Goal: Task Accomplishment & Management: Use online tool/utility

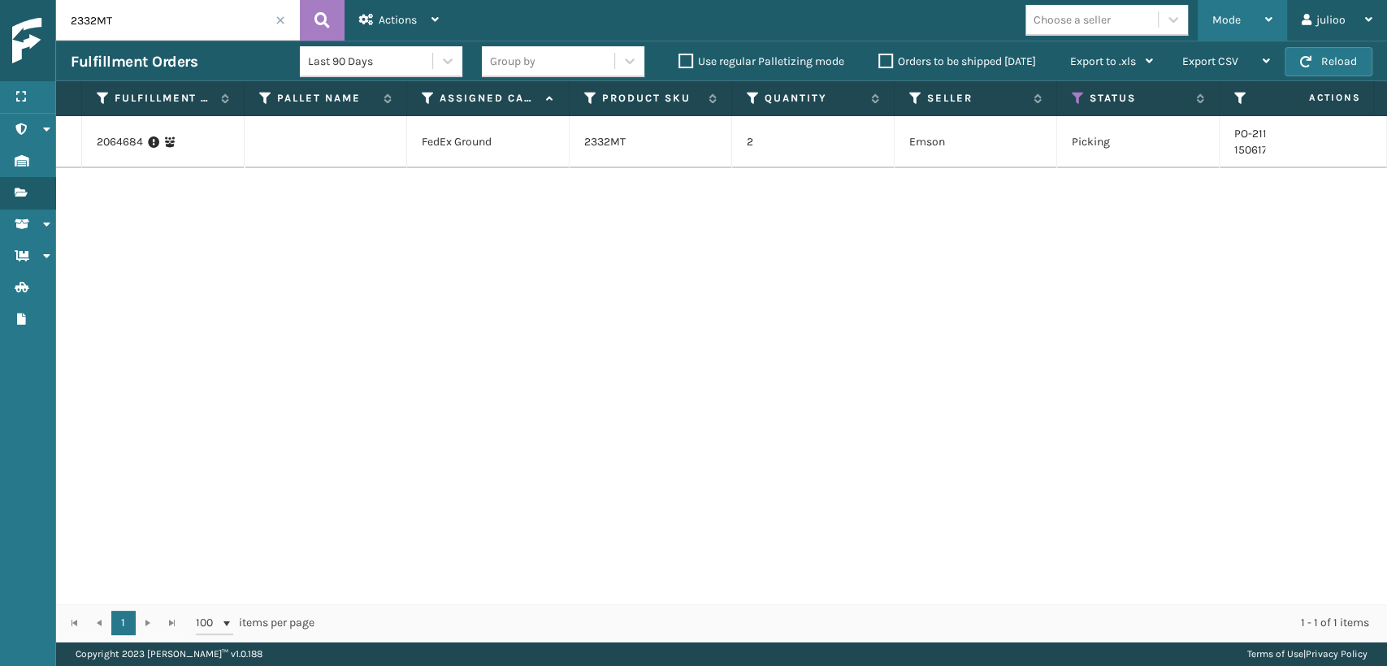
click at [1224, 30] on div "Mode" at bounding box center [1242, 20] width 60 height 41
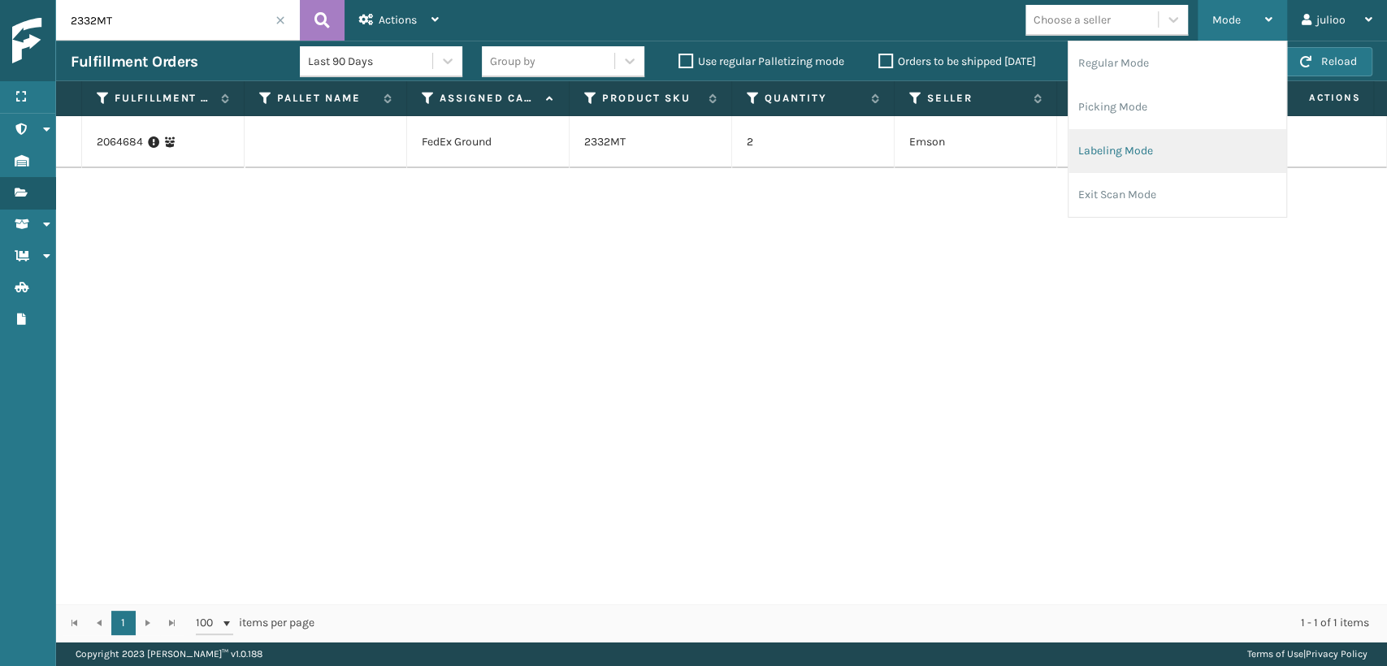
click at [1132, 164] on li "Labeling Mode" at bounding box center [1177, 151] width 218 height 44
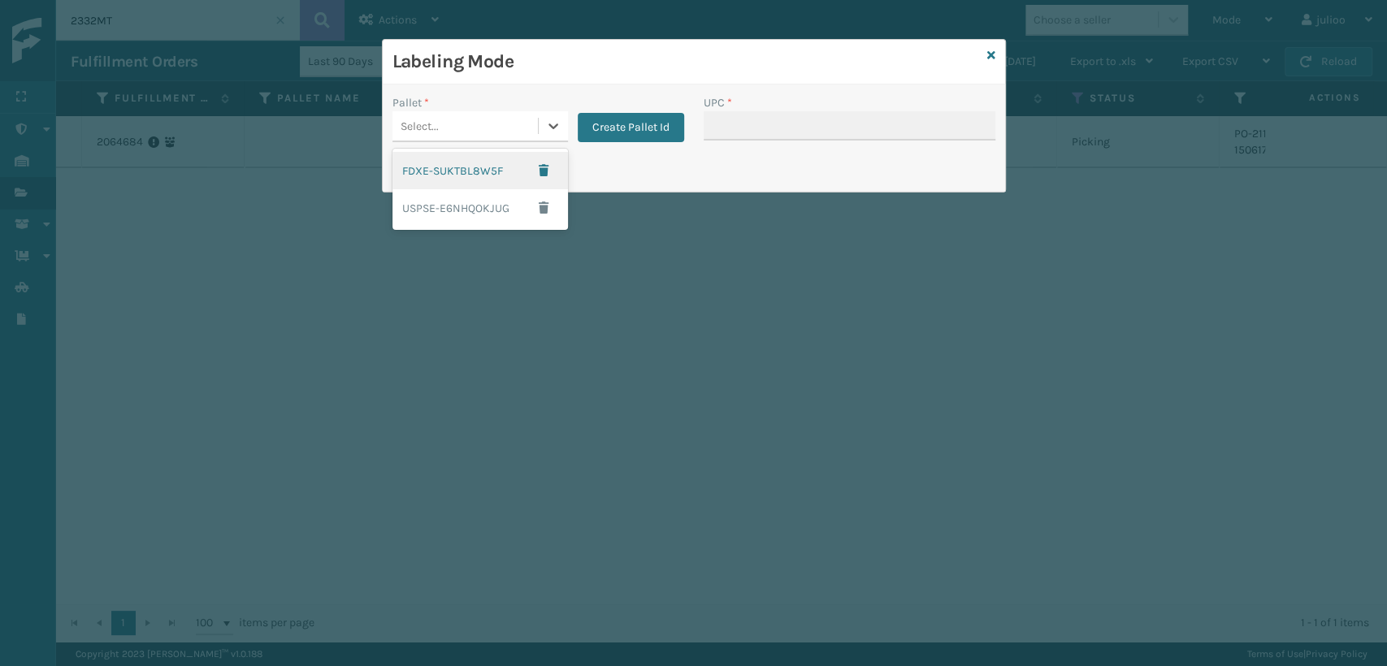
click at [462, 119] on div "Select..." at bounding box center [464, 126] width 145 height 27
click at [685, 133] on div "Pallet * Select... Create Pallet Id" at bounding box center [538, 123] width 311 height 58
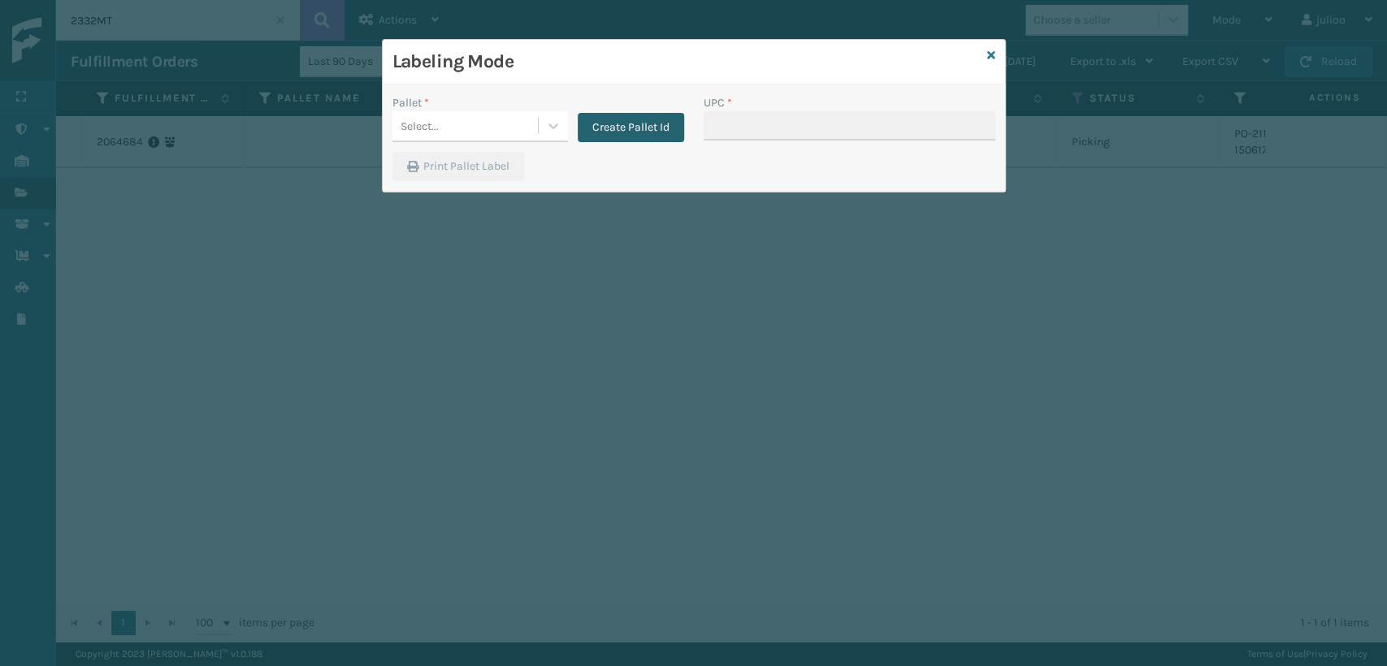
click at [665, 128] on button "Create Pallet Id" at bounding box center [631, 127] width 106 height 29
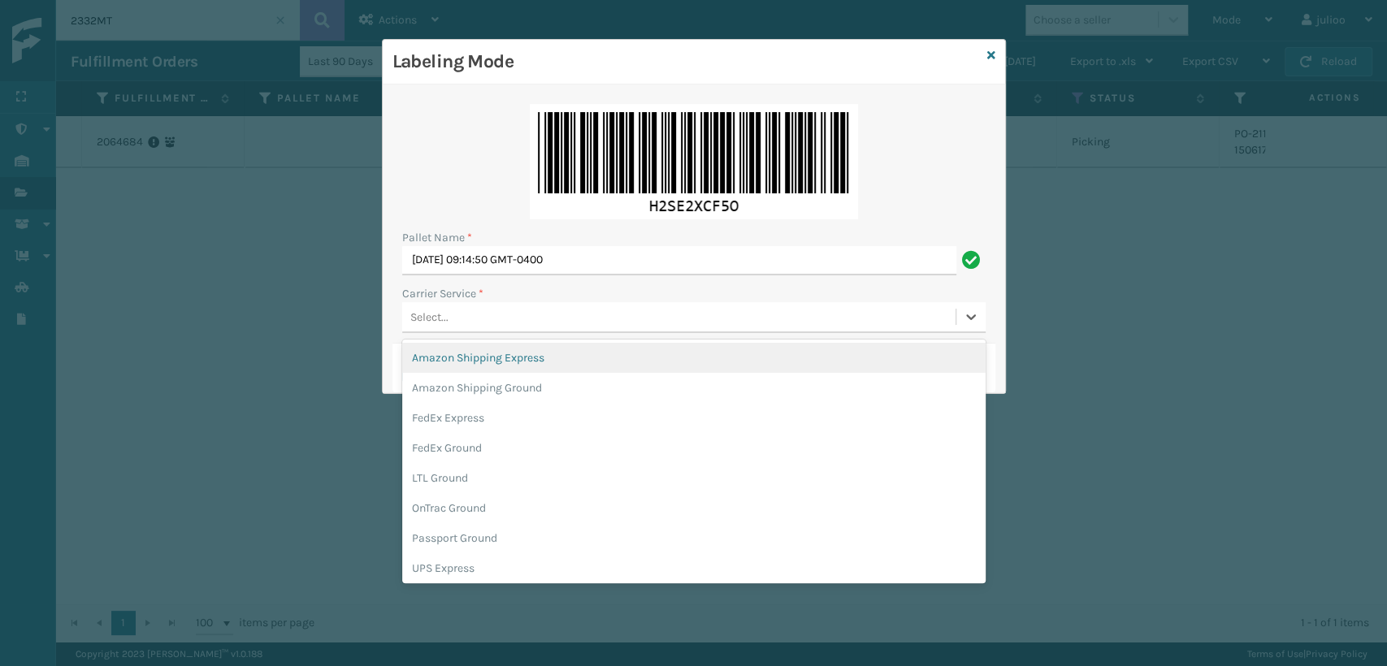
click at [488, 306] on div "Select..." at bounding box center [678, 317] width 553 height 27
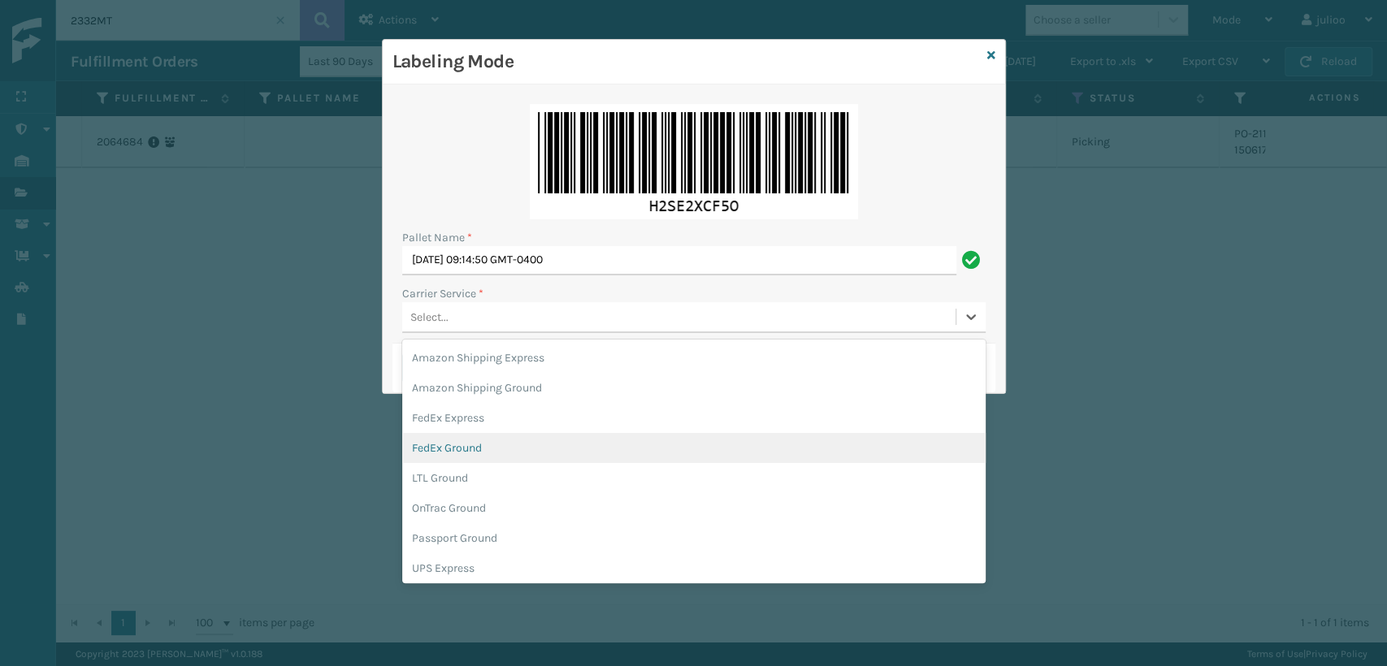
click at [514, 449] on div "FedEx Ground" at bounding box center [693, 448] width 583 height 30
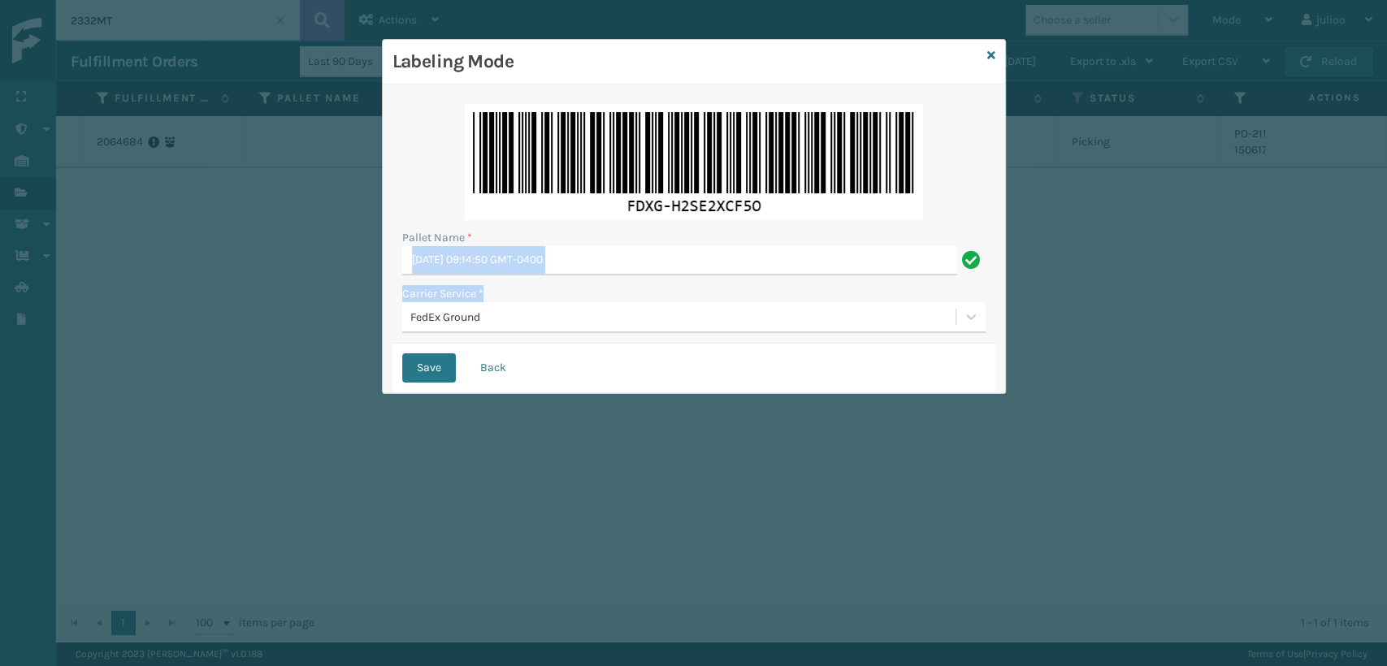
drag, startPoint x: 630, startPoint y: 276, endPoint x: 317, endPoint y: 256, distance: 313.4
click at [317, 256] on div "Labeling Mode Pallet Name * [DATE] 09:14:50 GMT-0400 Carrier Service * FedEx Gr…" at bounding box center [693, 333] width 1387 height 666
drag, startPoint x: 604, startPoint y: 341, endPoint x: 604, endPoint y: 324, distance: 17.1
click at [604, 329] on div "Pallet Name * [DATE] 09:14:50 GMT-0400 Carrier Service * FedEx Ground" at bounding box center [693, 218] width 603 height 249
drag, startPoint x: 624, startPoint y: 268, endPoint x: 394, endPoint y: 244, distance: 231.2
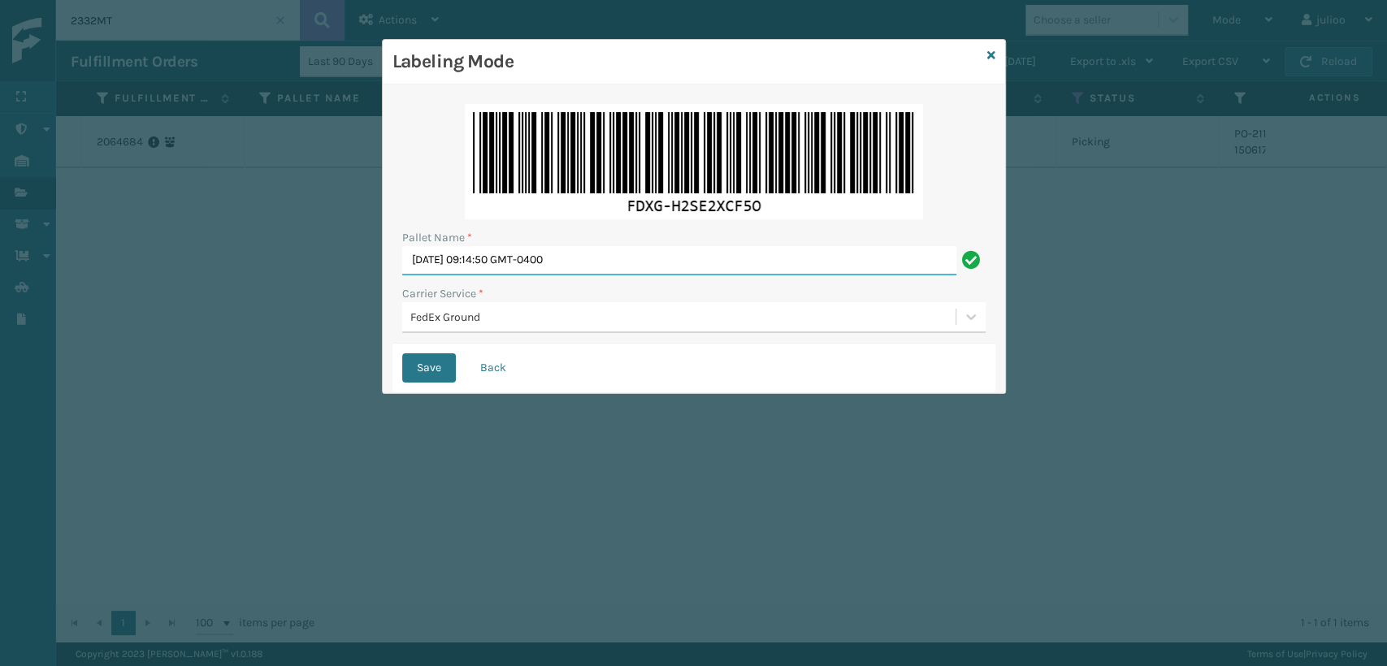
click at [394, 244] on div "Pallet Name * [DATE] 09:14:50 GMT-0400 Carrier Service * FedEx Ground" at bounding box center [693, 218] width 603 height 249
type input "FEDZ951948"
click at [413, 371] on button "Save" at bounding box center [429, 367] width 54 height 29
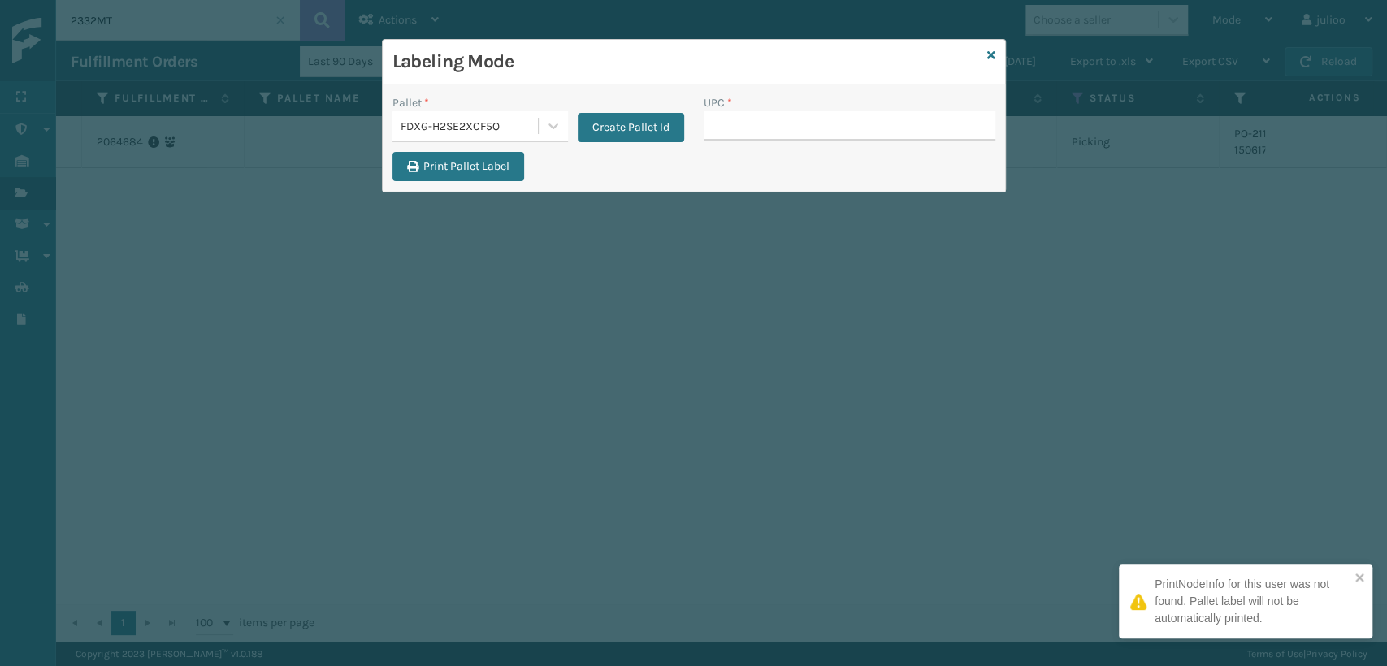
click at [750, 132] on input "UPC *" at bounding box center [849, 125] width 292 height 29
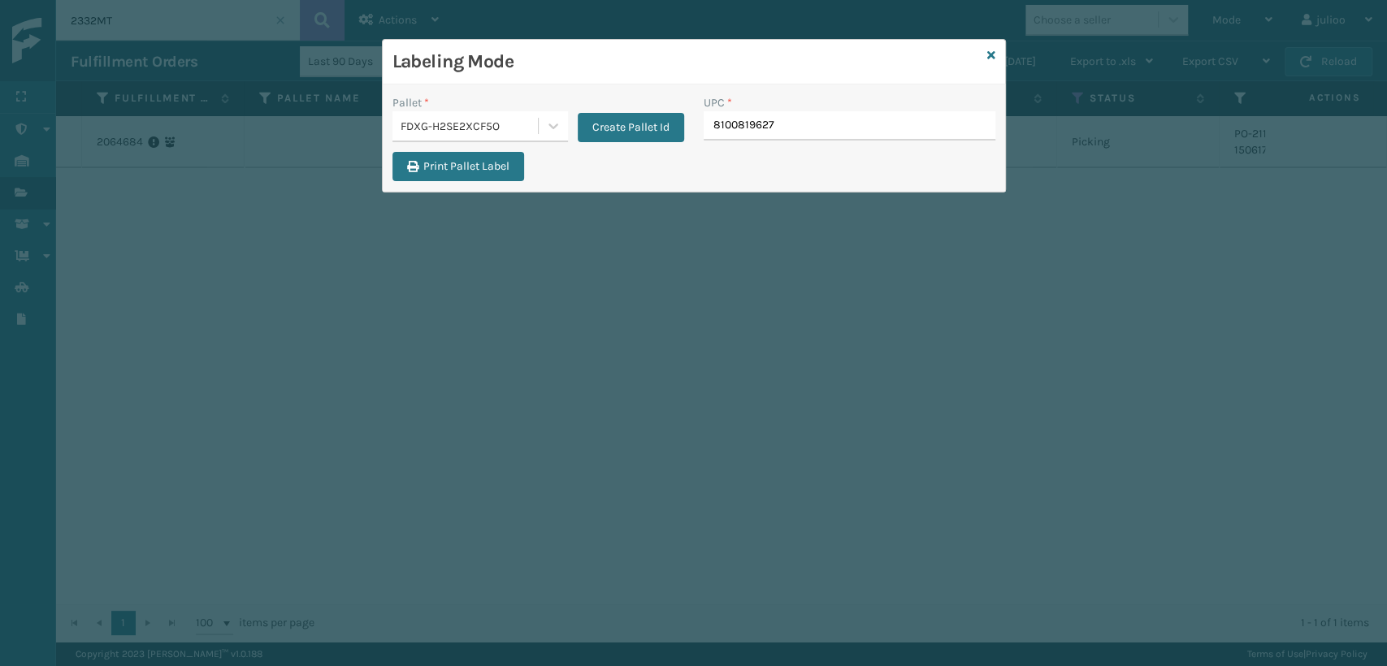
type input "81008196275"
type input "100803"
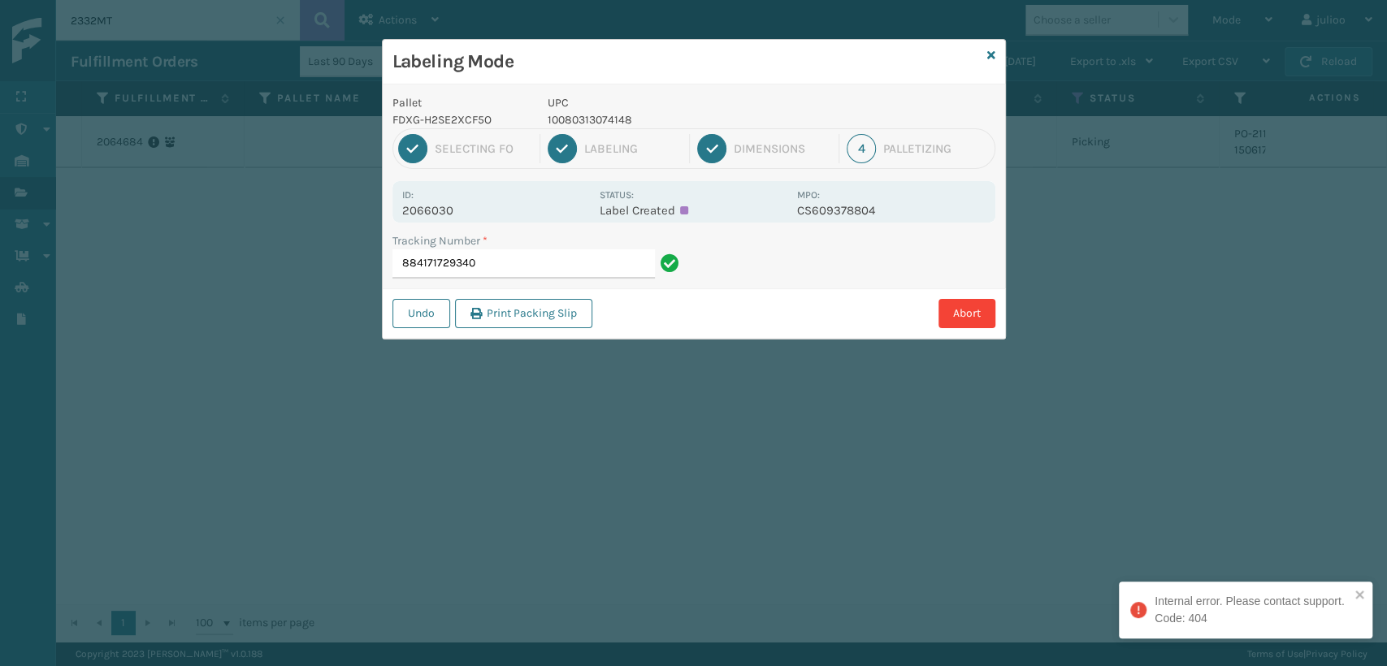
type input "884171729340"
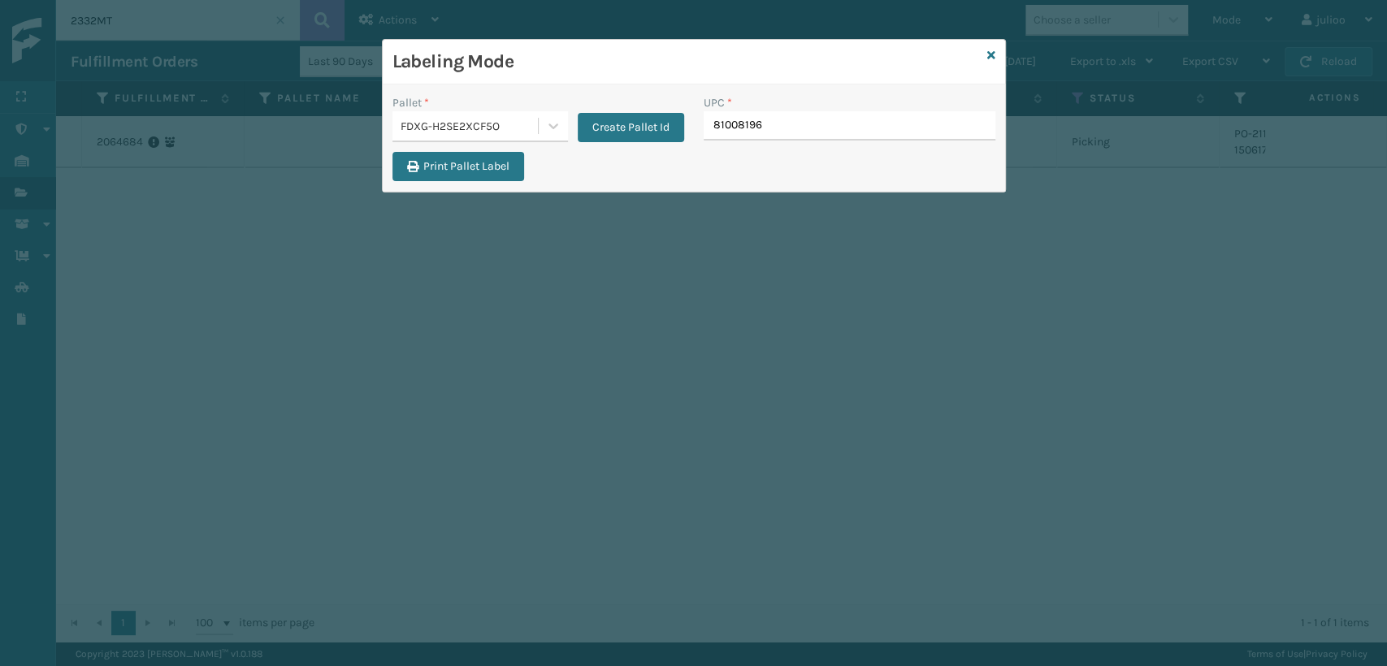
type input "810081964"
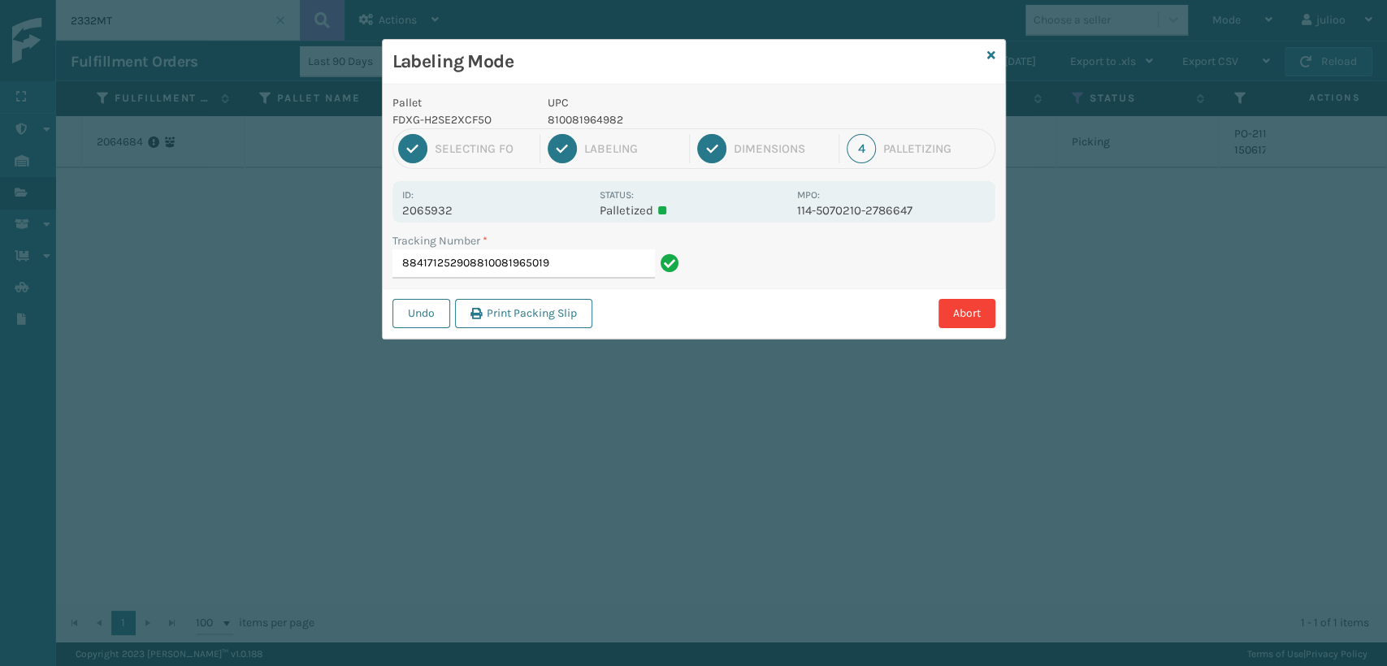
type input "884171252908810081965019"
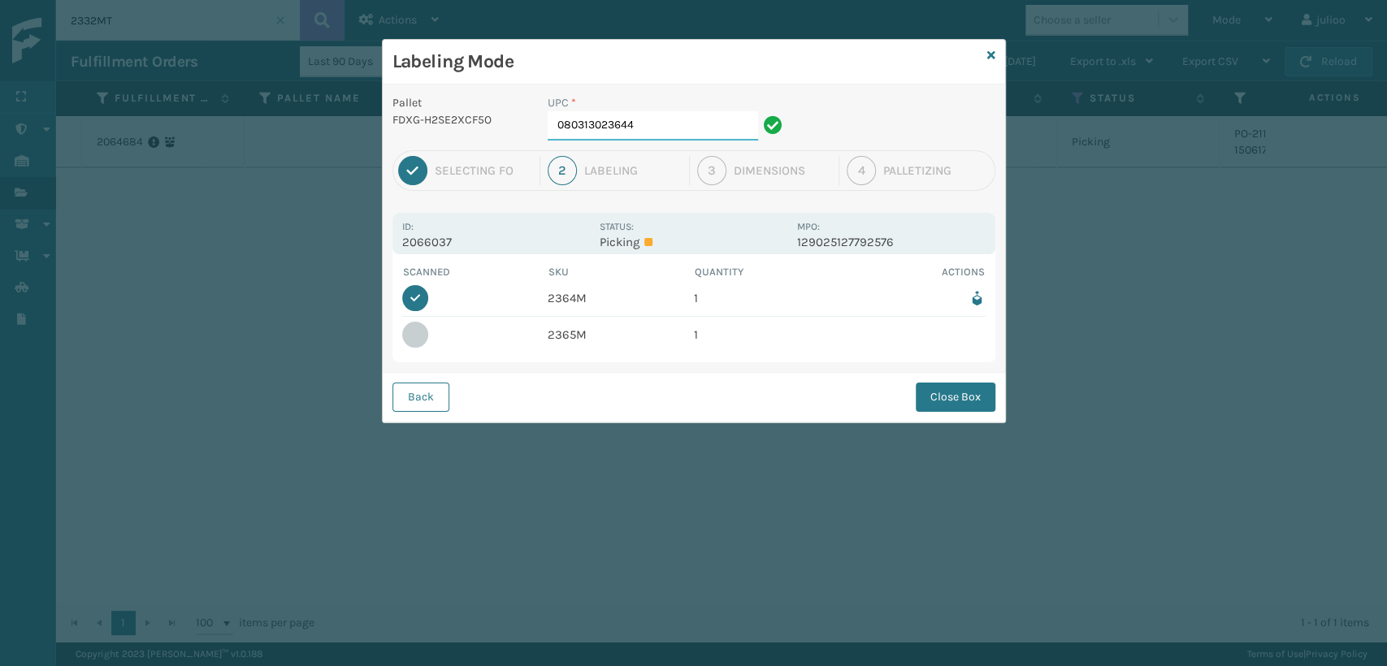
drag, startPoint x: 650, startPoint y: 123, endPoint x: 295, endPoint y: 118, distance: 355.0
click at [295, 118] on div "Labeling Mode Pallet FDXG-H2SE2XCF5O UPC * 080313023644 1 Selecting FO 2 Labeli…" at bounding box center [693, 333] width 1387 height 666
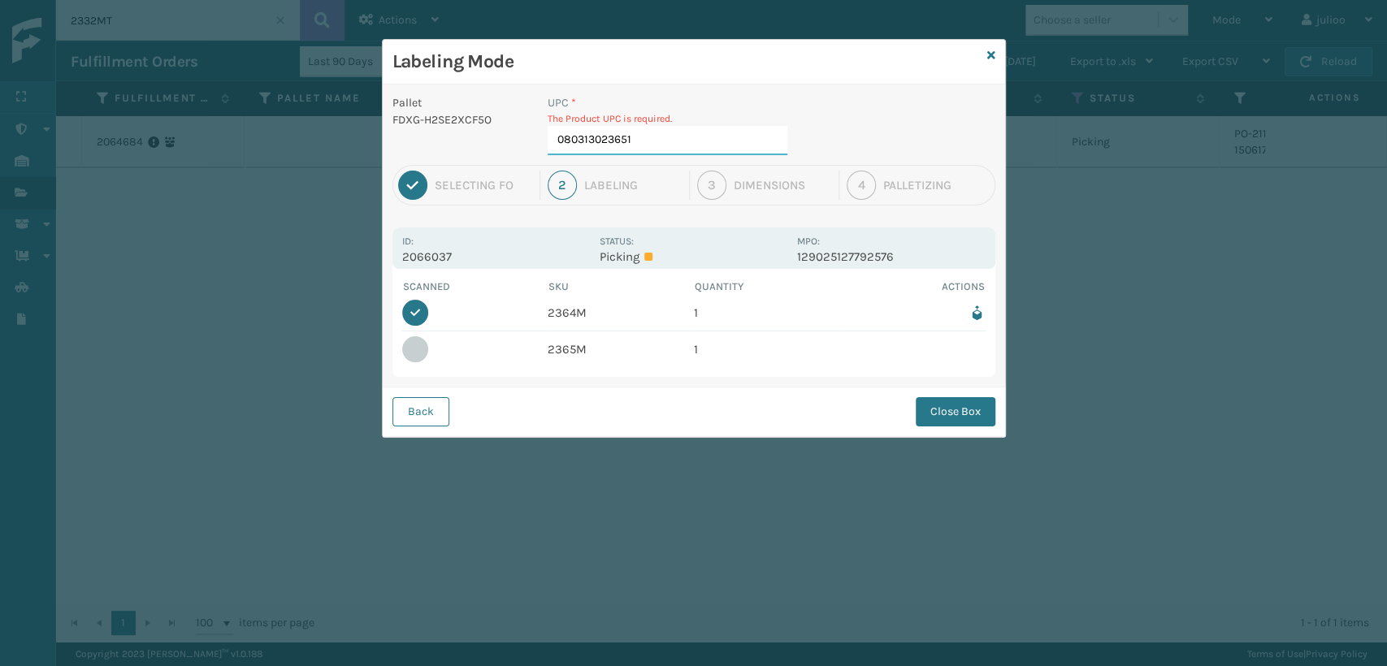
type input "080313023651"
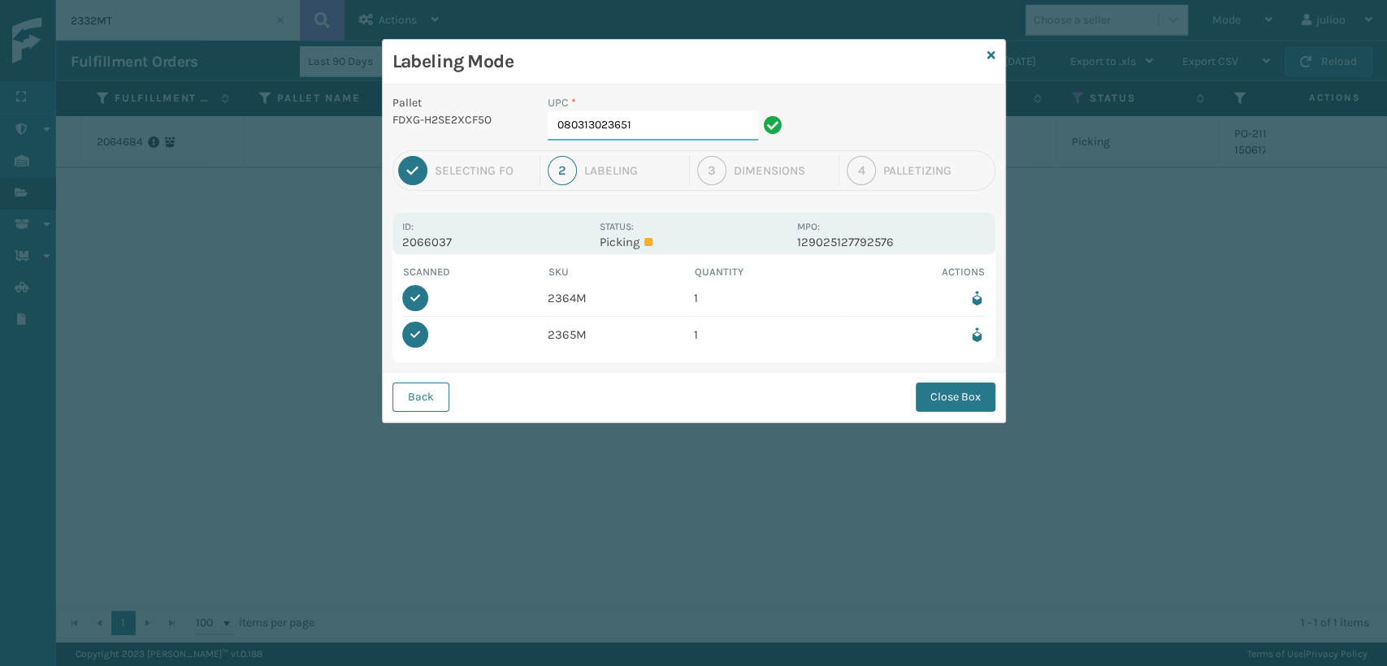
click at [641, 121] on input "080313023651" at bounding box center [652, 125] width 210 height 29
click at [937, 392] on button "Close Box" at bounding box center [955, 397] width 80 height 29
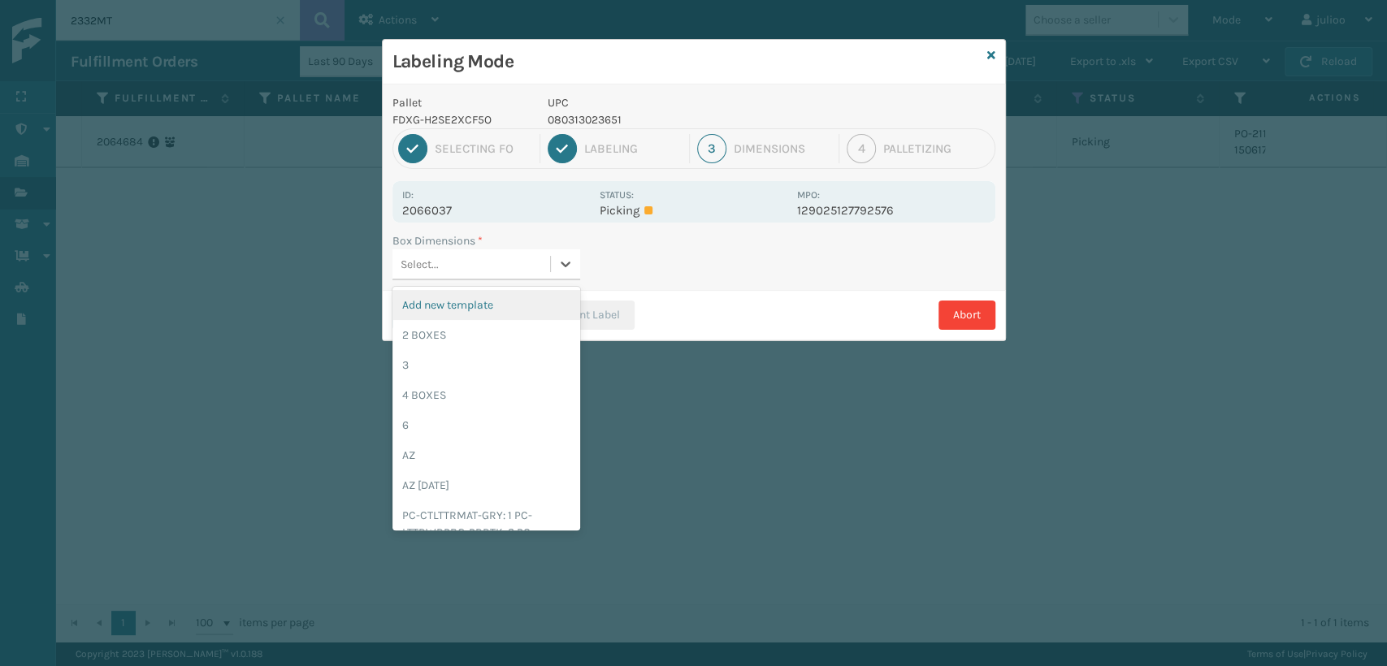
click at [461, 254] on div "Select..." at bounding box center [471, 264] width 158 height 27
click at [418, 339] on div "2 BOXES" at bounding box center [486, 335] width 188 height 30
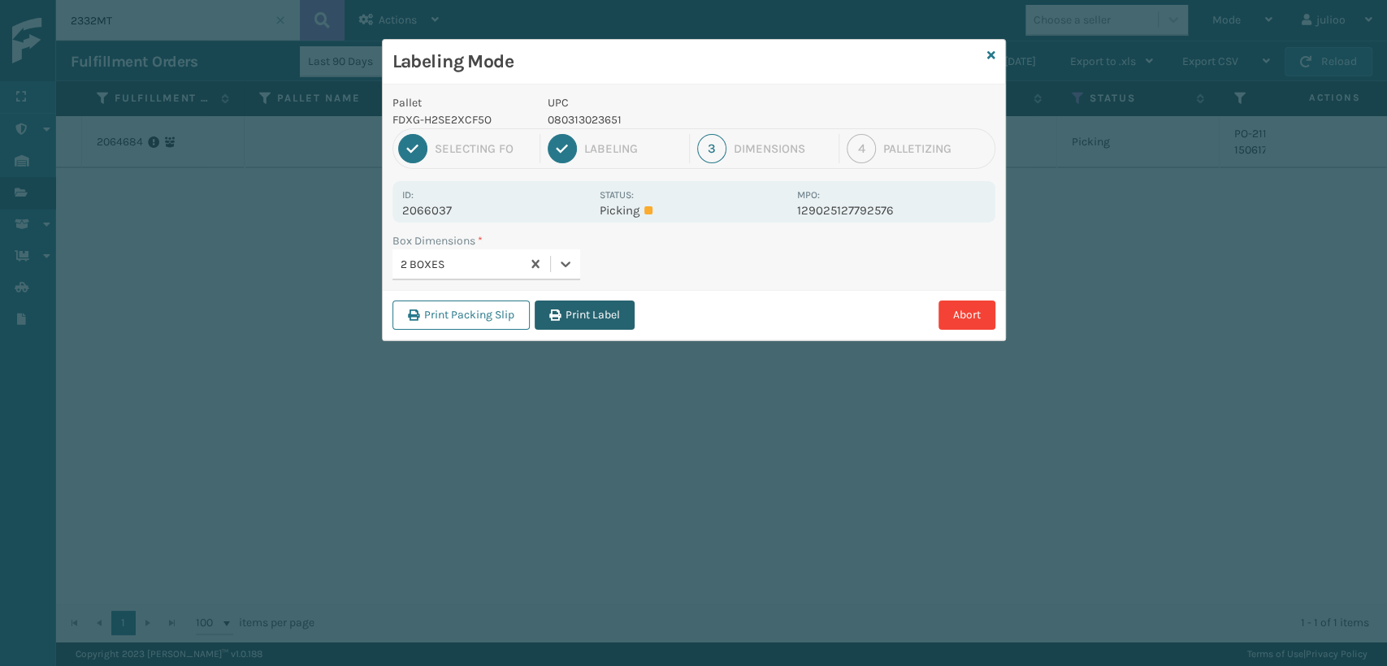
click at [598, 315] on button "Print Label" at bounding box center [584, 315] width 100 height 29
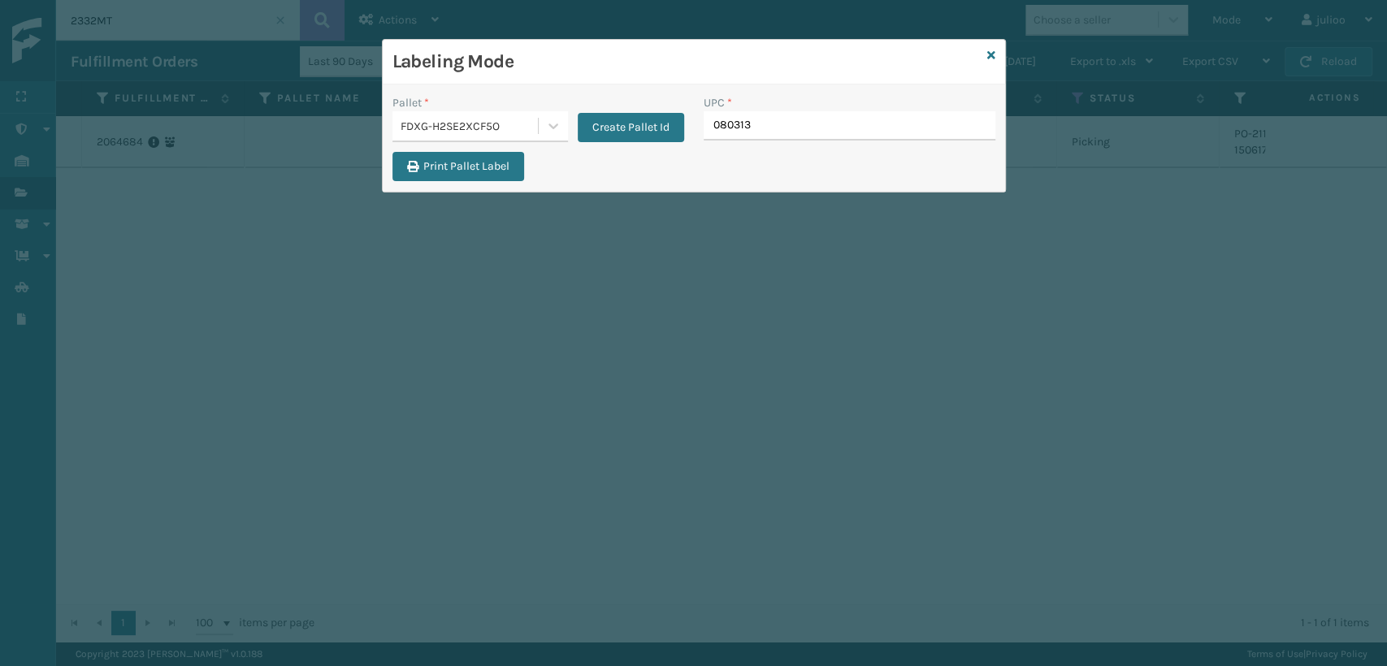
type input "0803130"
type input "840307182395"
type input "8165540103"
type input "MIL-ARCH-CBNT-BX 2"
drag, startPoint x: 834, startPoint y: 130, endPoint x: 695, endPoint y: 149, distance: 140.2
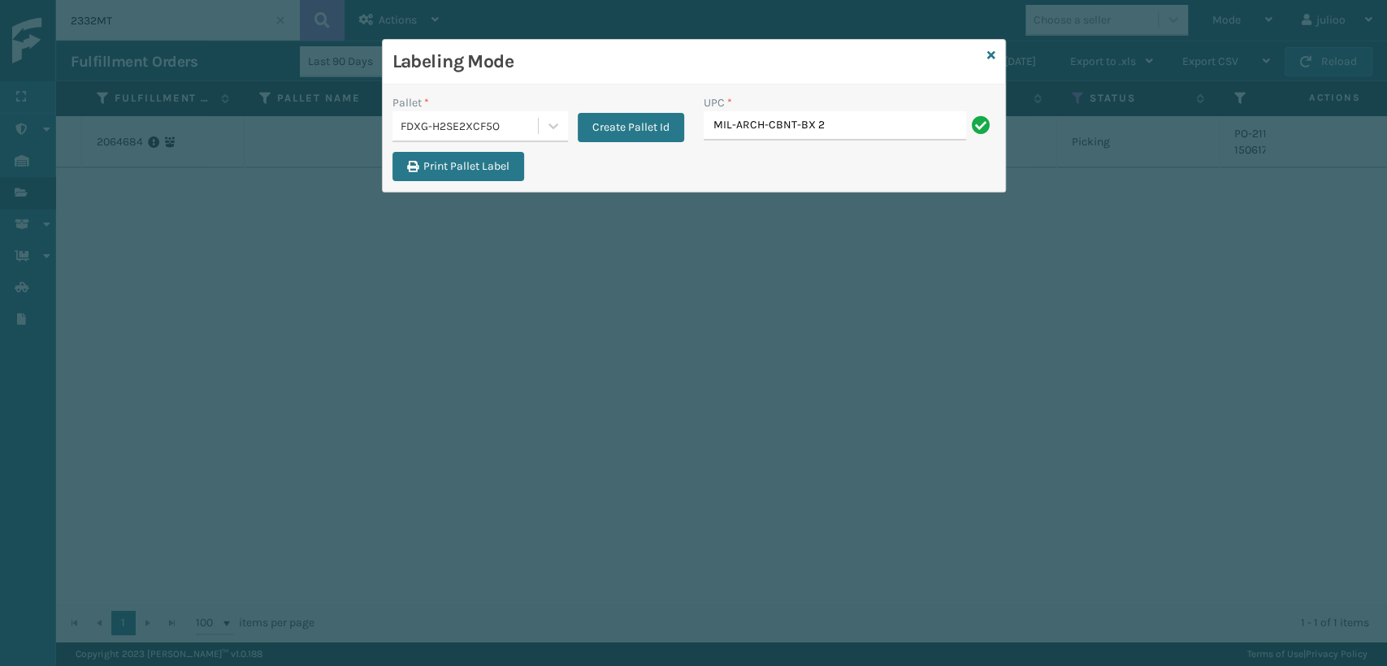
click at [695, 149] on div "UPC * MIL-ARCH-CBNT-BX 2" at bounding box center [849, 123] width 311 height 58
click at [932, 128] on input "MIL-ARCH-CBNT-BX 2" at bounding box center [834, 125] width 262 height 29
type input "MIL-ARCH-CBNT-BX 2"
type input "MIL-ARCH-CBNT-BX 1"
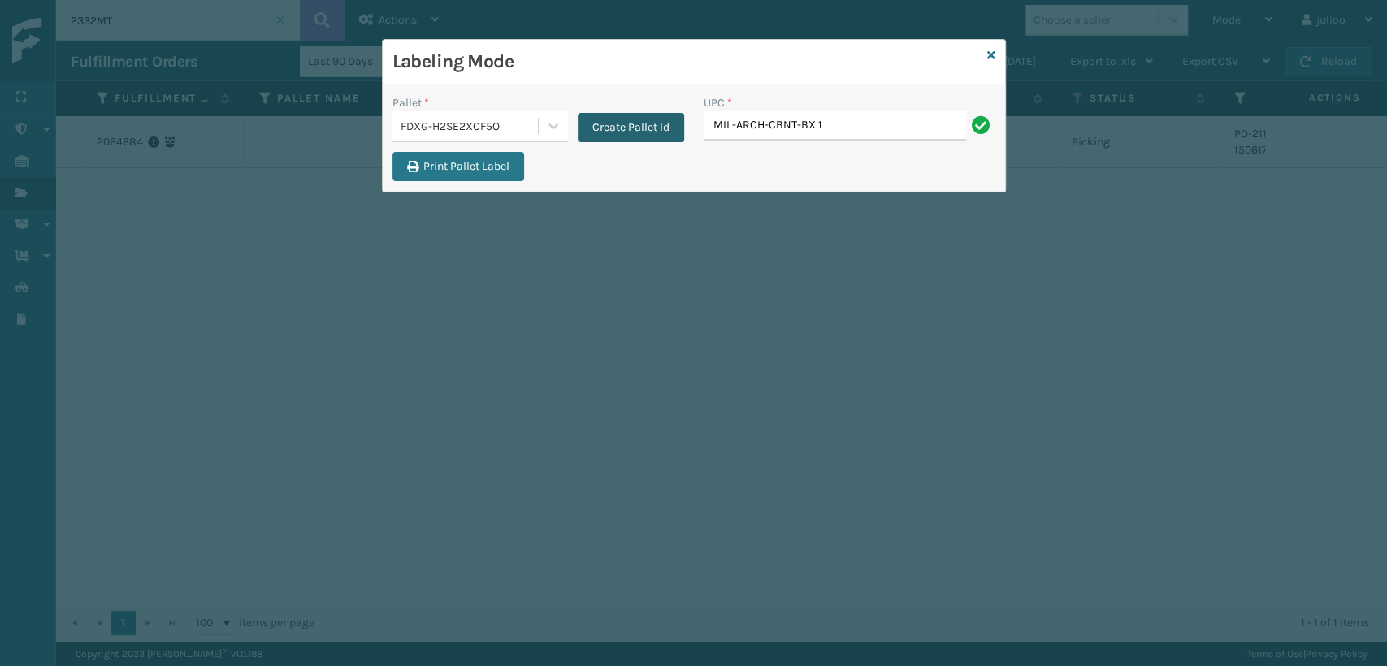
drag, startPoint x: 852, startPoint y: 128, endPoint x: 639, endPoint y: 141, distance: 213.2
click at [639, 141] on div "Pallet * FDXG-H2SE2XCF5O Create Pallet Id UPC * MIL-ARCH-CBNT-BX 1" at bounding box center [694, 123] width 622 height 58
click at [866, 133] on input "MIL-ARCH-CBNT-BX 1" at bounding box center [834, 125] width 262 height 29
type input "MIL-ARCH-CBNT-BX 1"
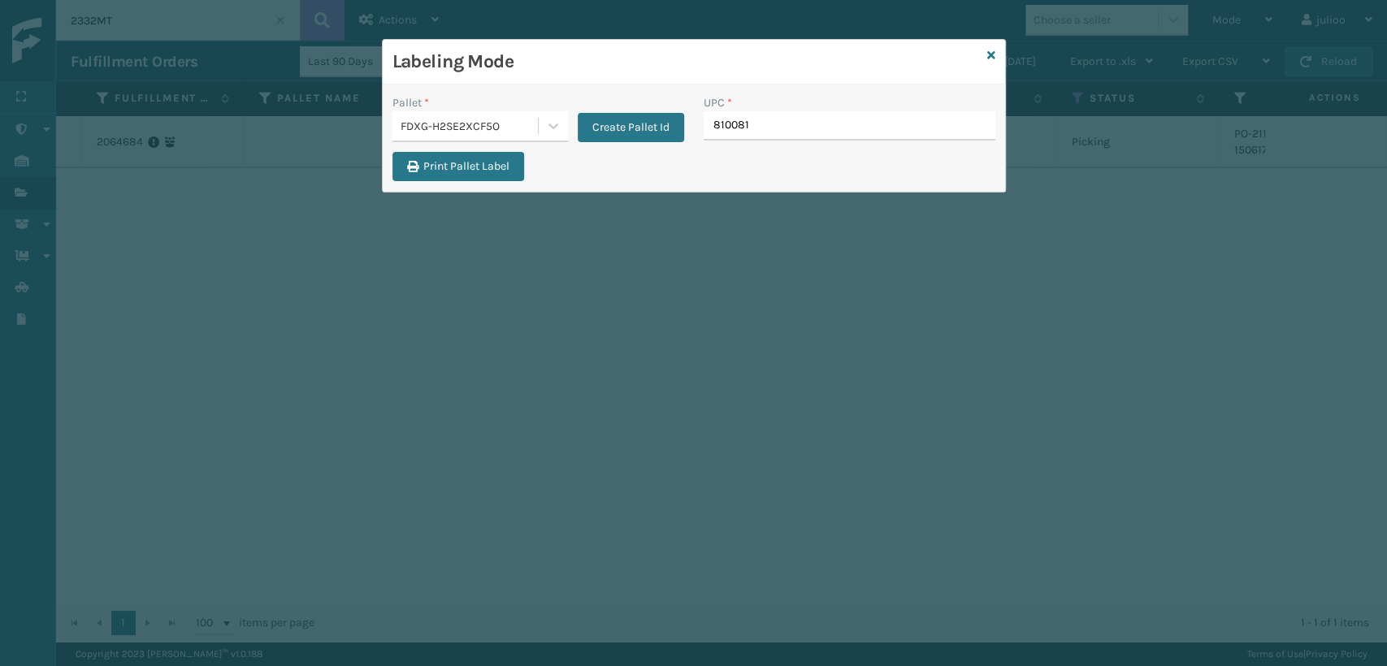
type input "8100819"
type input "840985"
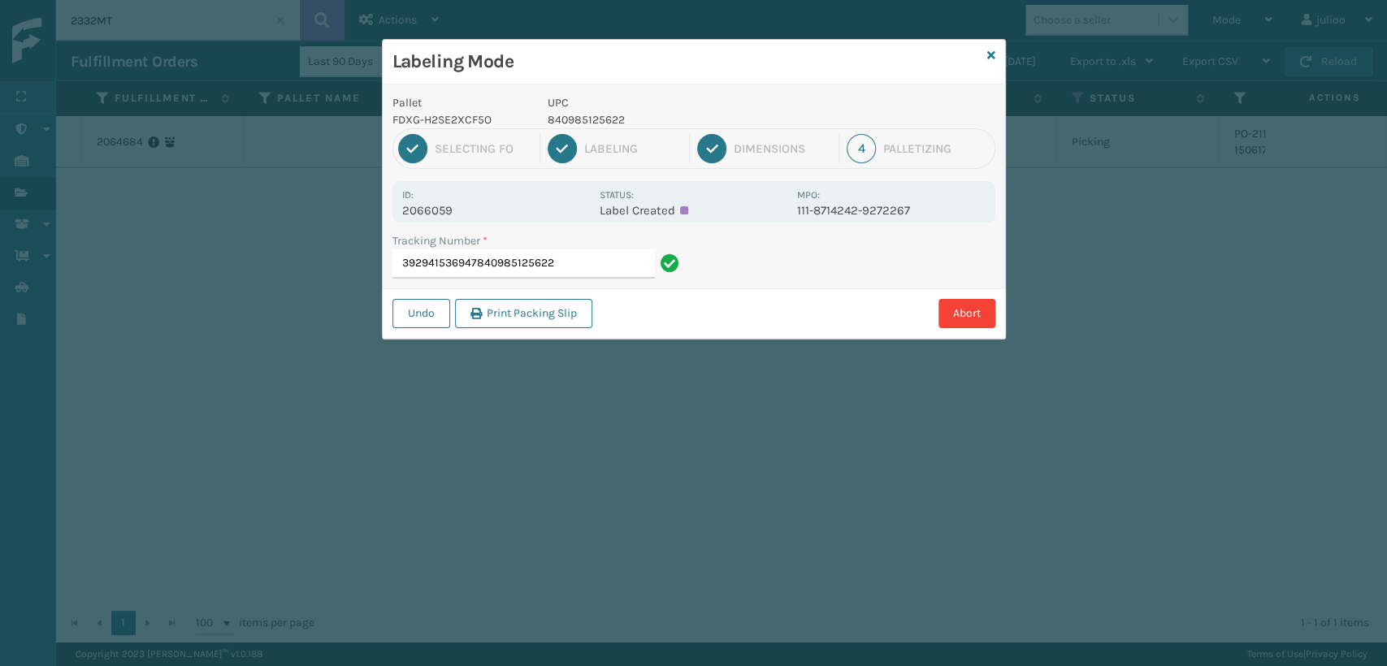
click at [575, 260] on input "392941536947840985125622" at bounding box center [523, 263] width 262 height 29
drag, startPoint x: 562, startPoint y: 265, endPoint x: 474, endPoint y: 252, distance: 88.7
click at [474, 252] on input "392941536947840985125622" at bounding box center [523, 263] width 262 height 29
click at [578, 252] on input "392941536947840985125622" at bounding box center [523, 263] width 262 height 29
type input "392941536947"
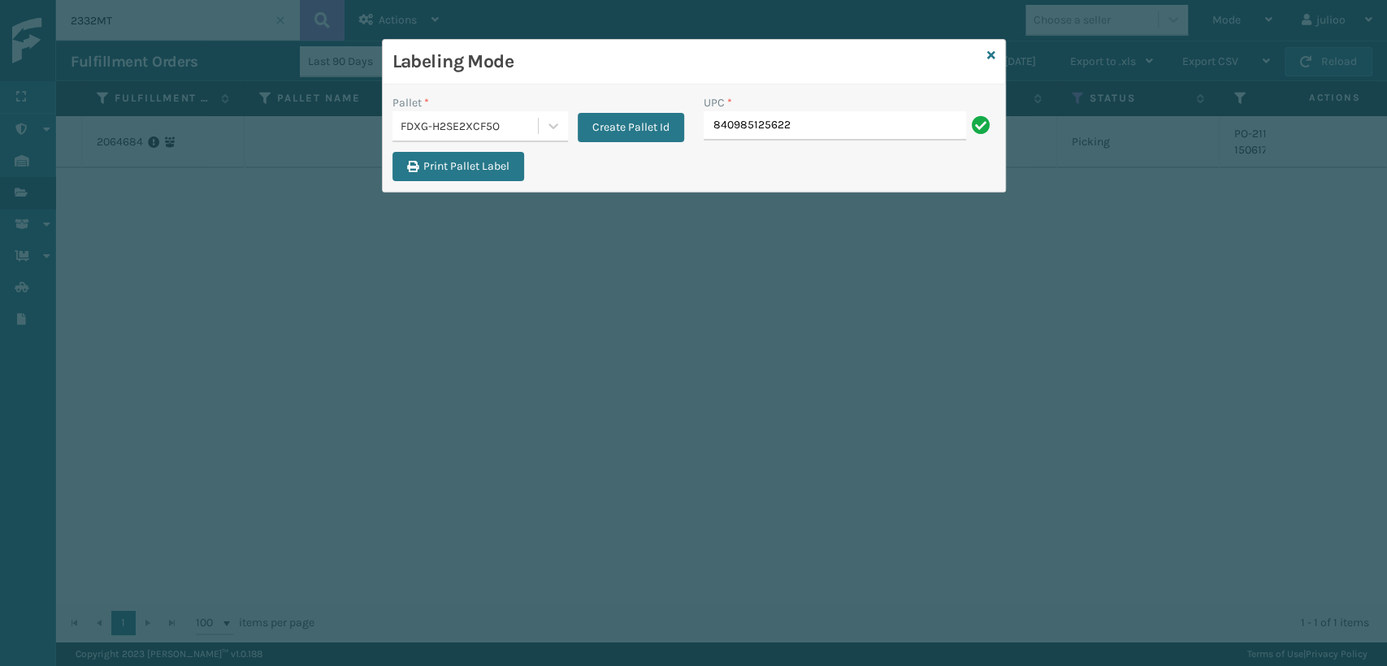
type input "840985125622"
type input "ST3402"
type input "Z"
type input "ST3402"
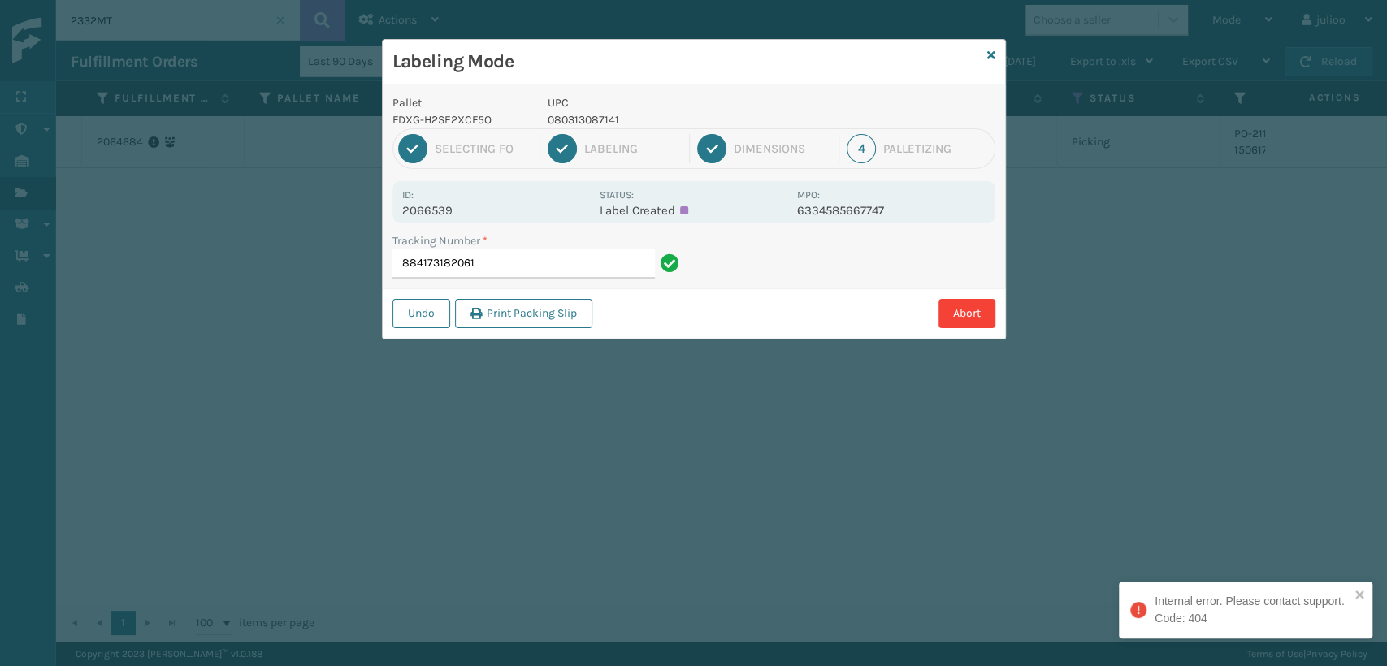
type input "884173182061"
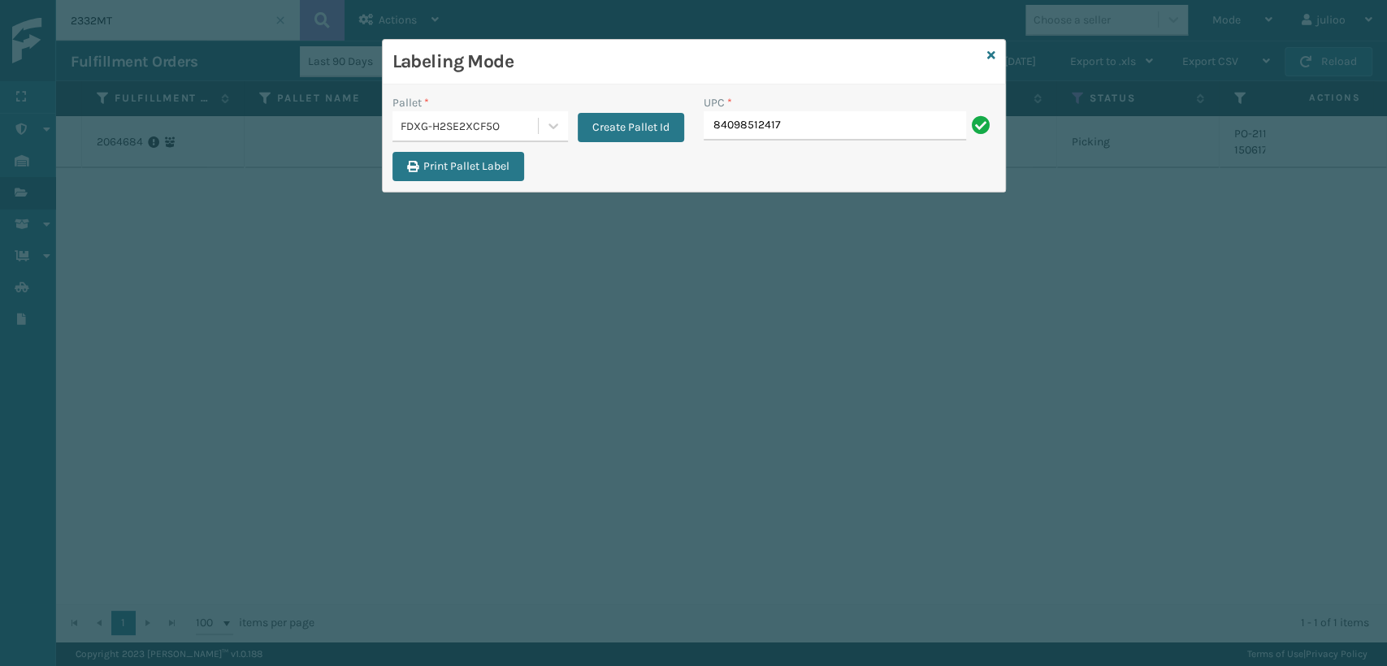
type input "84098512417"
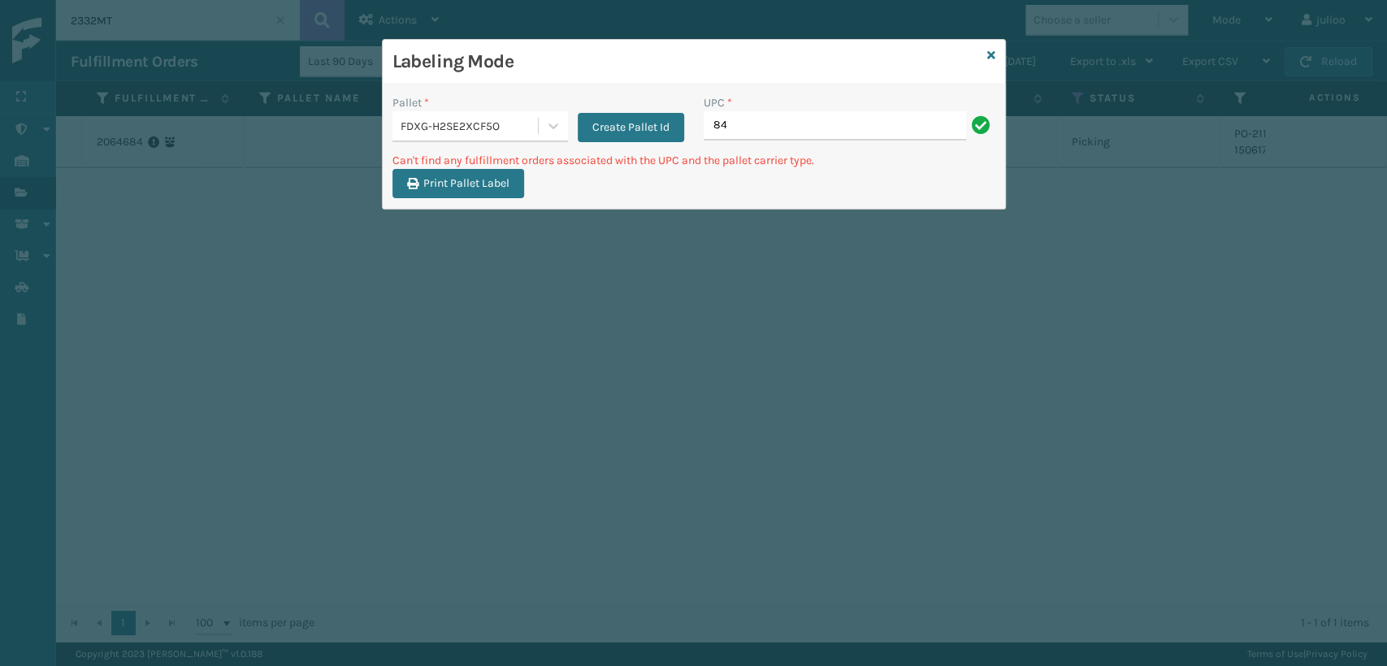
type input "8"
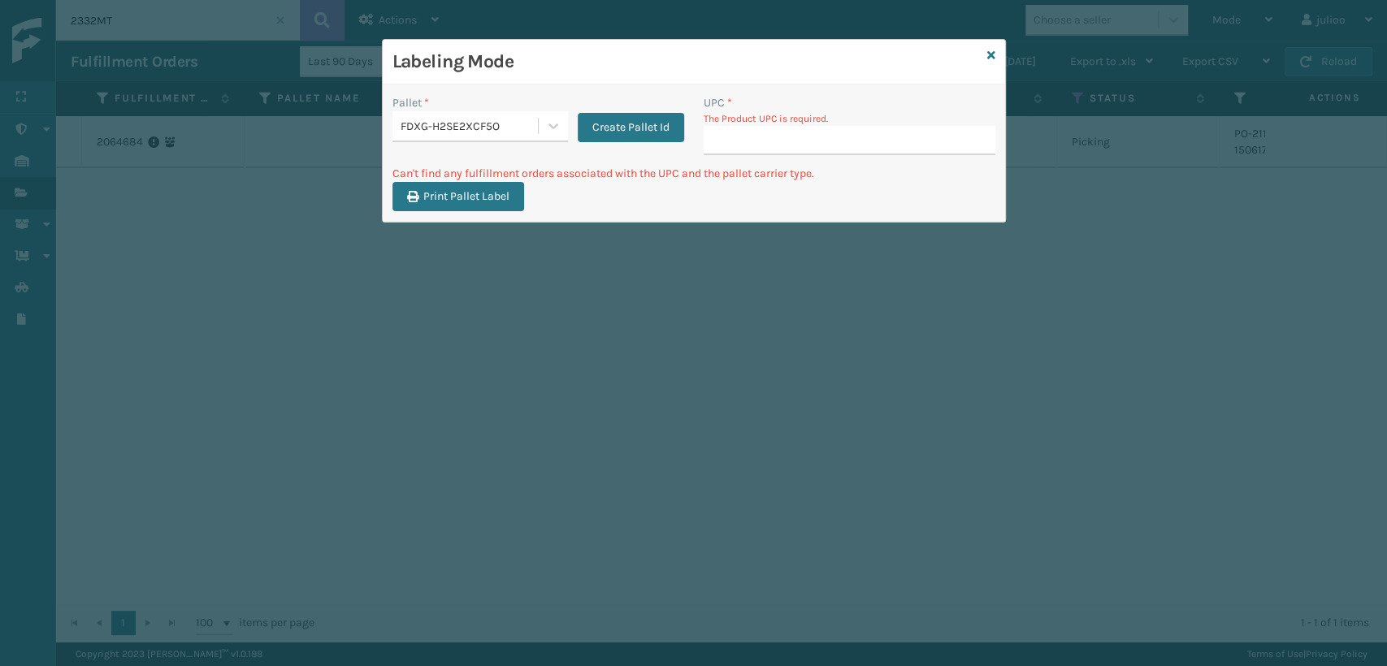
click at [794, 142] on input "UPC *" at bounding box center [849, 140] width 292 height 29
click at [796, 139] on input "UPC *" at bounding box center [849, 140] width 292 height 29
click at [829, 138] on input "UPC *" at bounding box center [849, 140] width 292 height 29
click at [940, 135] on input "UPC *" at bounding box center [849, 140] width 292 height 29
drag, startPoint x: 1043, startPoint y: 268, endPoint x: 1018, endPoint y: 90, distance: 179.7
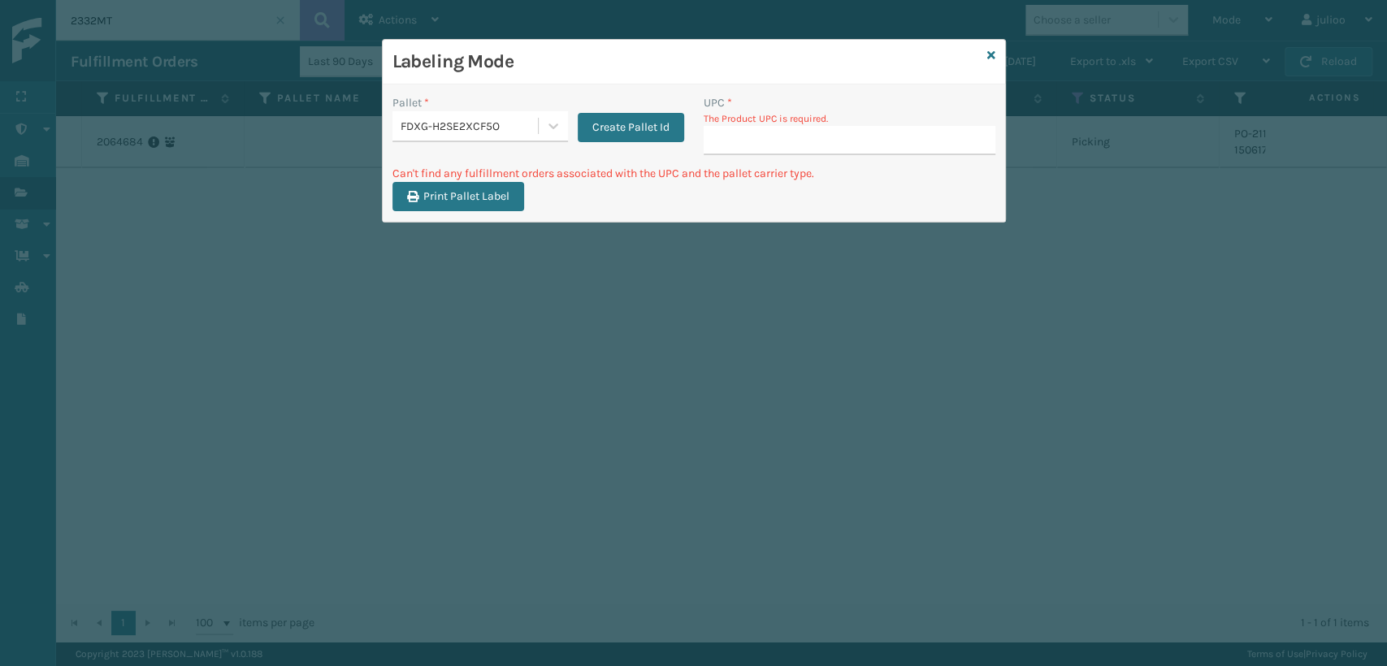
click at [1024, 210] on div "Labeling Mode Pallet * FDXG-H2SE2XCF5O Create Pallet Id UPC * The Product UPC i…" at bounding box center [693, 333] width 1387 height 666
click at [996, 55] on div "Labeling Mode" at bounding box center [694, 62] width 622 height 45
click at [740, 151] on input "UPC *" at bounding box center [849, 140] width 292 height 29
click at [965, 134] on input "UPC *" at bounding box center [849, 140] width 292 height 29
click at [983, 54] on div "Labeling Mode" at bounding box center [694, 62] width 622 height 45
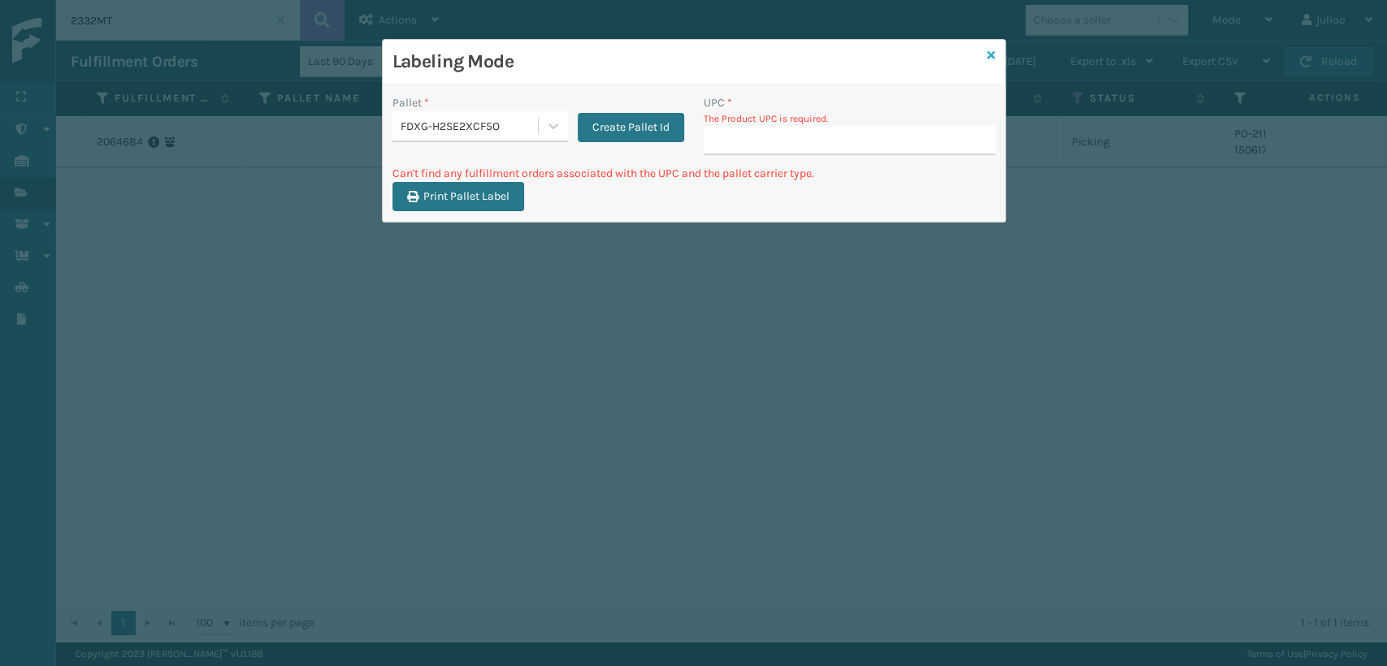
click at [989, 54] on icon at bounding box center [991, 55] width 8 height 11
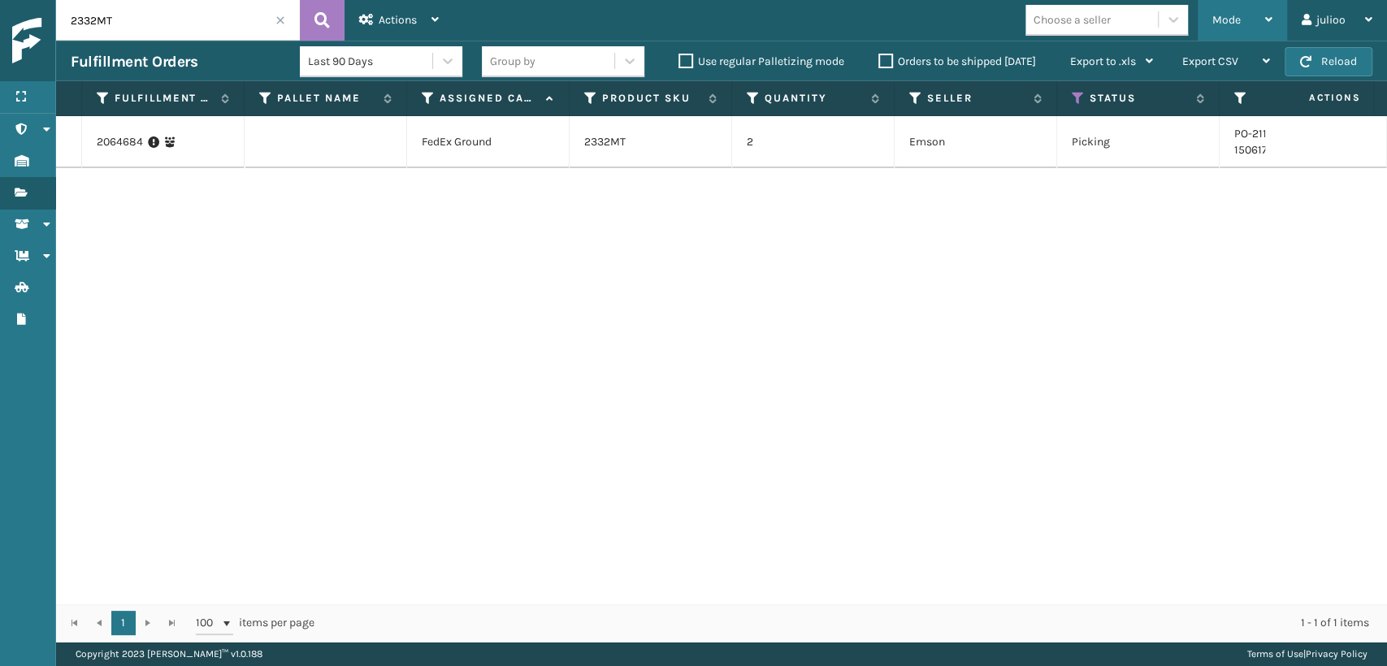
drag, startPoint x: 1223, startPoint y: 21, endPoint x: 1201, endPoint y: 65, distance: 49.0
click at [1222, 24] on span "Mode" at bounding box center [1226, 20] width 28 height 14
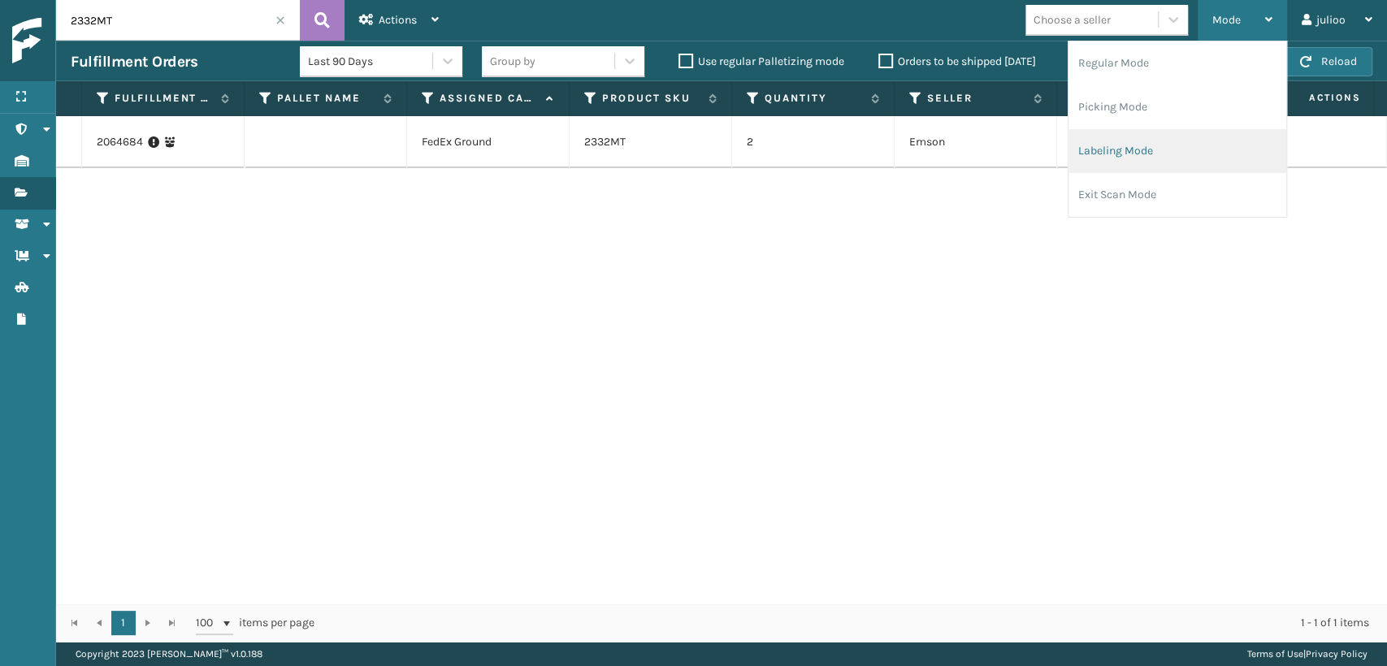
click at [1147, 156] on li "Labeling Mode" at bounding box center [1177, 151] width 218 height 44
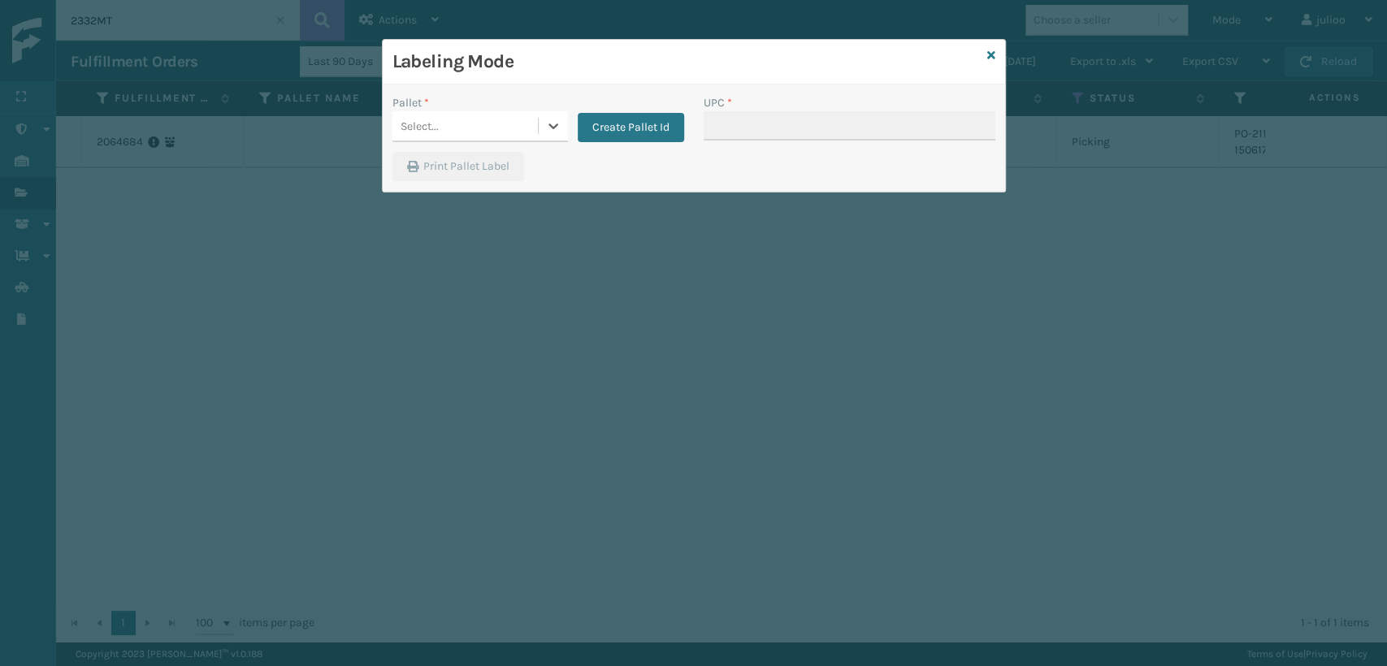
click at [466, 128] on div "Select..." at bounding box center [464, 126] width 145 height 27
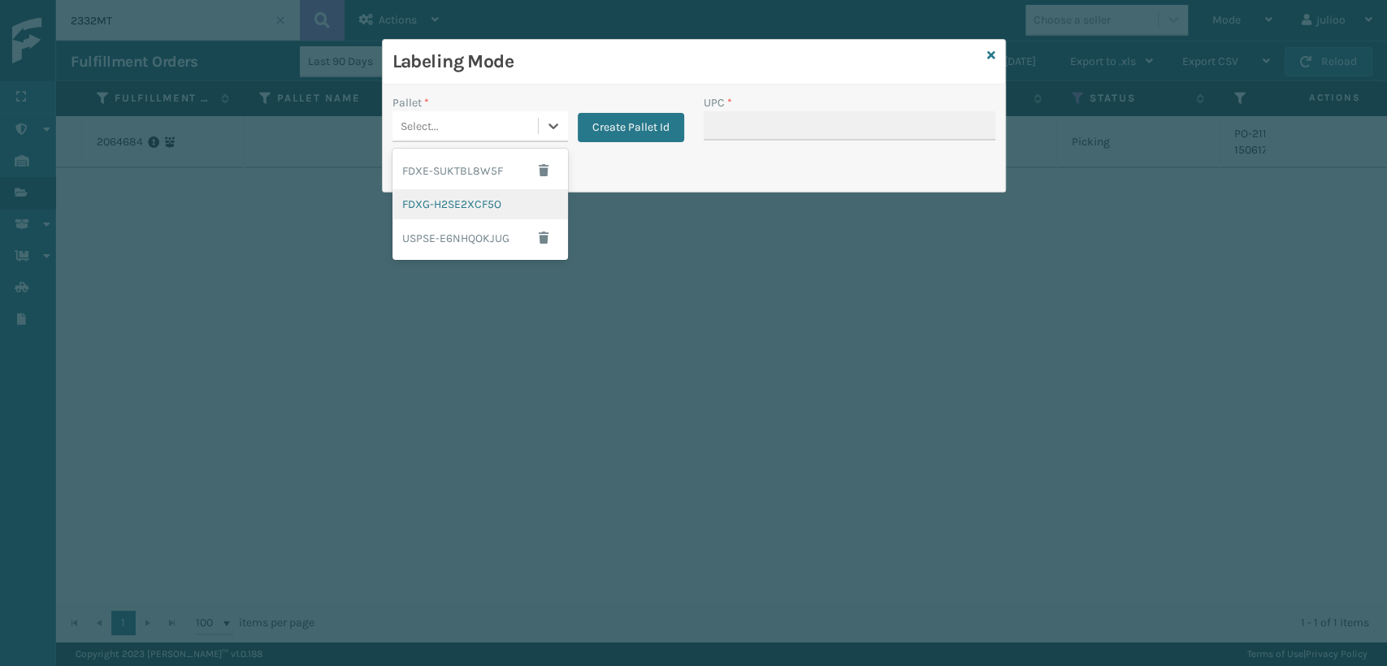
click at [446, 210] on div "FDXG-H2SE2XCF5O" at bounding box center [479, 204] width 175 height 30
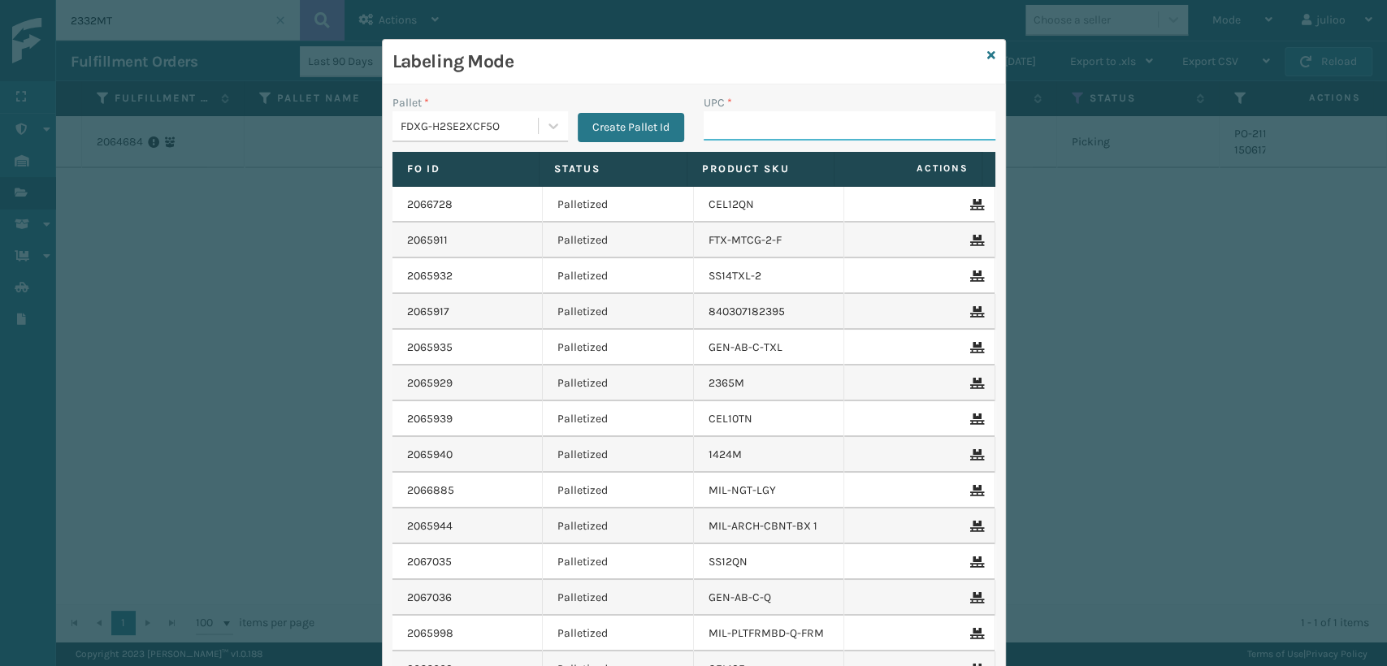
click at [734, 125] on input "UPC *" at bounding box center [849, 125] width 292 height 29
type input "840985124175"
click at [987, 51] on icon at bounding box center [991, 55] width 8 height 11
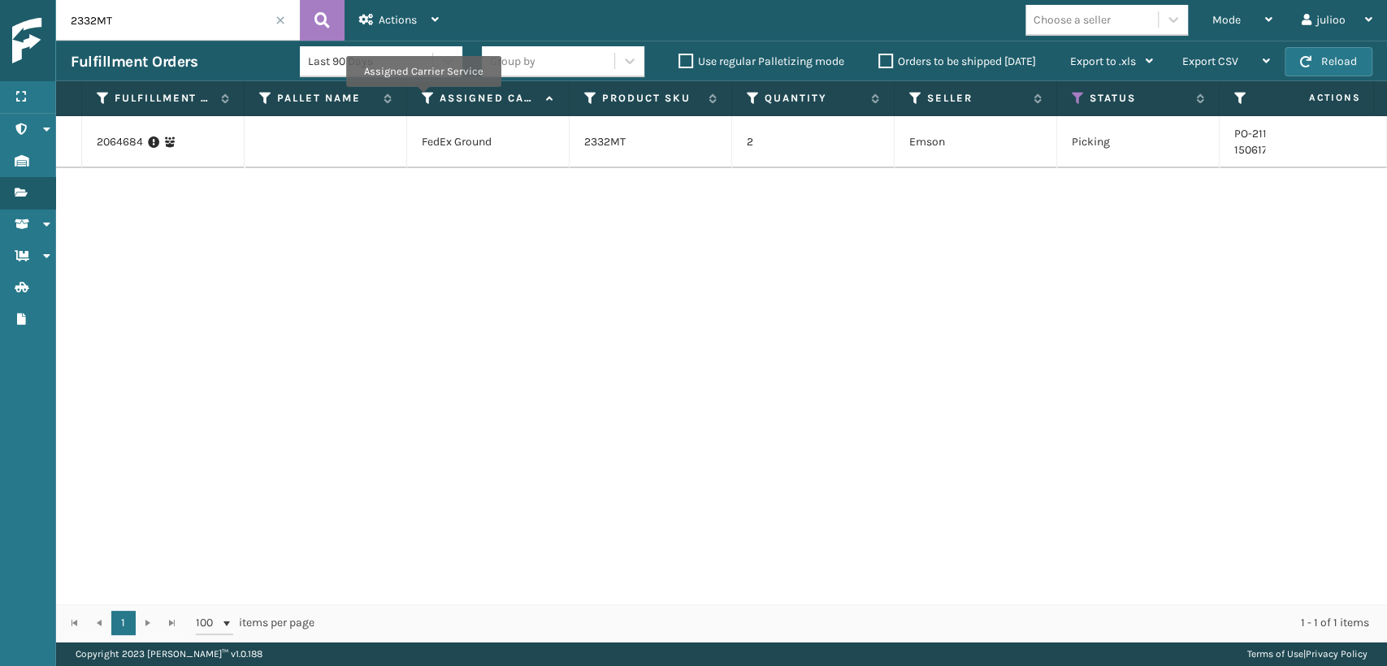
click at [422, 98] on icon at bounding box center [428, 98] width 13 height 15
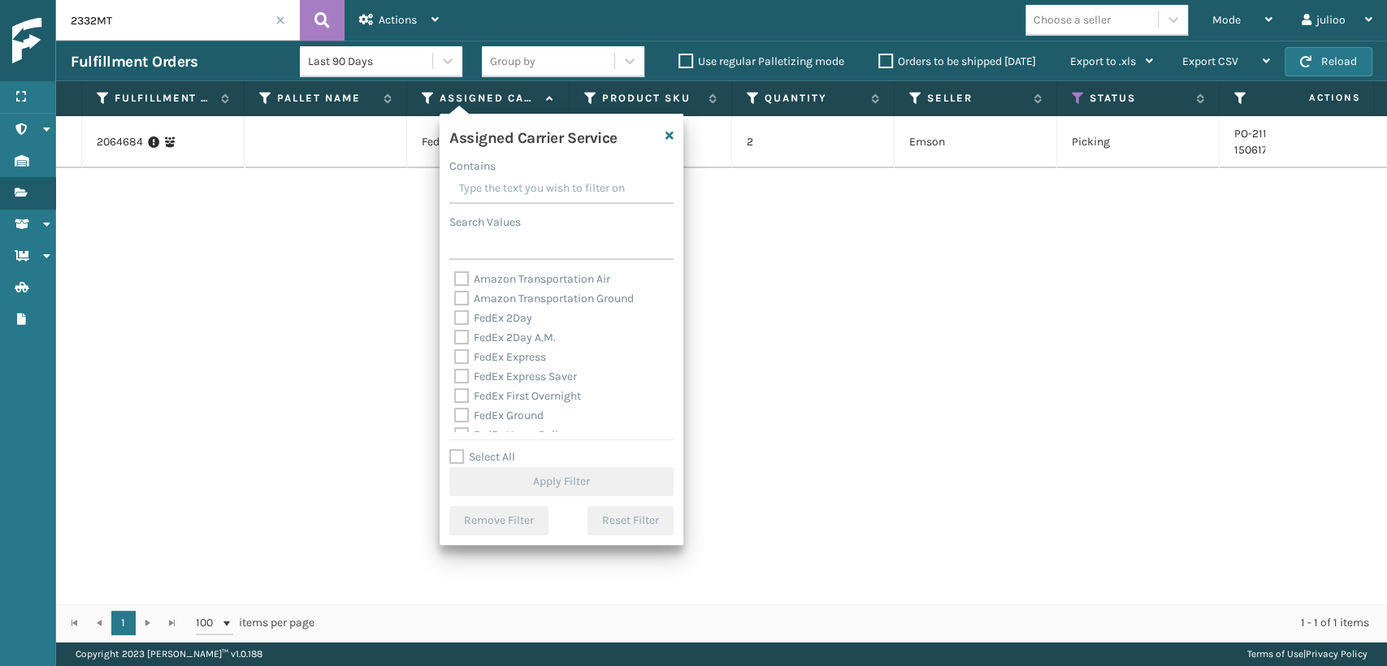
click at [461, 357] on label "FedEx Express" at bounding box center [500, 357] width 92 height 14
click at [455, 357] on input "FedEx Express" at bounding box center [454, 353] width 1 height 11
checkbox input "true"
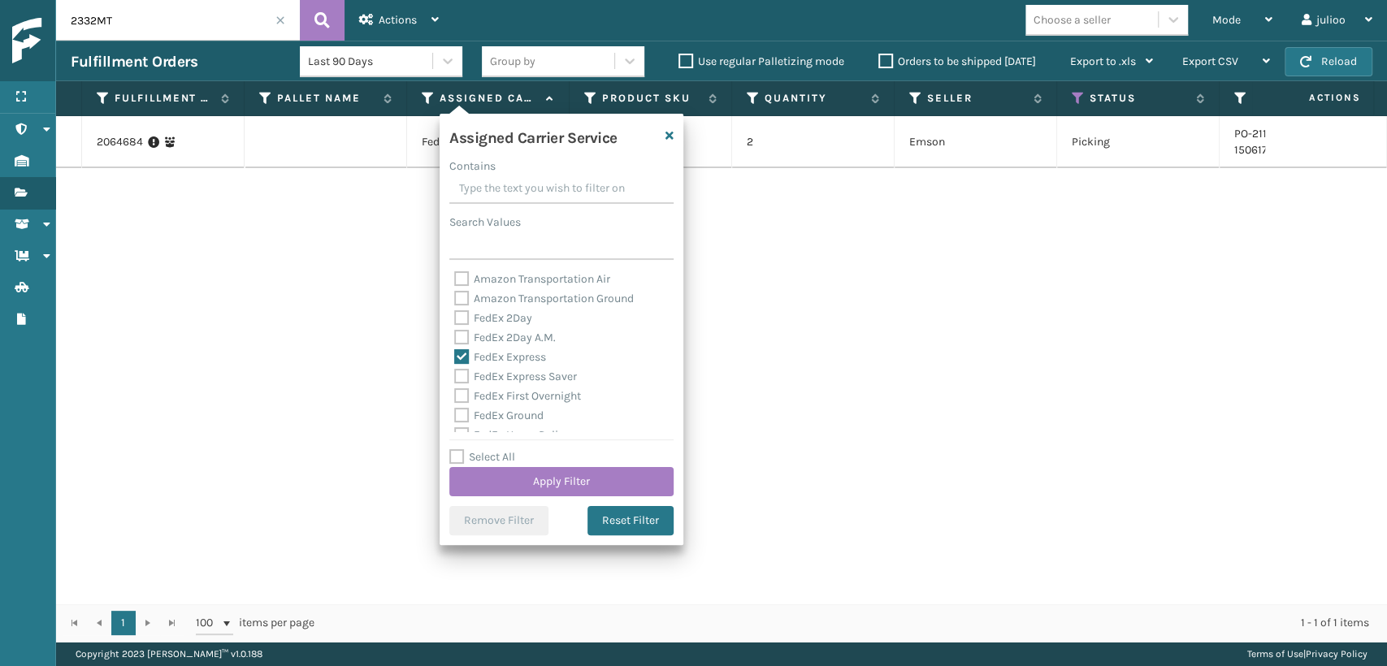
click at [463, 333] on label "FedEx 2Day A.M." at bounding box center [505, 338] width 102 height 14
click at [455, 333] on input "FedEx 2Day A.M." at bounding box center [454, 333] width 1 height 11
checkbox input "true"
click at [462, 314] on label "FedEx 2Day" at bounding box center [493, 318] width 78 height 14
click at [455, 314] on input "FedEx 2Day" at bounding box center [454, 314] width 1 height 11
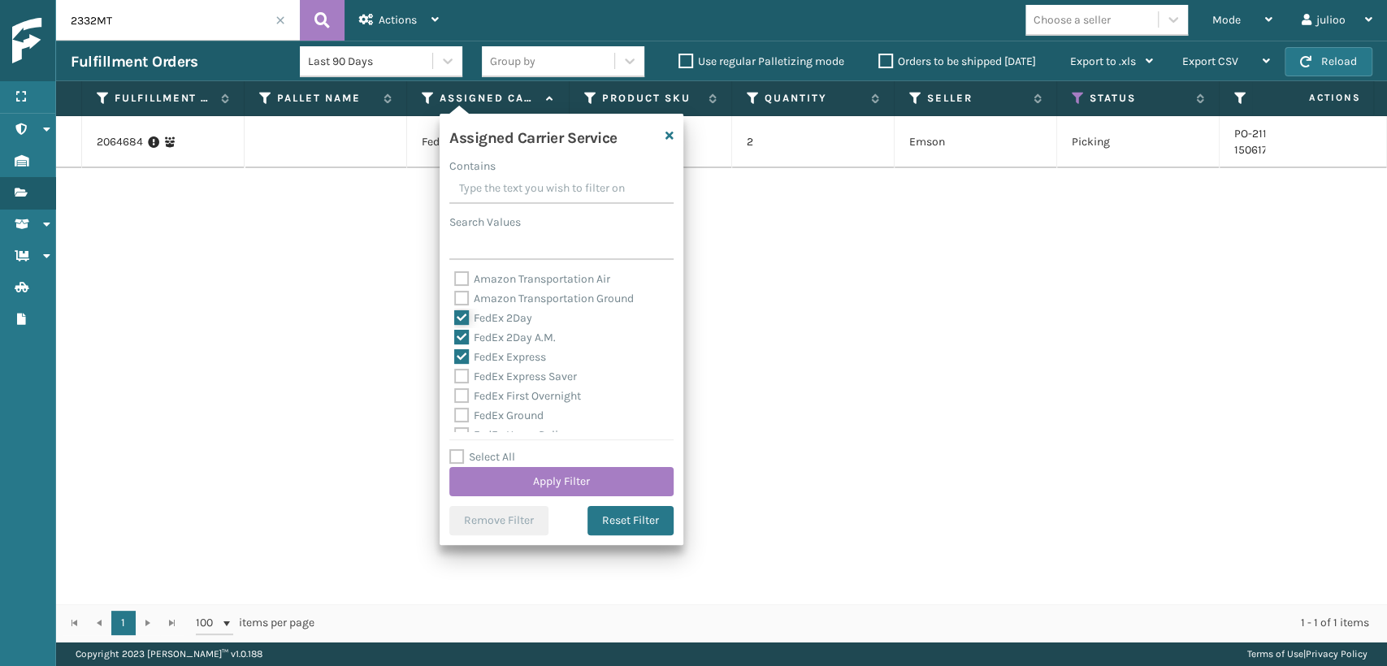
checkbox input "true"
click at [455, 305] on label "Amazon Transportation Ground" at bounding box center [544, 299] width 180 height 14
click at [455, 300] on input "Amazon Transportation Ground" at bounding box center [454, 294] width 1 height 11
click at [460, 292] on label "Amazon Transportation Ground" at bounding box center [544, 299] width 180 height 14
click at [455, 291] on input "Amazon Transportation Ground" at bounding box center [454, 294] width 1 height 11
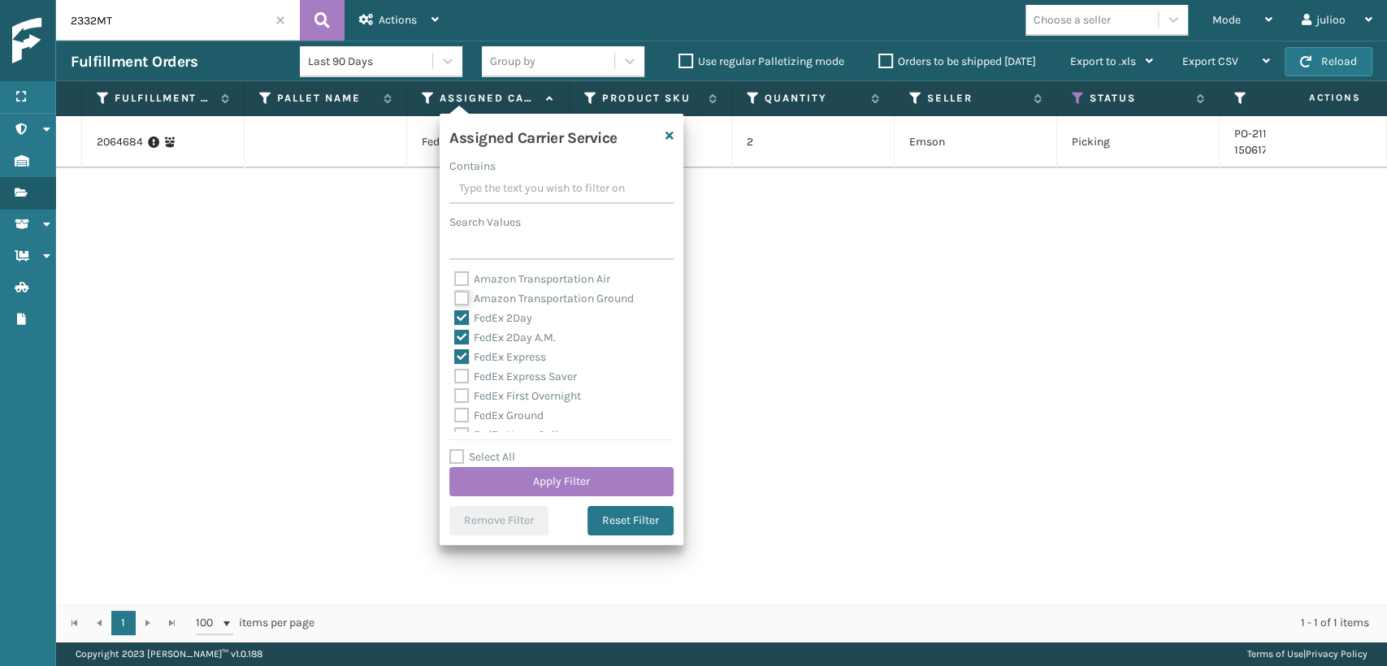
checkbox input "false"
click at [456, 379] on label "FedEx Express Saver" at bounding box center [515, 377] width 123 height 14
click at [455, 378] on input "FedEx Express Saver" at bounding box center [454, 372] width 1 height 11
checkbox input "true"
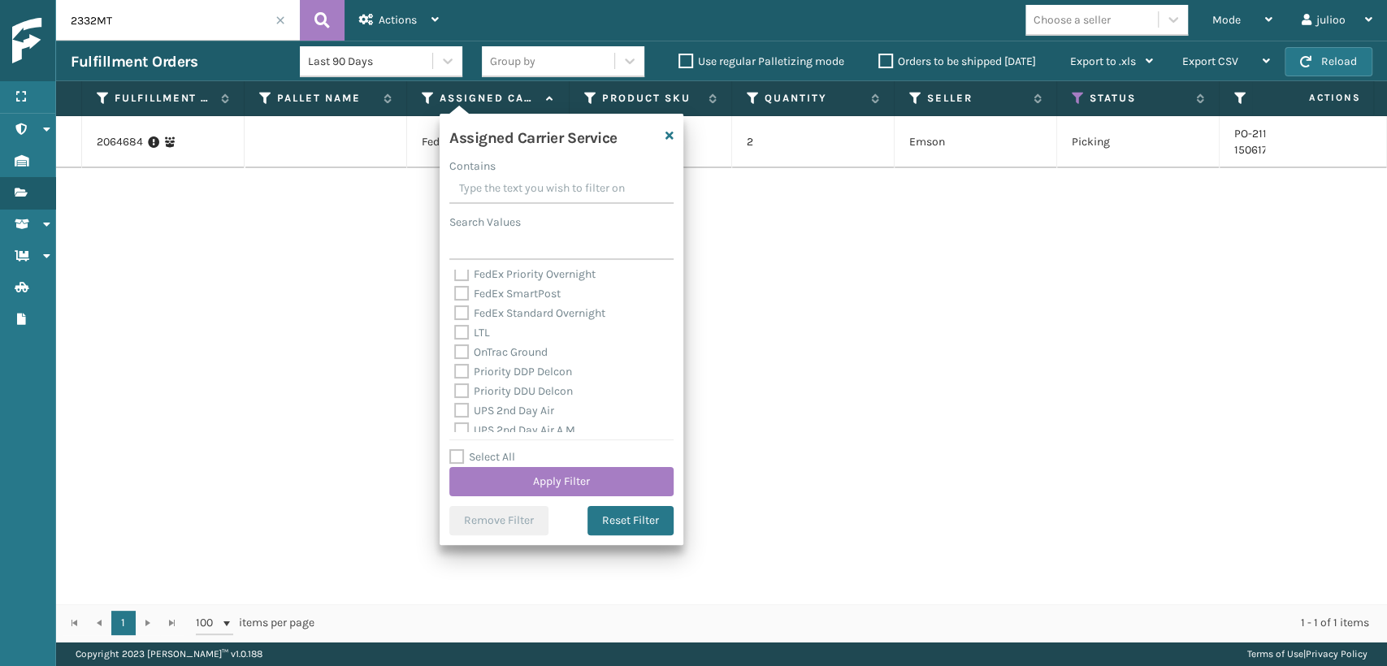
click at [461, 311] on label "FedEx Standard Overnight" at bounding box center [529, 313] width 151 height 14
click at [455, 311] on input "FedEx Standard Overnight" at bounding box center [454, 309] width 1 height 11
checkbox input "true"
click at [461, 293] on label "FedEx SmartPost" at bounding box center [507, 294] width 106 height 14
click at [455, 293] on input "FedEx SmartPost" at bounding box center [454, 289] width 1 height 11
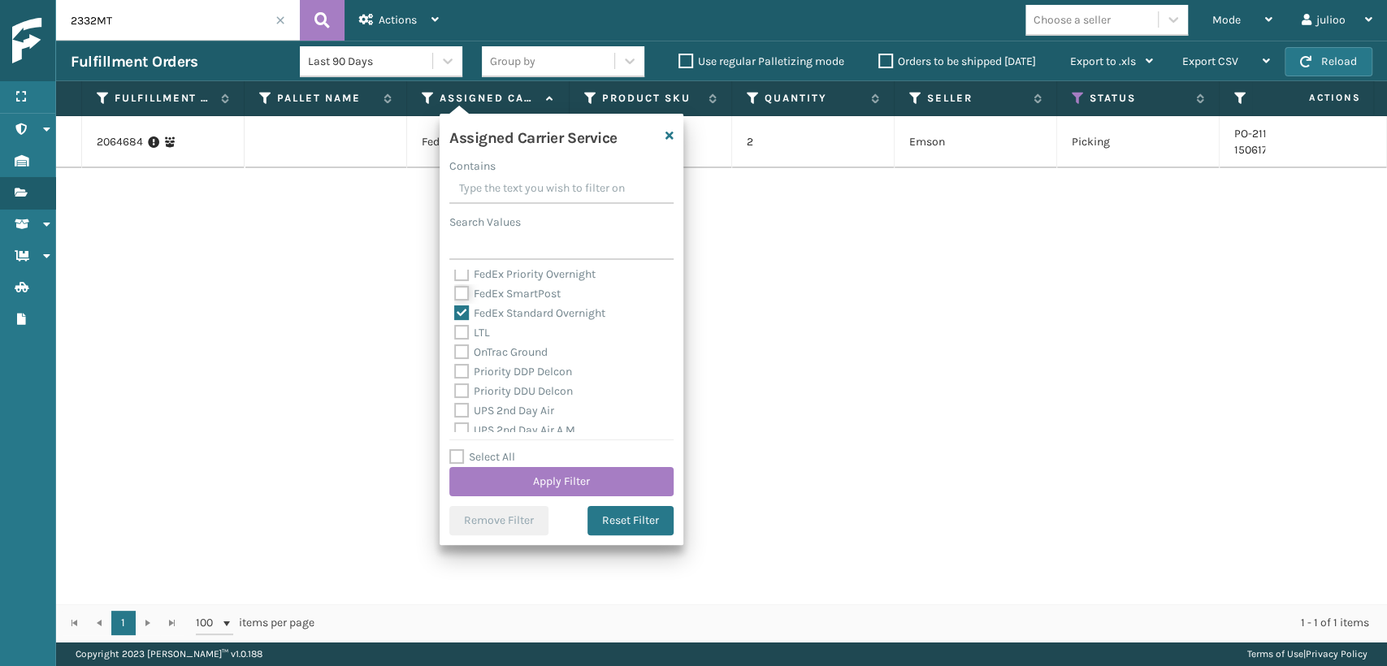
checkbox input "true"
click at [461, 266] on div "Assigned Carrier Service Contains Search Values Amazon Transportation Air Amazo…" at bounding box center [561, 329] width 244 height 431
click at [461, 270] on label "FedEx Priority Overnight" at bounding box center [524, 274] width 141 height 14
click at [455, 270] on input "FedEx Priority Overnight" at bounding box center [454, 270] width 1 height 11
checkbox input "true"
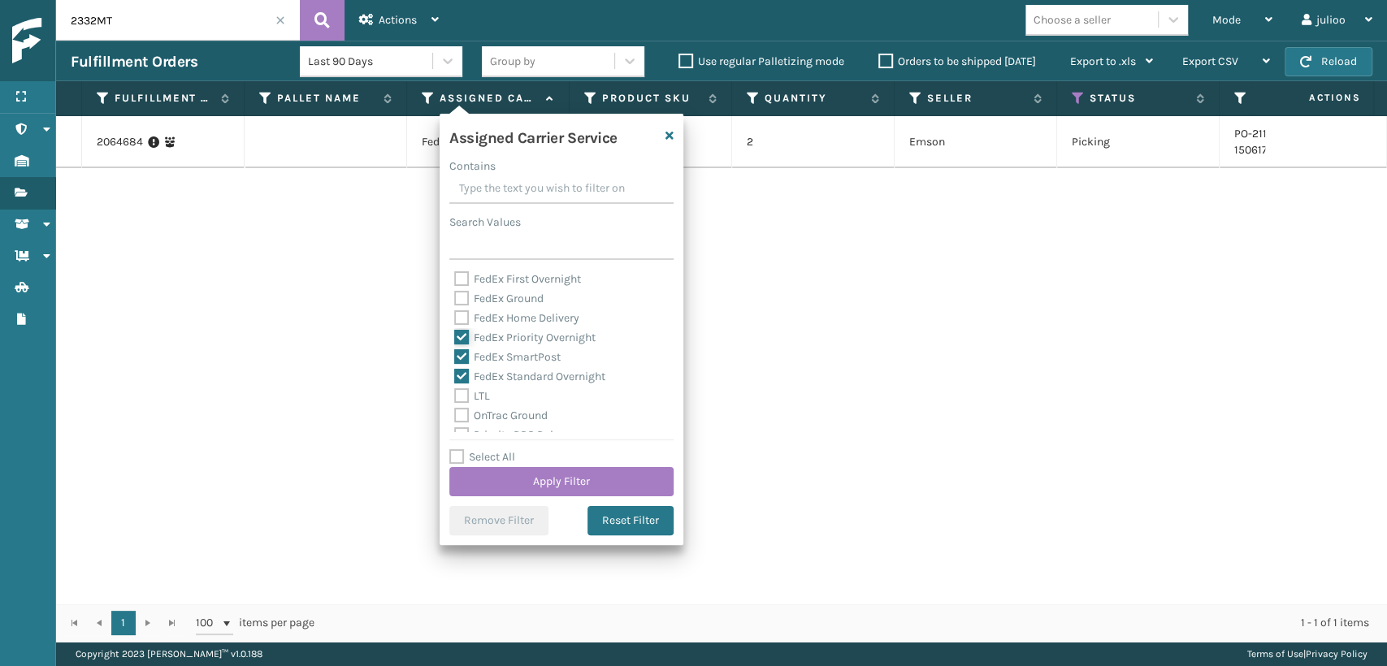
scroll to position [84, 0]
drag, startPoint x: 461, startPoint y: 349, endPoint x: 461, endPoint y: 325, distance: 24.4
click at [461, 348] on label "FedEx Home Delivery" at bounding box center [516, 351] width 125 height 14
click at [455, 348] on input "FedEx Home Delivery" at bounding box center [454, 346] width 1 height 11
checkbox input "true"
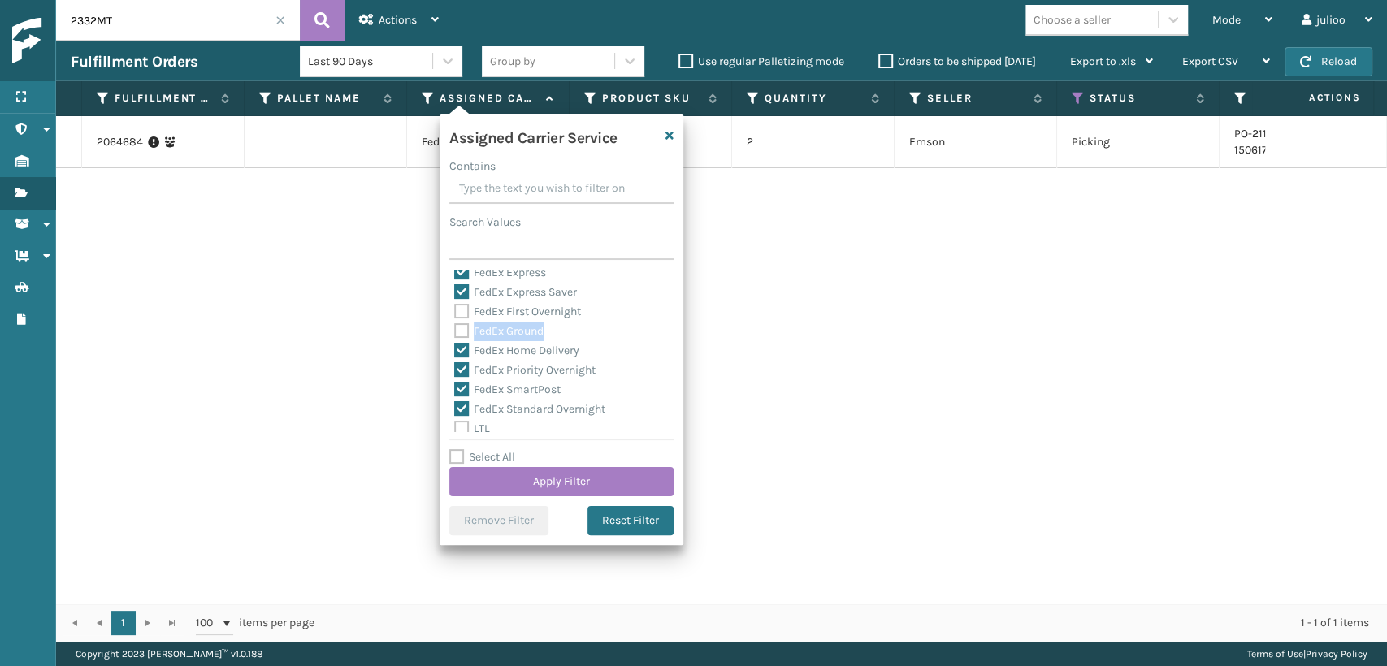
click at [463, 327] on label "FedEx Ground" at bounding box center [498, 331] width 89 height 14
click at [460, 327] on label "FedEx Ground" at bounding box center [498, 331] width 89 height 14
click at [455, 327] on input "FedEx Ground" at bounding box center [454, 327] width 1 height 11
checkbox input "true"
click at [461, 311] on label "FedEx First Overnight" at bounding box center [517, 312] width 127 height 14
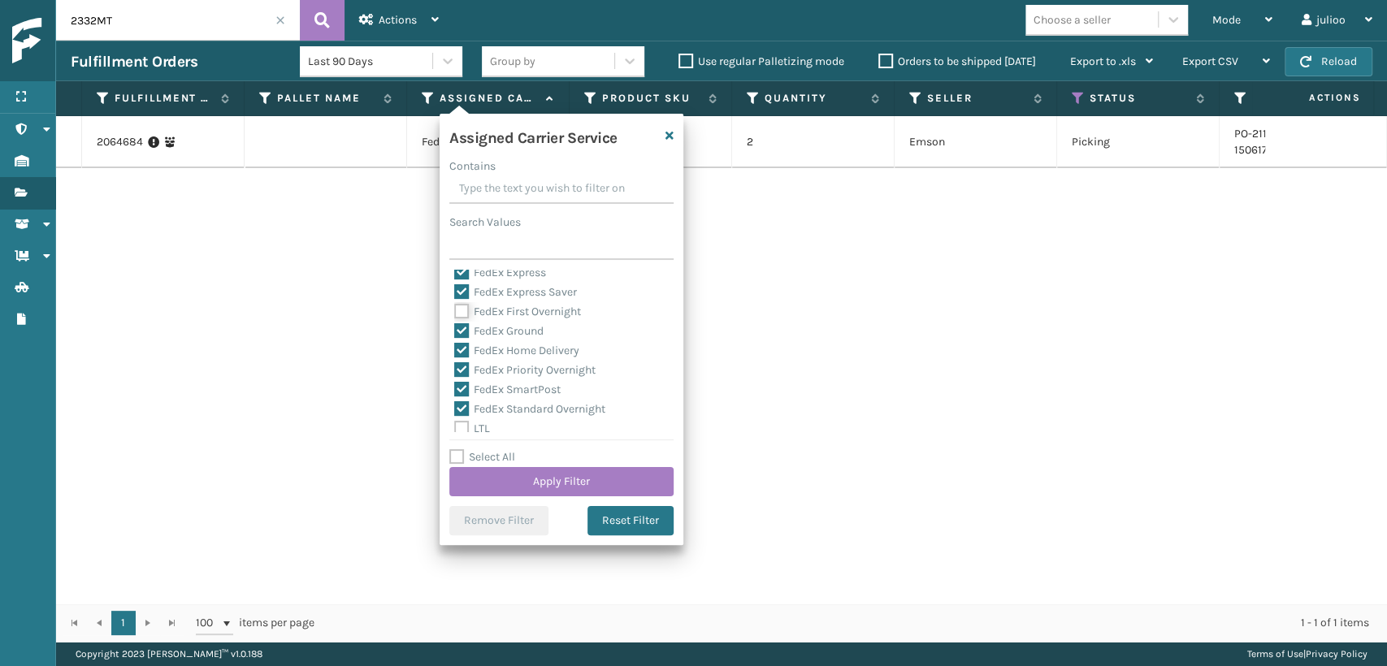
click at [455, 311] on input "FedEx First Overnight" at bounding box center [454, 307] width 1 height 11
checkbox input "true"
click at [540, 476] on button "Apply Filter" at bounding box center [561, 481] width 224 height 29
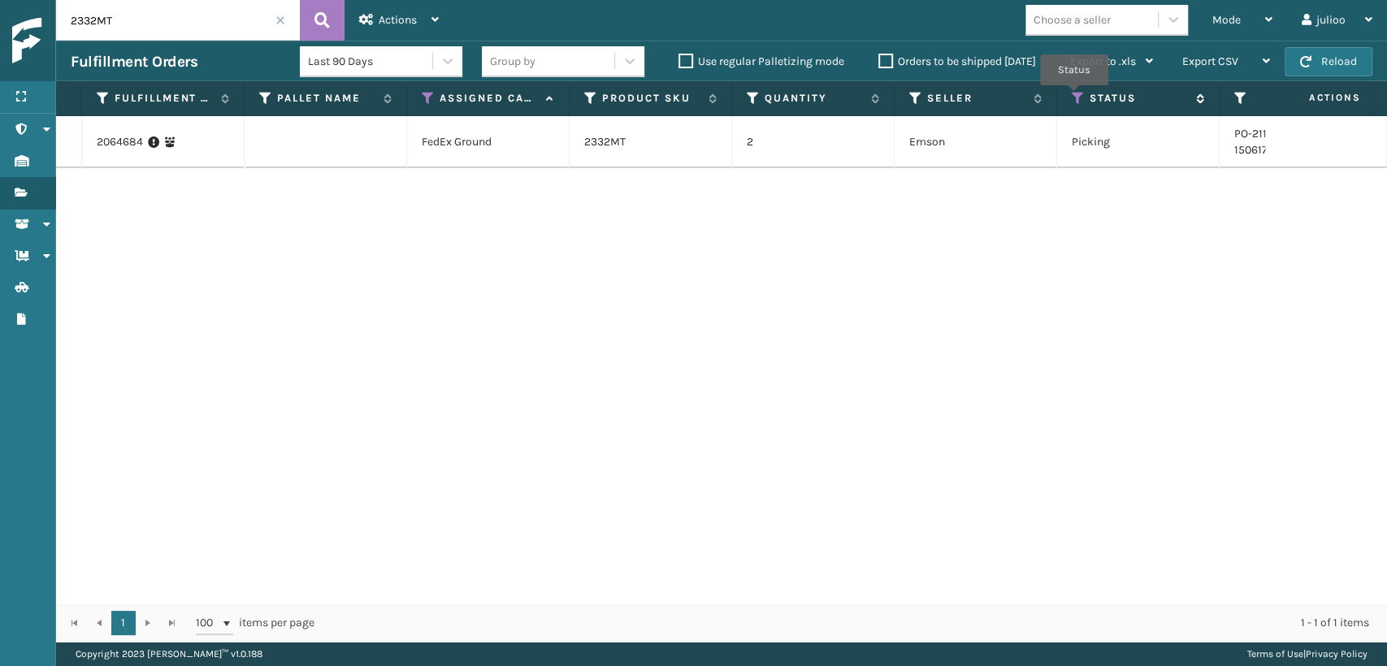
click at [1074, 97] on icon at bounding box center [1077, 98] width 13 height 15
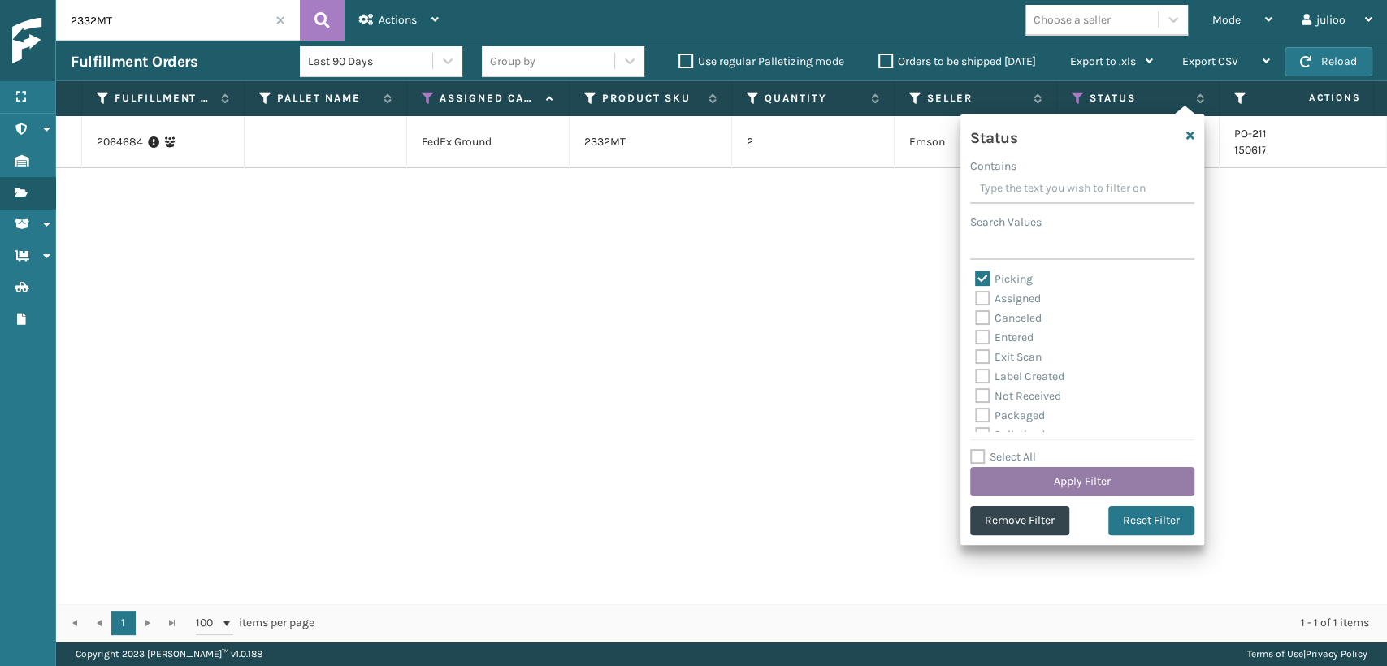
click at [998, 481] on button "Apply Filter" at bounding box center [1082, 481] width 224 height 29
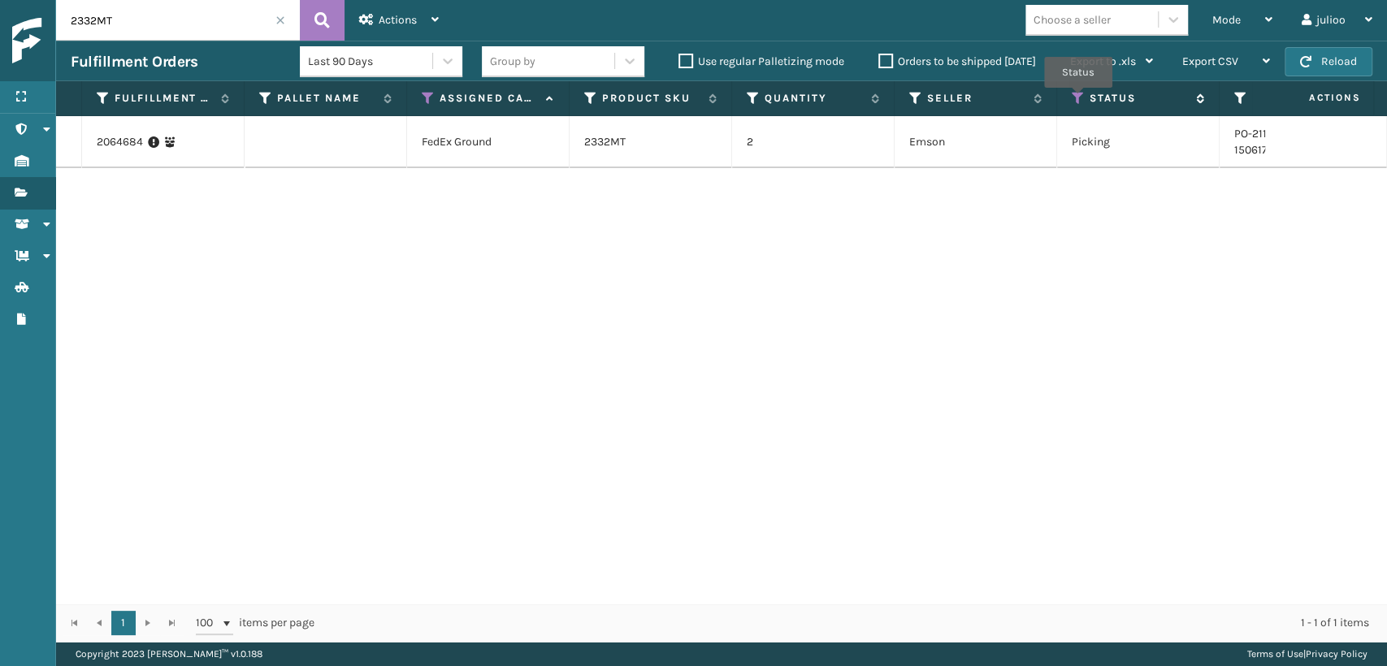
click at [1078, 99] on icon at bounding box center [1077, 98] width 13 height 15
click at [776, 331] on div "2064684 FedEx Ground 2332MT 2 Emson Picking PO-211-15061773210230705x20 Fellows…" at bounding box center [721, 359] width 1331 height 487
click at [278, 17] on span at bounding box center [280, 20] width 10 height 10
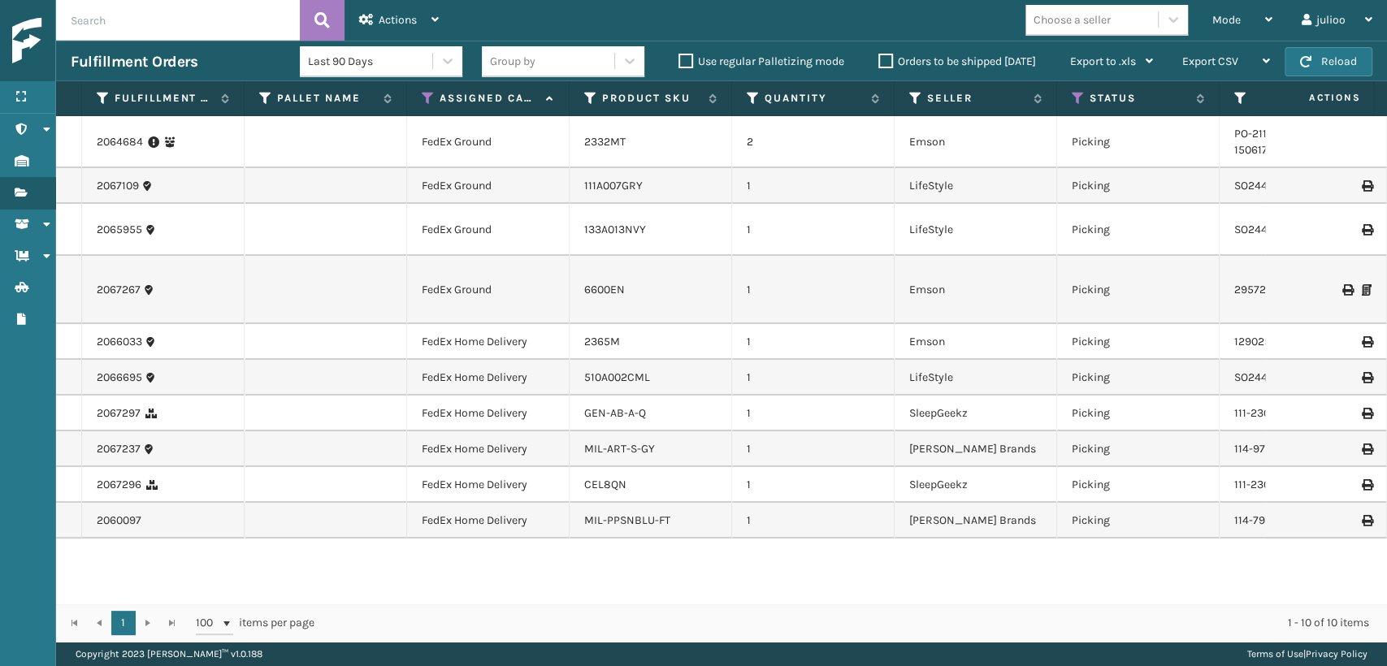
click at [883, 54] on label "Orders to be shipped [DATE]" at bounding box center [957, 61] width 158 height 14
click at [879, 54] on input "Orders to be shipped [DATE]" at bounding box center [878, 57] width 1 height 11
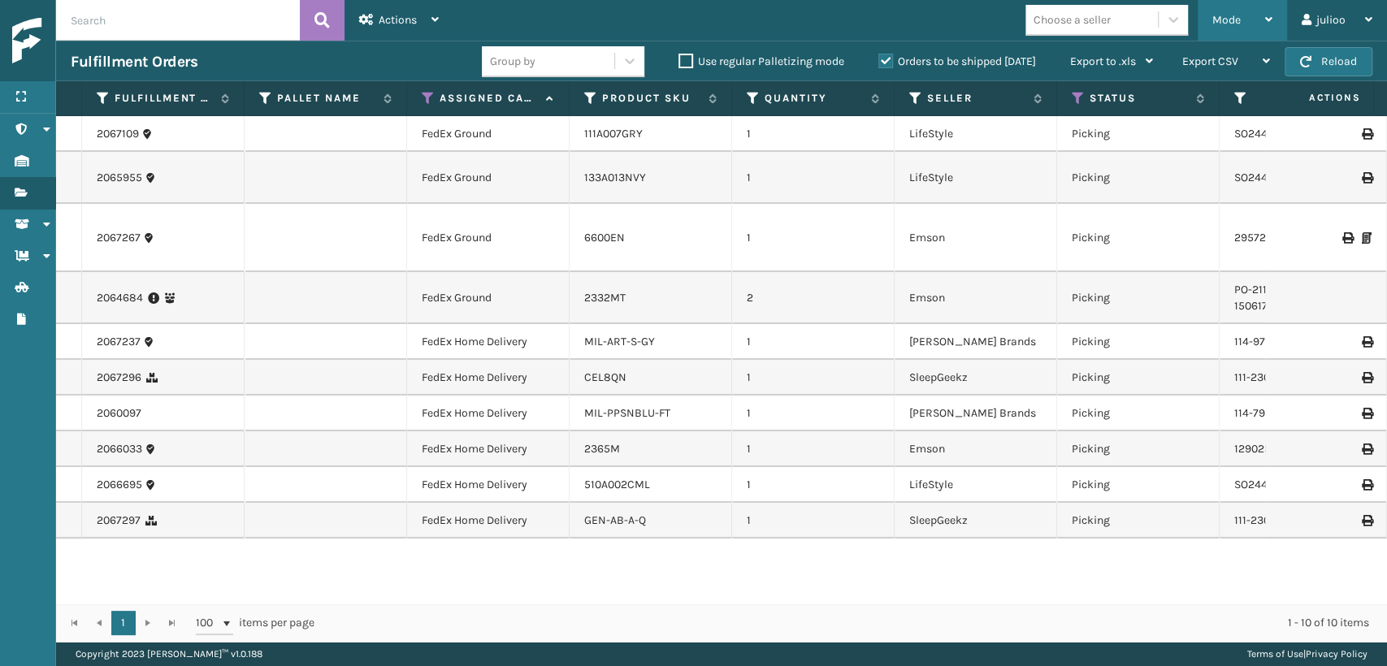
click at [1242, 14] on div "Mode" at bounding box center [1242, 20] width 60 height 41
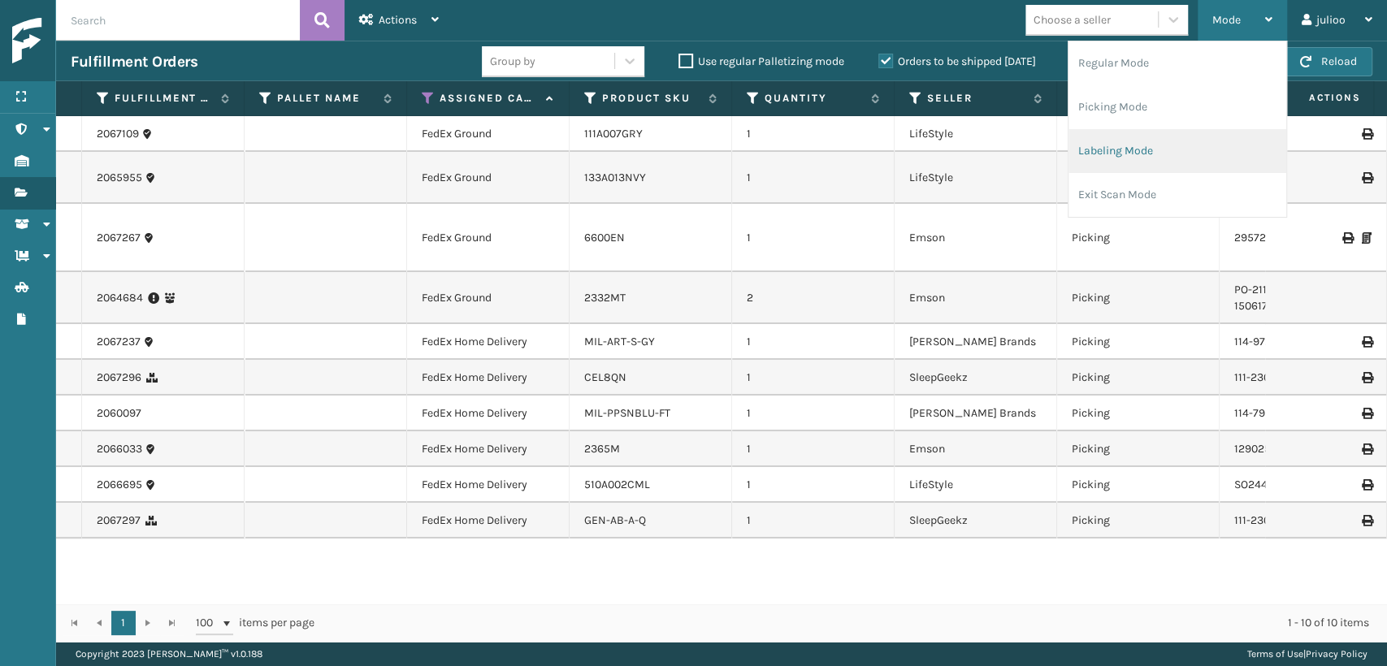
click at [1097, 165] on li "Labeling Mode" at bounding box center [1177, 151] width 218 height 44
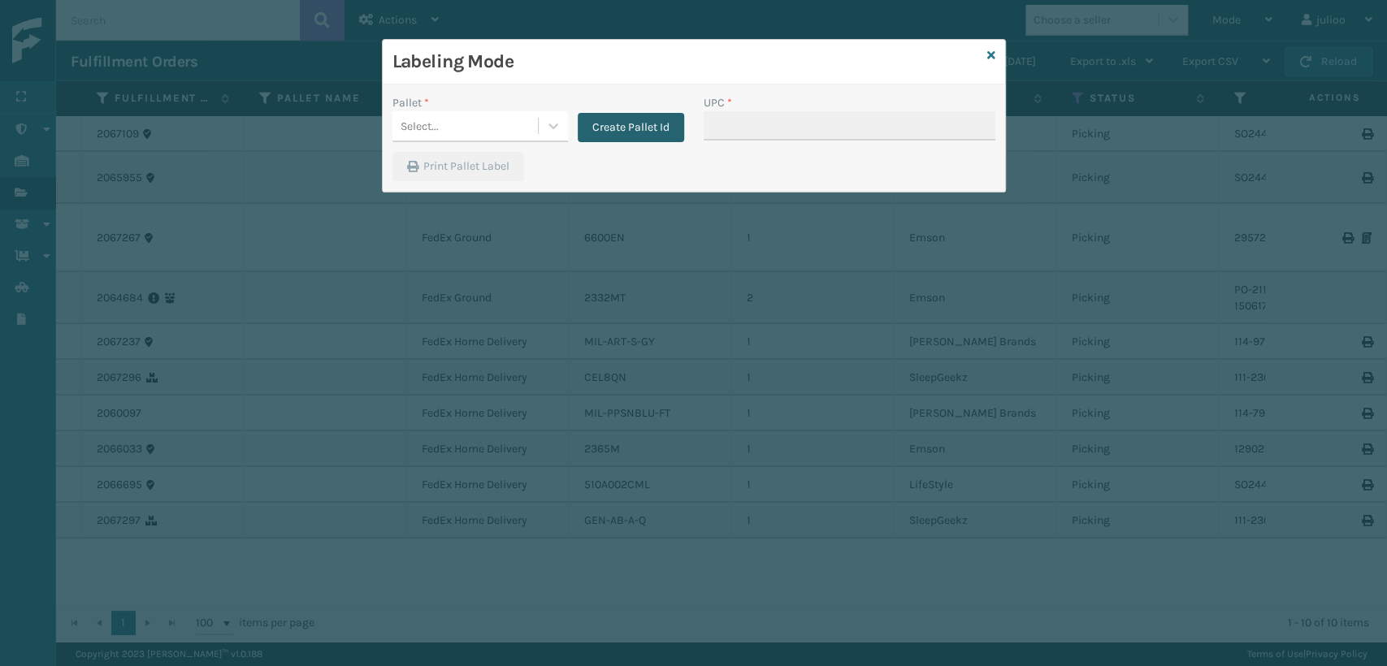
click at [630, 130] on button "Create Pallet Id" at bounding box center [631, 127] width 106 height 29
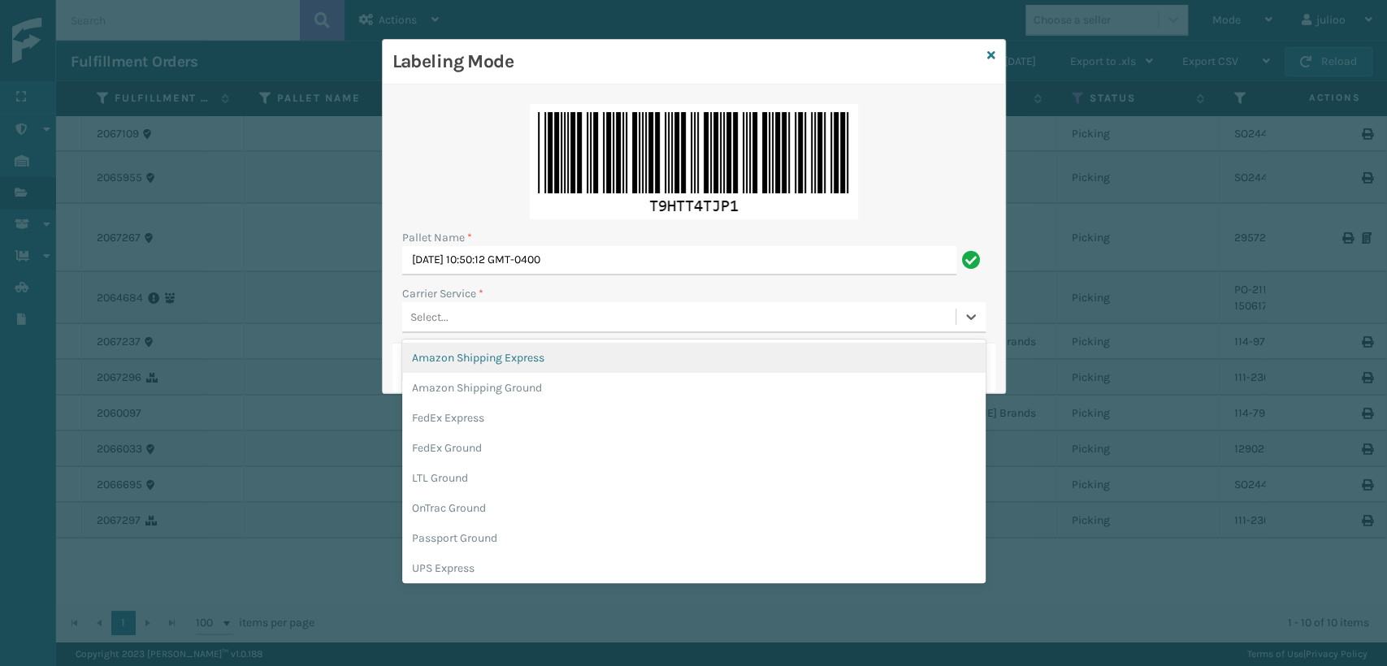
click at [496, 306] on div "Select..." at bounding box center [678, 317] width 553 height 27
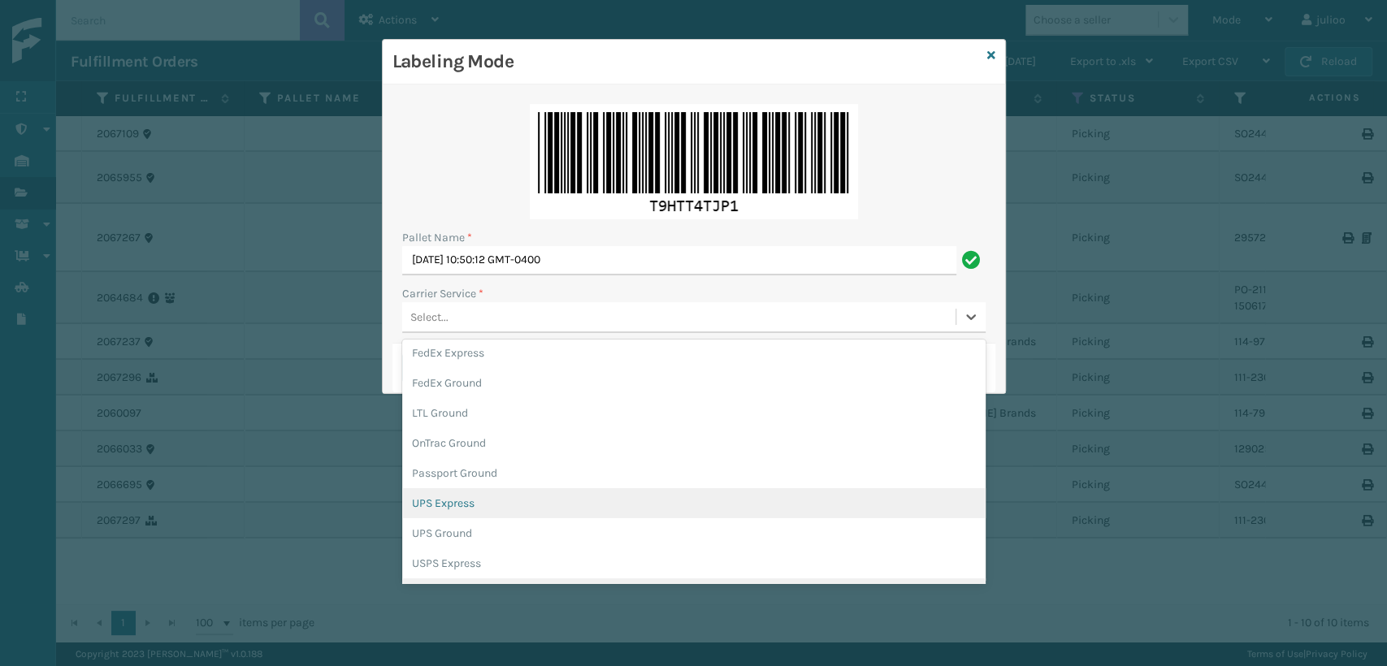
scroll to position [90, 0]
click at [461, 511] on div "UPS Ground" at bounding box center [693, 508] width 583 height 30
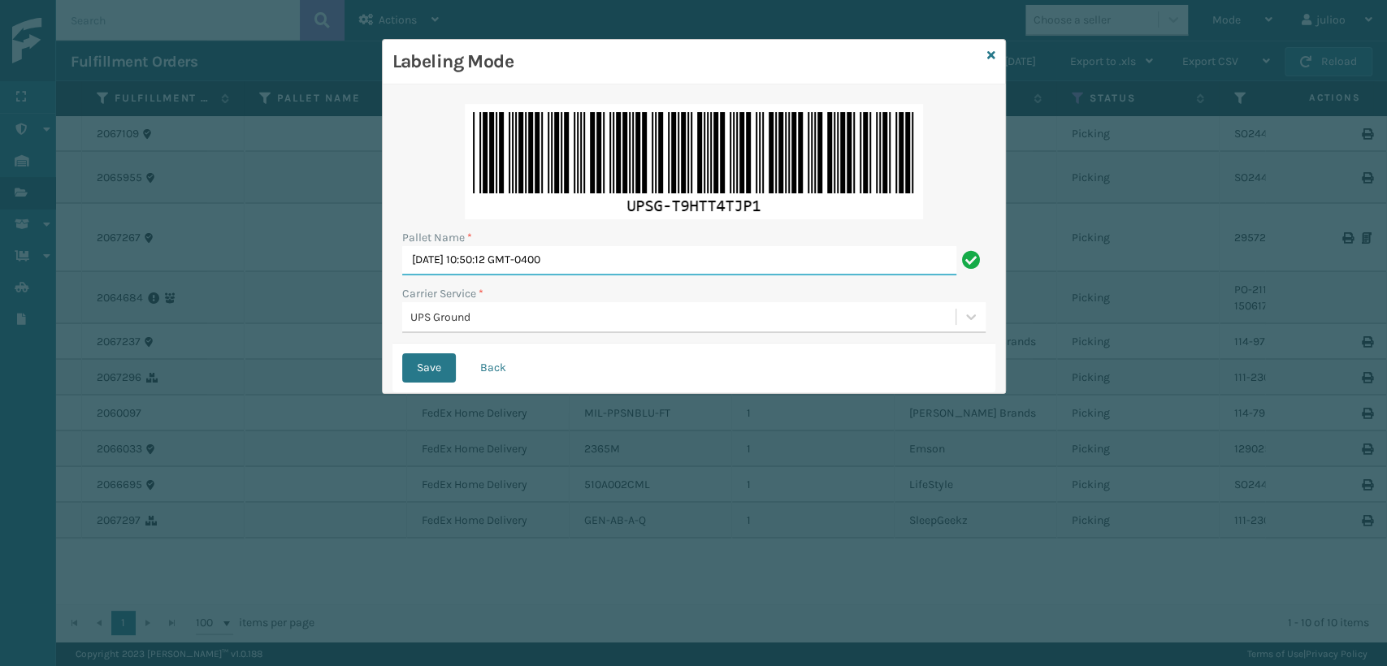
drag, startPoint x: 624, startPoint y: 253, endPoint x: 325, endPoint y: 252, distance: 298.9
click at [323, 252] on div "Labeling Mode Pallet Name * [DATE] 10:50:12 GMT-0400 Carrier Service * UPS Grou…" at bounding box center [693, 333] width 1387 height 666
type input "CTLZ5391683"
click at [402, 353] on button "Save" at bounding box center [429, 367] width 54 height 29
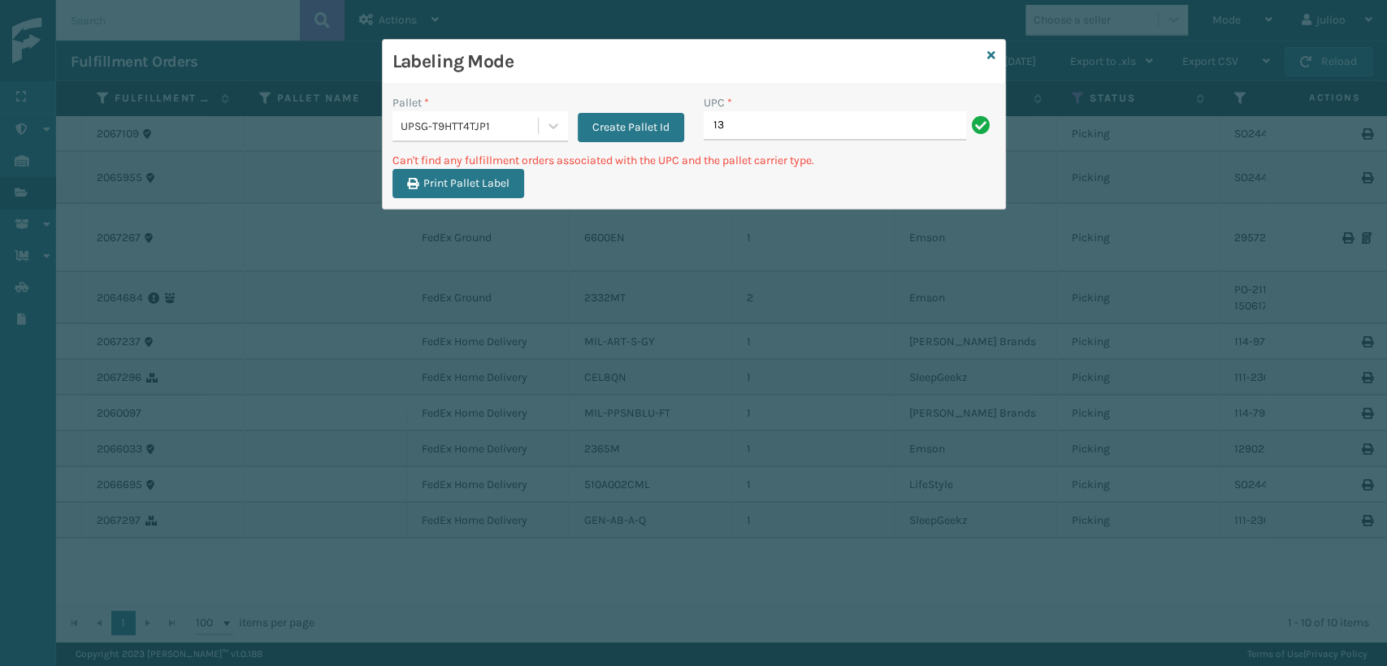
type input "1"
type input "5"
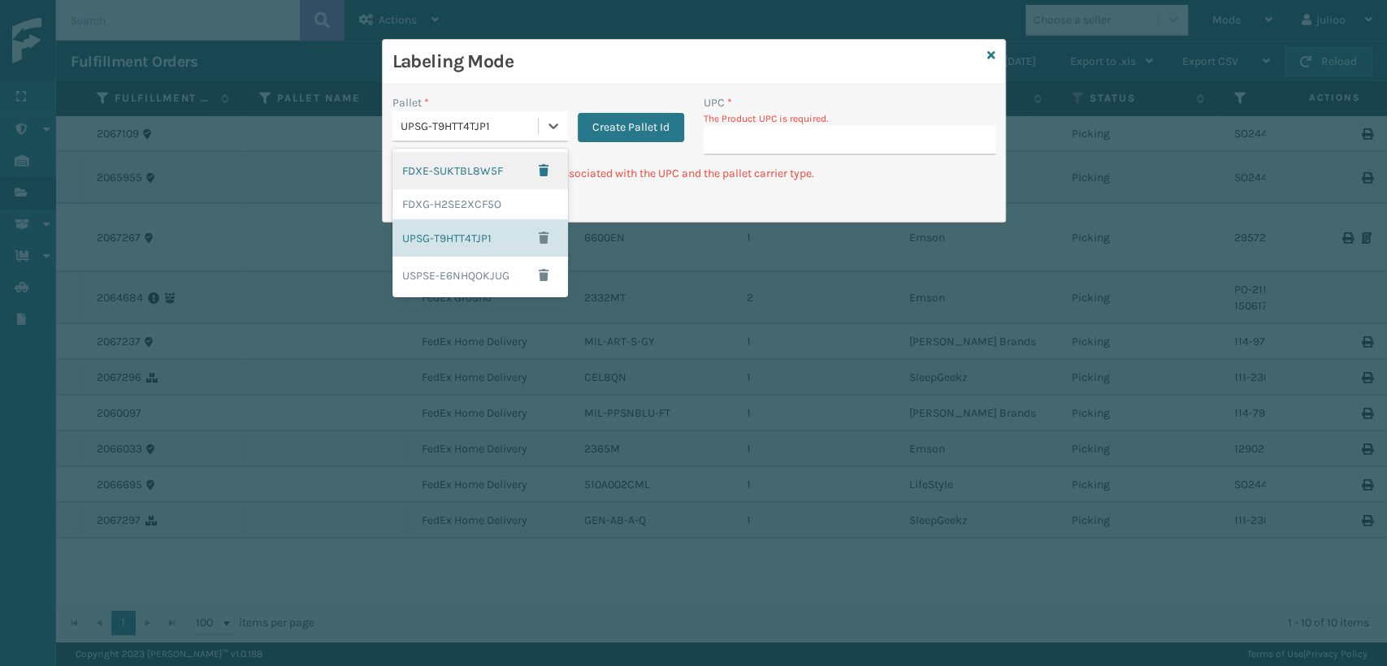
click at [523, 132] on div "UPSG-T9HTT4TJP1" at bounding box center [469, 126] width 139 height 17
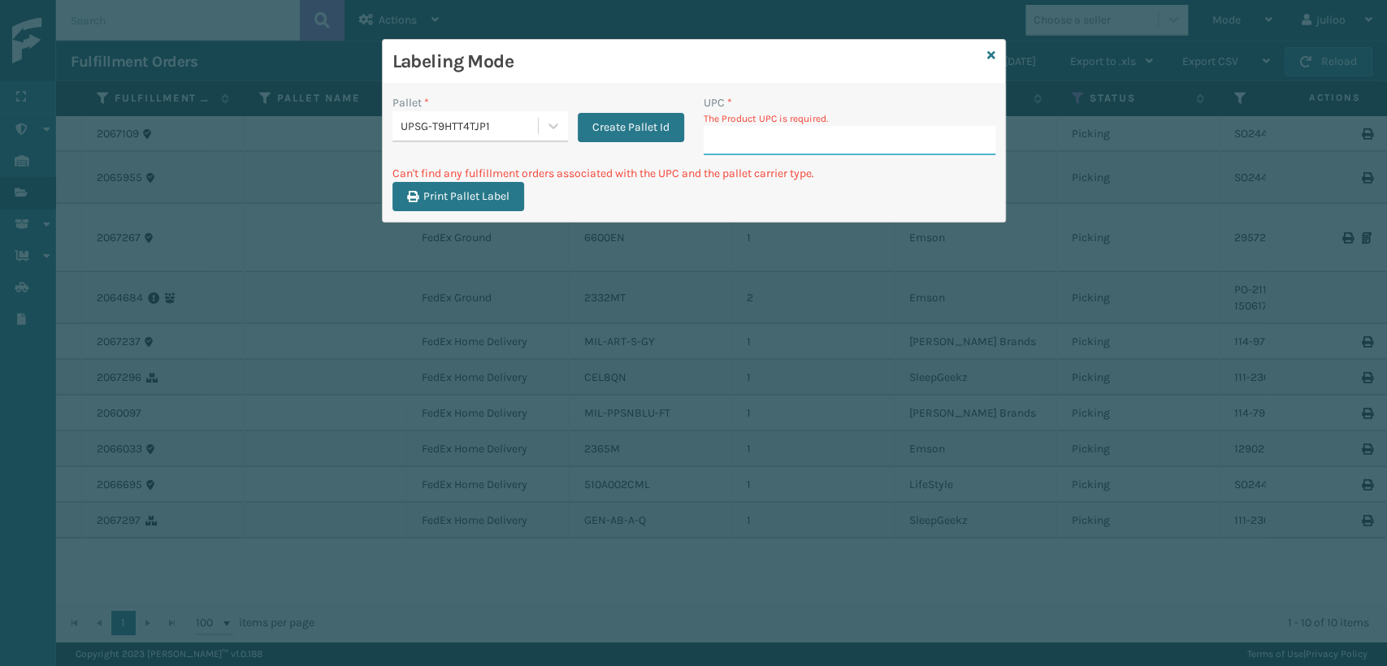
click at [730, 150] on input "UPC *" at bounding box center [849, 140] width 292 height 29
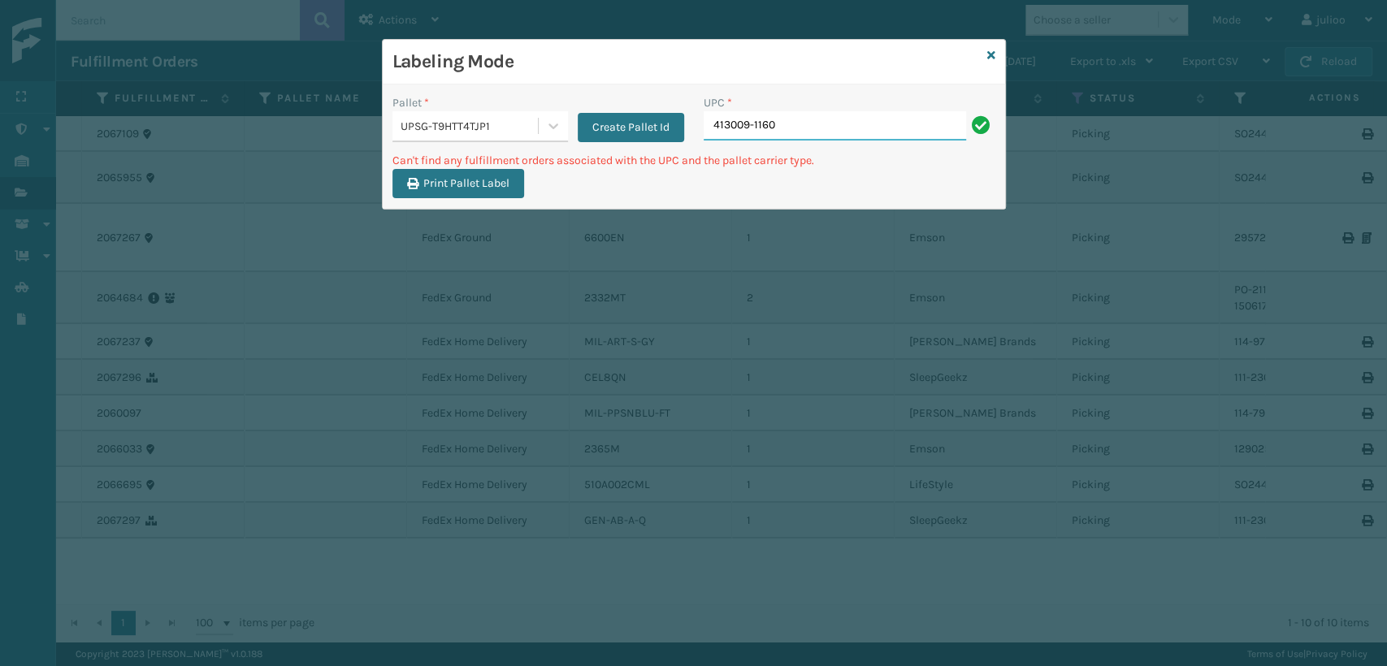
type input "413009-1160"
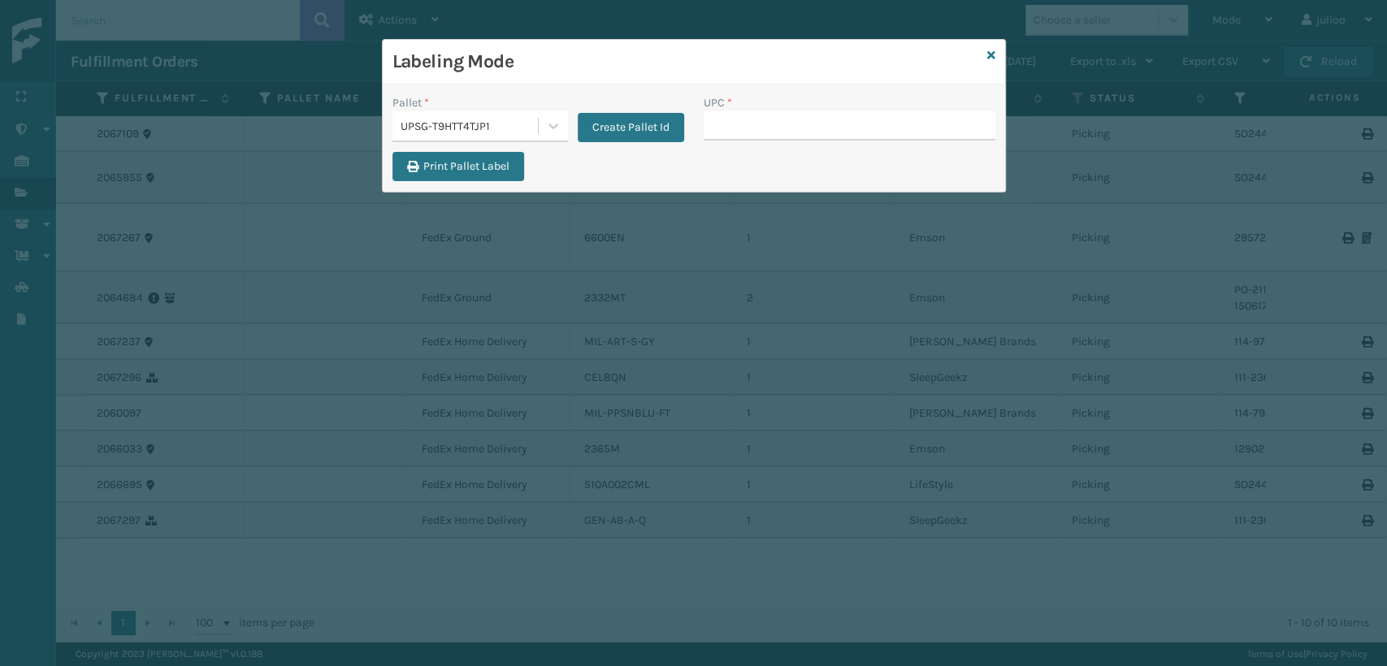
click at [985, 52] on div "Labeling Mode" at bounding box center [694, 62] width 622 height 45
click at [992, 54] on icon at bounding box center [991, 55] width 8 height 11
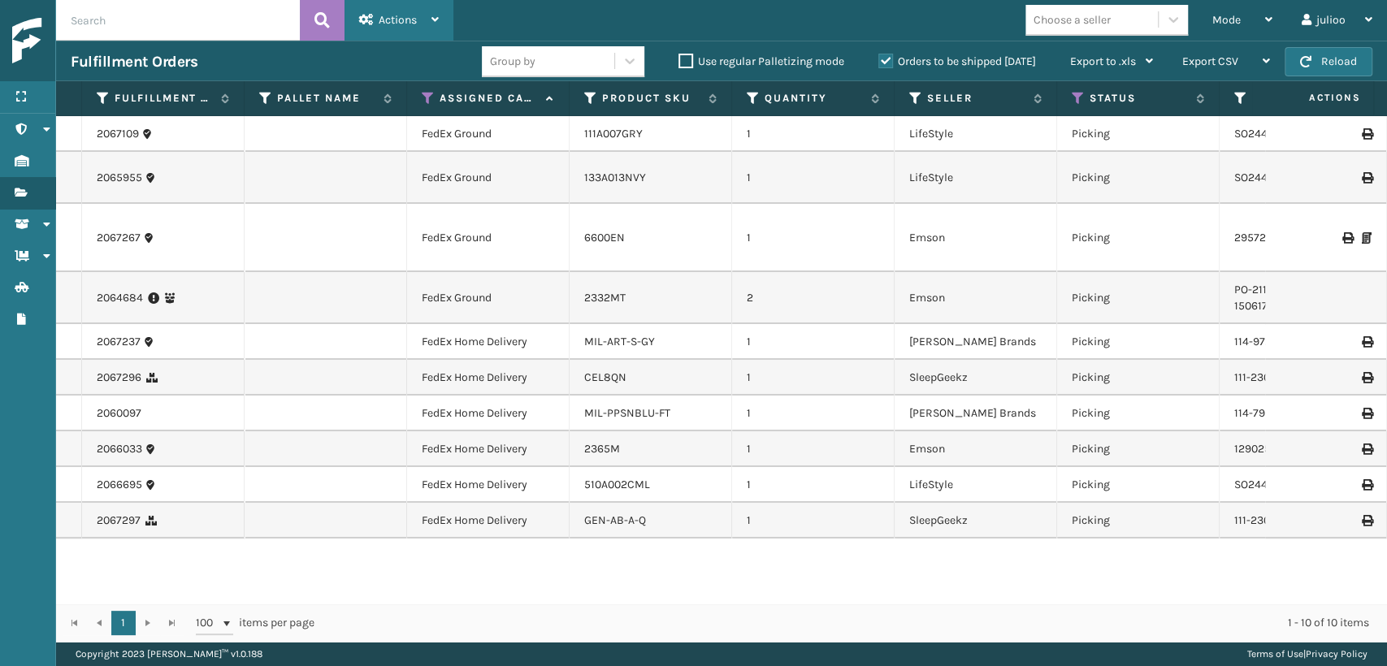
click at [360, 26] on div "Actions" at bounding box center [399, 20] width 80 height 41
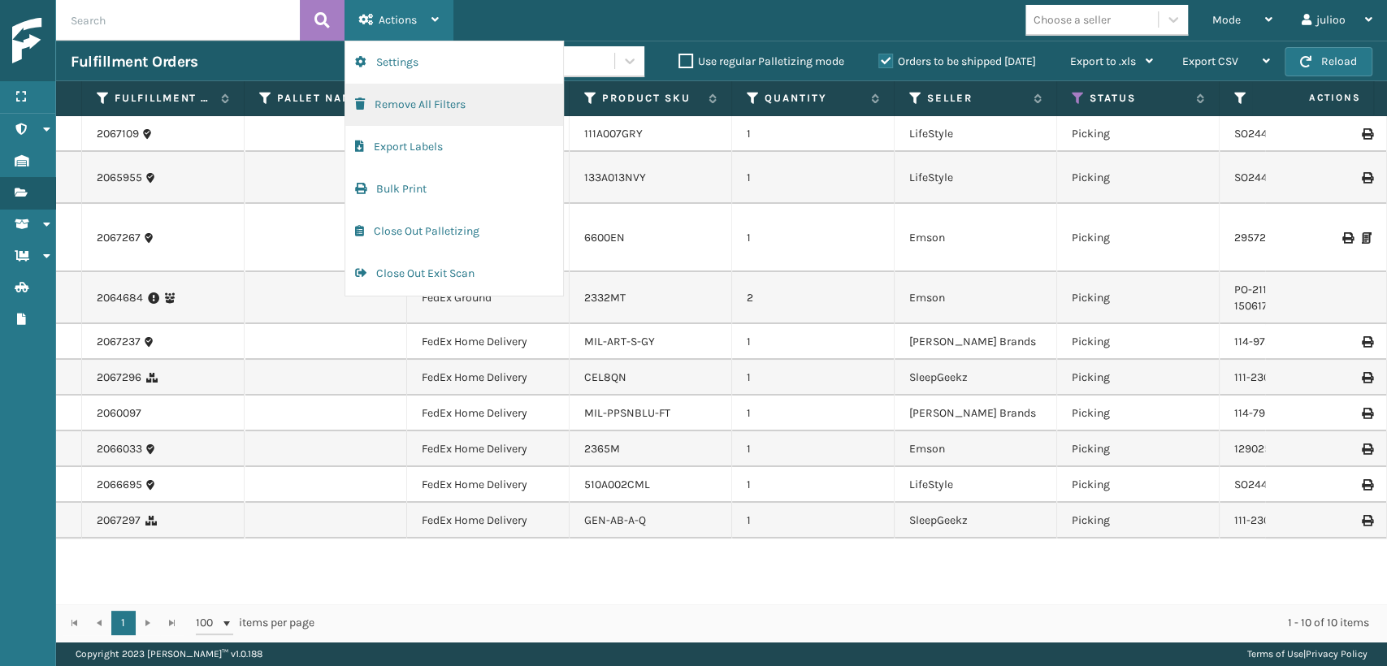
click at [388, 112] on button "Remove All Filters" at bounding box center [454, 105] width 218 height 42
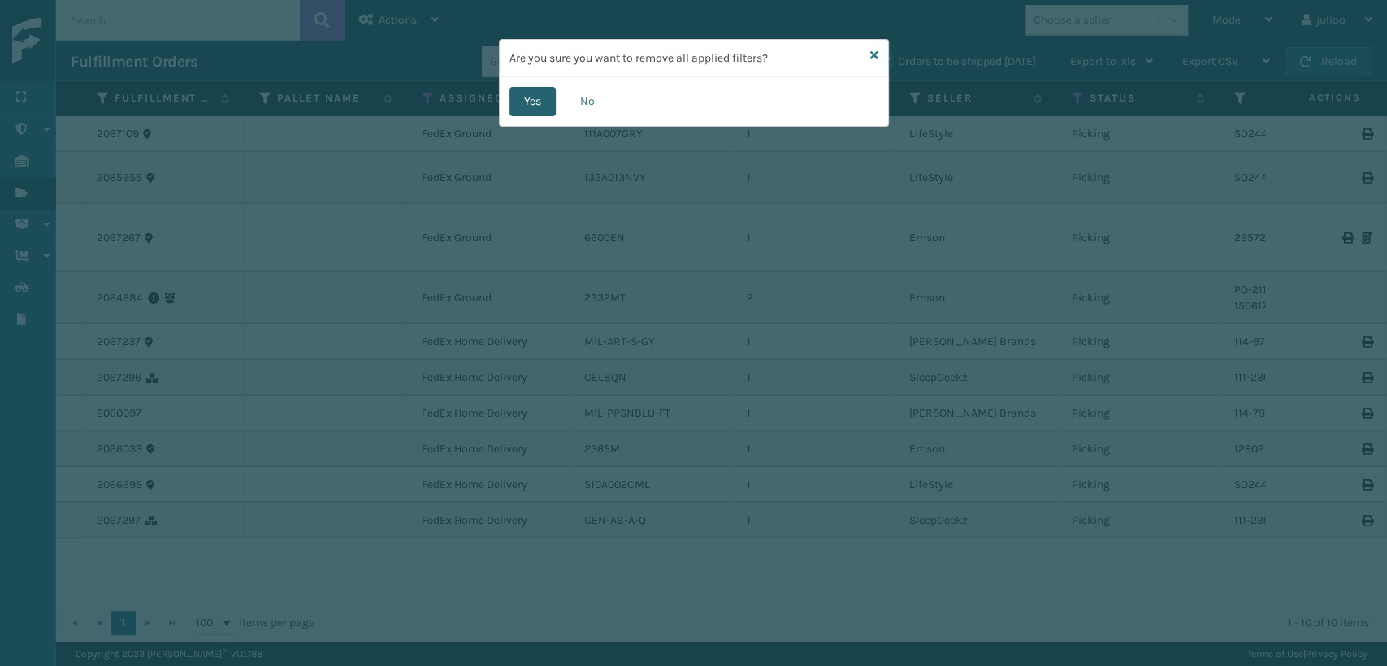
click at [530, 101] on button "Yes" at bounding box center [532, 101] width 46 height 29
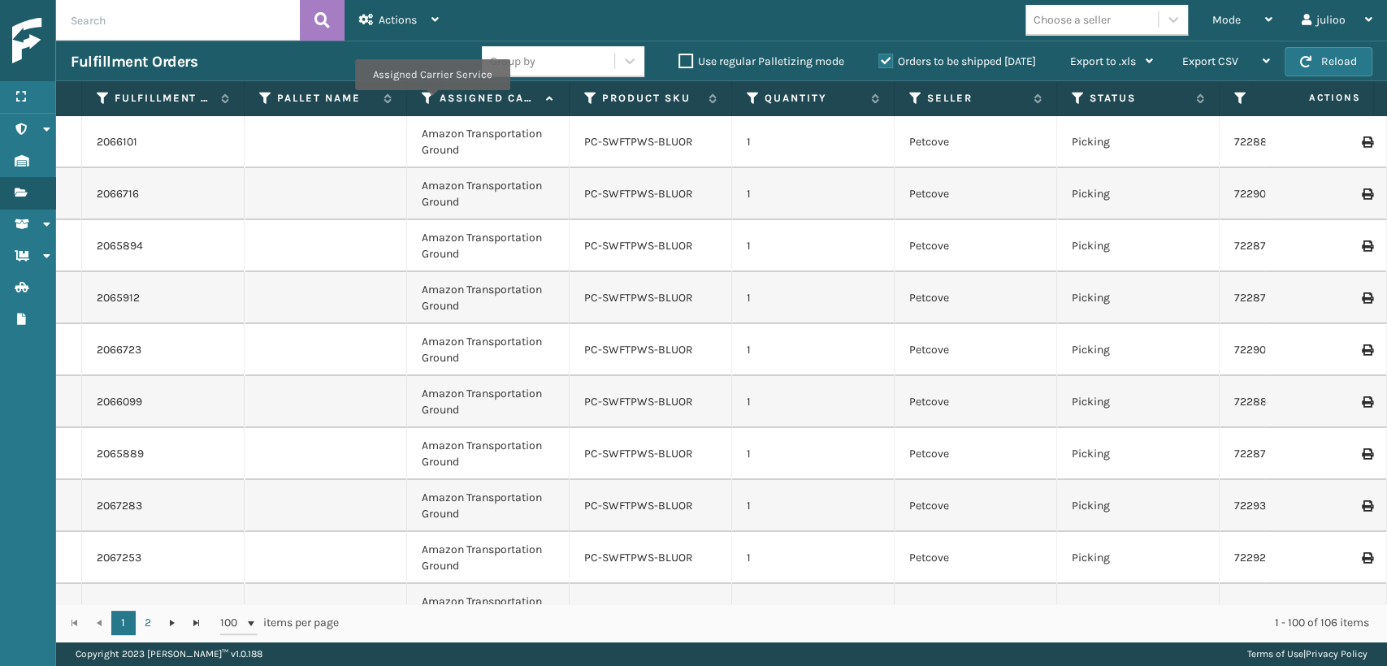
click at [431, 102] on icon at bounding box center [428, 98] width 13 height 15
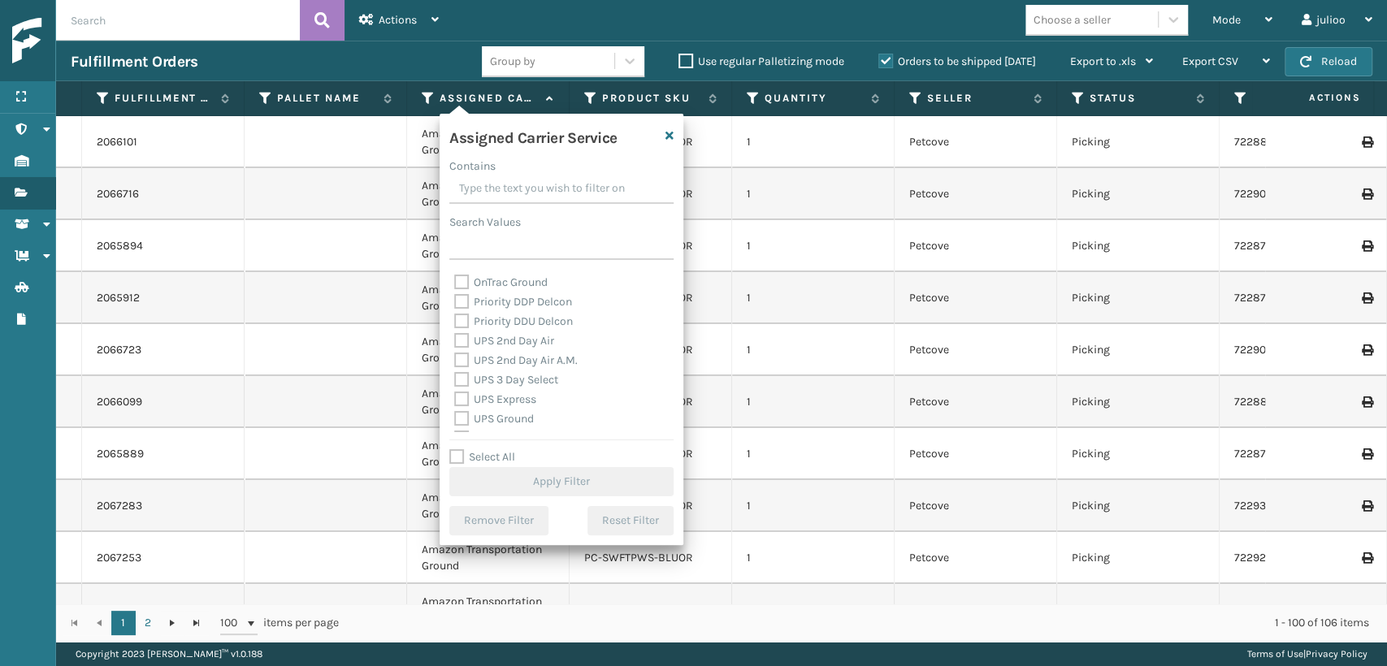
scroll to position [270, 0]
click at [461, 318] on label "UPS 2nd Day Air" at bounding box center [504, 321] width 100 height 14
click at [455, 318] on input "UPS 2nd Day Air" at bounding box center [454, 316] width 1 height 11
checkbox input "true"
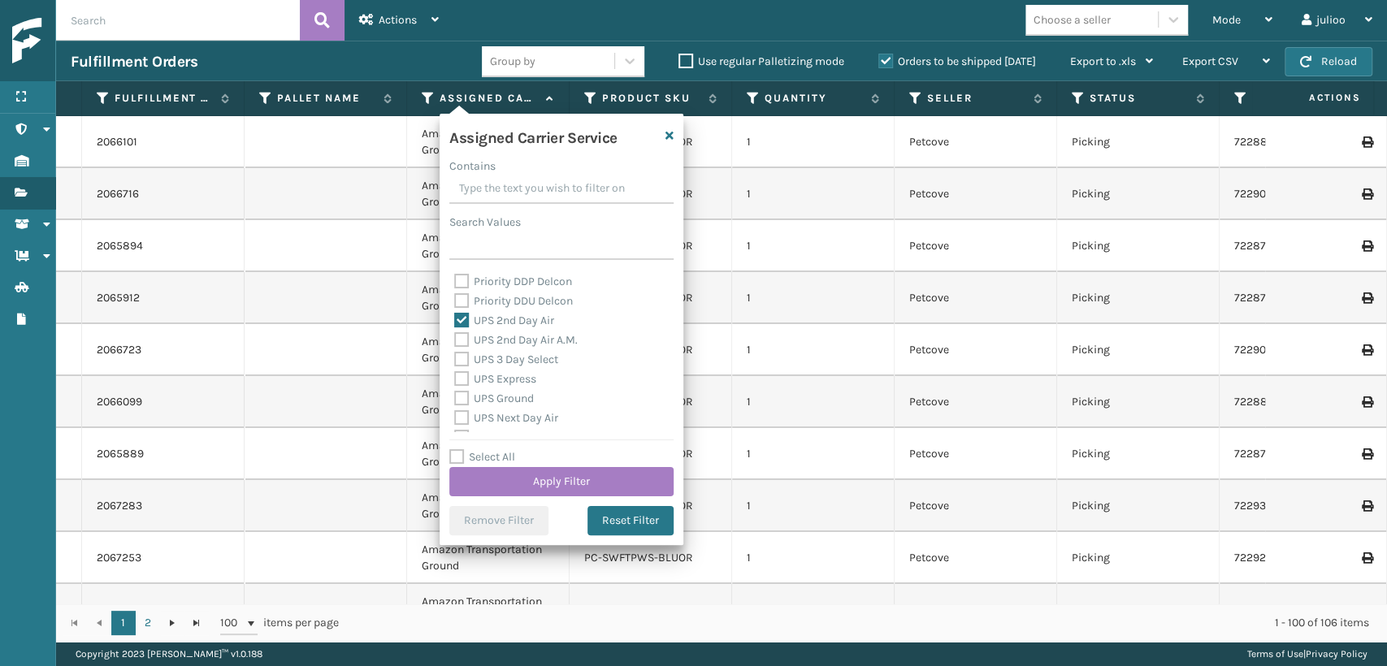
click at [466, 344] on label "UPS 2nd Day Air A.M." at bounding box center [515, 340] width 123 height 14
click at [455, 341] on input "UPS 2nd Day Air A.M." at bounding box center [454, 336] width 1 height 11
checkbox input "true"
drag, startPoint x: 461, startPoint y: 357, endPoint x: 471, endPoint y: 359, distance: 10.0
click at [469, 359] on label "UPS 3 Day Select" at bounding box center [506, 360] width 104 height 14
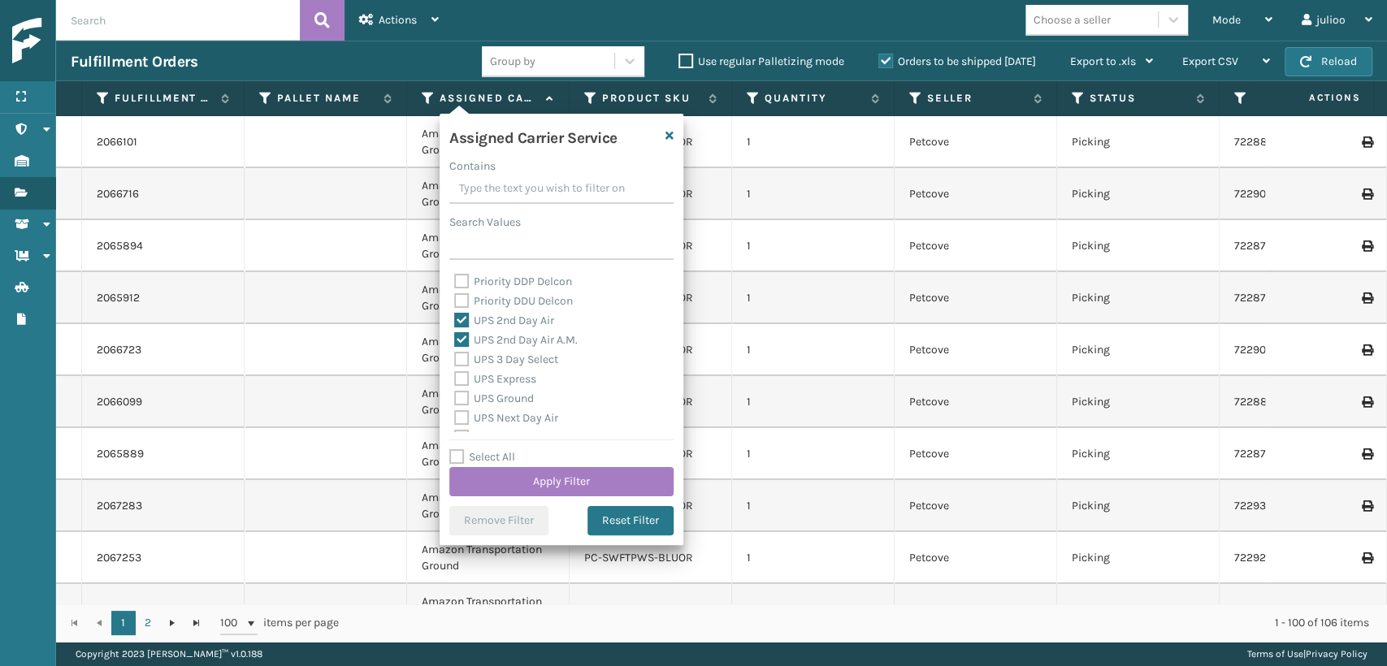
click at [455, 382] on label "UPS Express" at bounding box center [495, 379] width 82 height 14
click at [455, 380] on input "UPS Express" at bounding box center [454, 375] width 1 height 11
checkbox input "true"
click at [460, 353] on label "UPS 3 Day Select" at bounding box center [506, 360] width 104 height 14
click at [455, 353] on input "UPS 3 Day Select" at bounding box center [454, 355] width 1 height 11
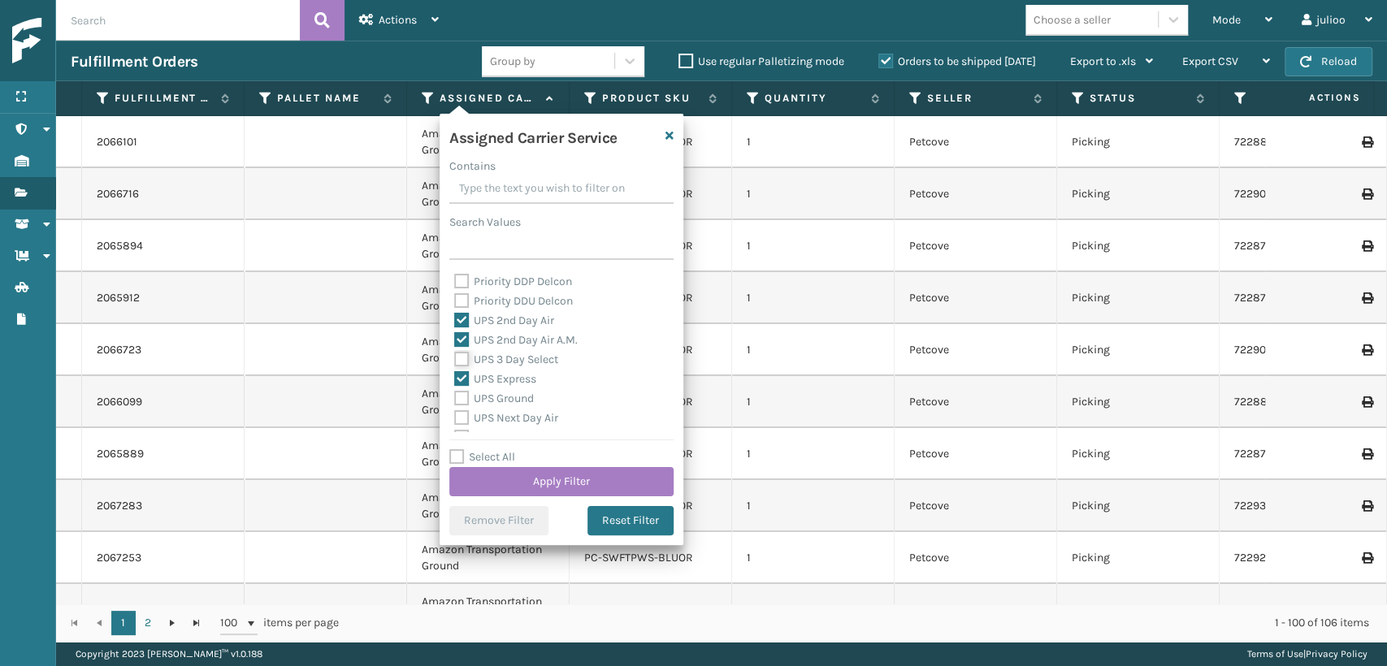
checkbox input "true"
click at [462, 403] on label "UPS Ground" at bounding box center [494, 399] width 80 height 14
click at [455, 400] on input "UPS Ground" at bounding box center [454, 394] width 1 height 11
checkbox input "true"
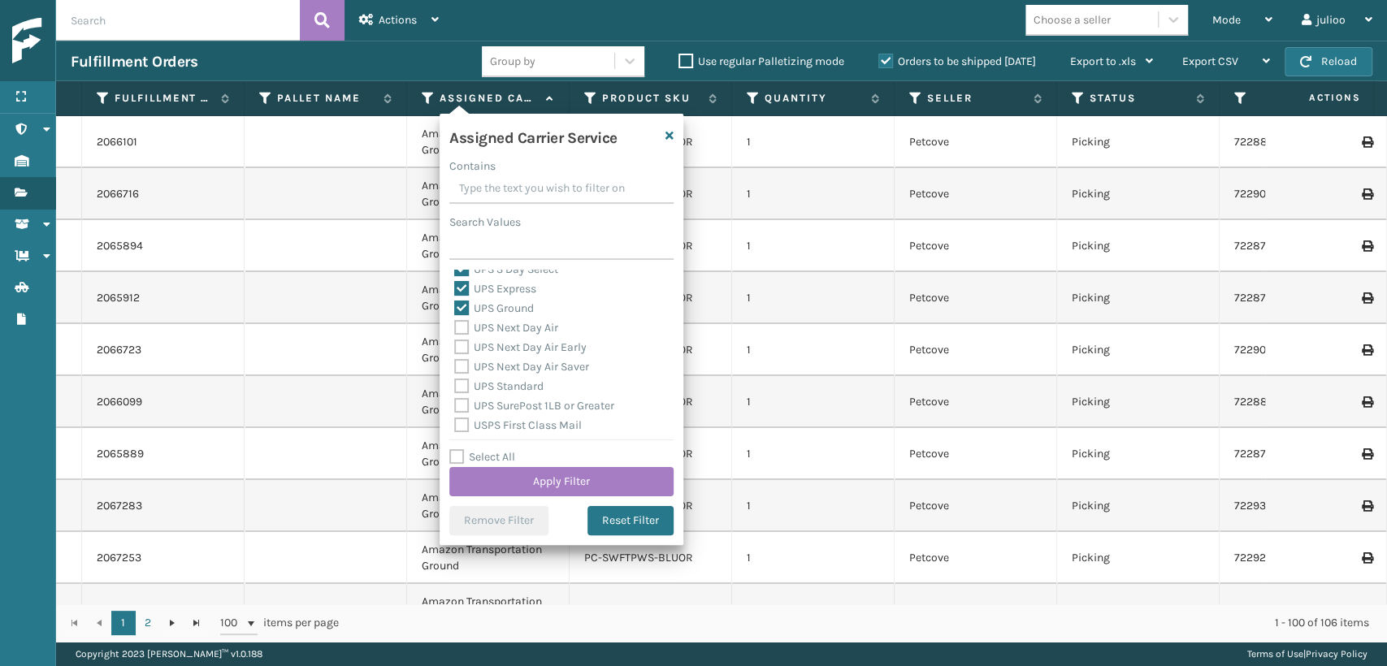
click at [462, 361] on label "UPS Next Day Air Saver" at bounding box center [521, 367] width 135 height 14
click at [455, 361] on input "UPS Next Day Air Saver" at bounding box center [454, 362] width 1 height 11
checkbox input "true"
click at [461, 349] on label "UPS Next Day Air Early" at bounding box center [520, 347] width 132 height 14
click at [455, 348] on input "UPS Next Day Air Early" at bounding box center [454, 343] width 1 height 11
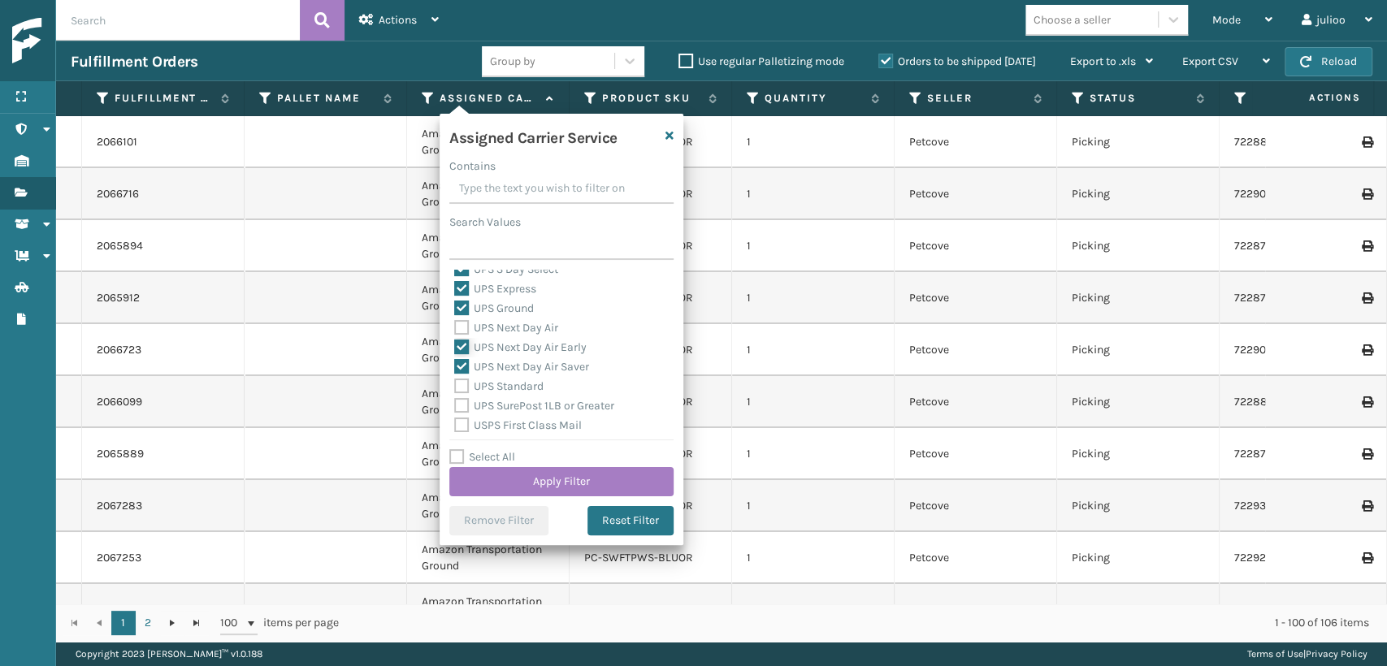
checkbox input "true"
click at [457, 329] on label "UPS Next Day Air" at bounding box center [506, 328] width 104 height 14
click at [455, 329] on input "UPS Next Day Air" at bounding box center [454, 323] width 1 height 11
checkbox input "true"
click at [458, 382] on label "UPS Standard" at bounding box center [498, 386] width 89 height 14
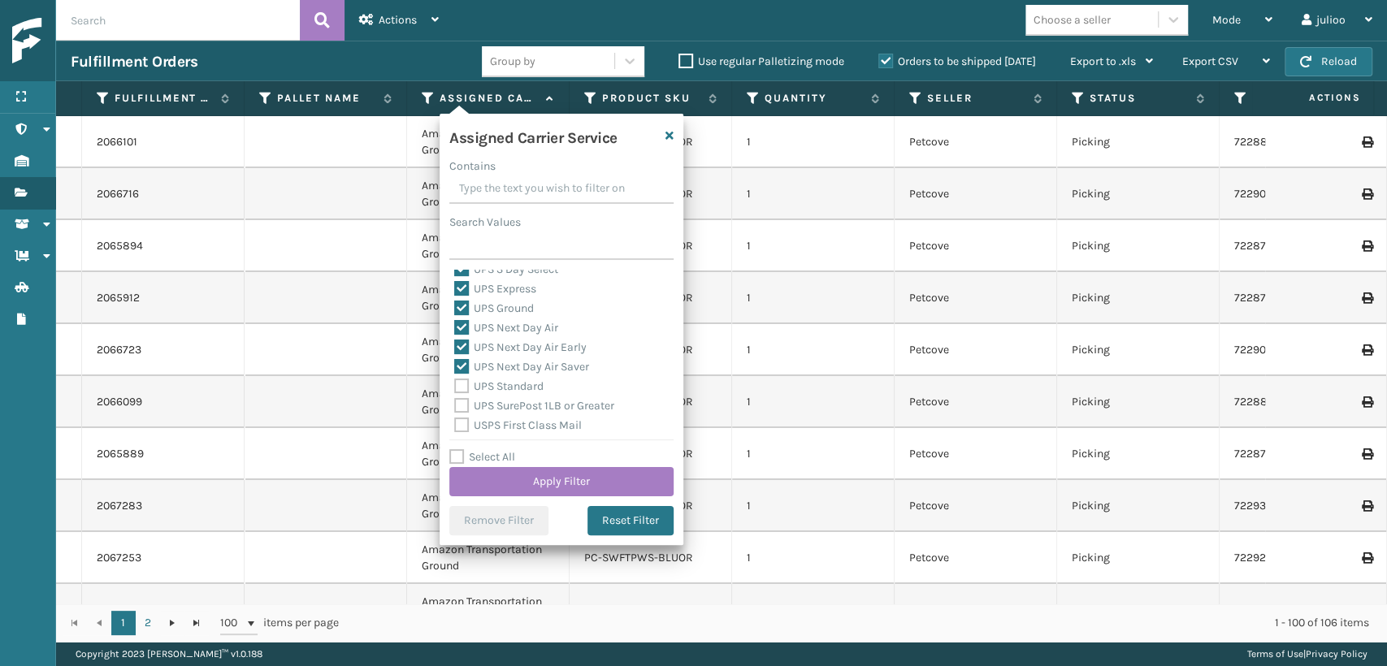
click at [455, 382] on input "UPS Standard" at bounding box center [454, 382] width 1 height 11
checkbox input "true"
click at [462, 405] on label "UPS SurePost 1LB or Greater" at bounding box center [534, 406] width 160 height 14
click at [455, 405] on input "UPS SurePost 1LB or Greater" at bounding box center [454, 401] width 1 height 11
checkbox input "true"
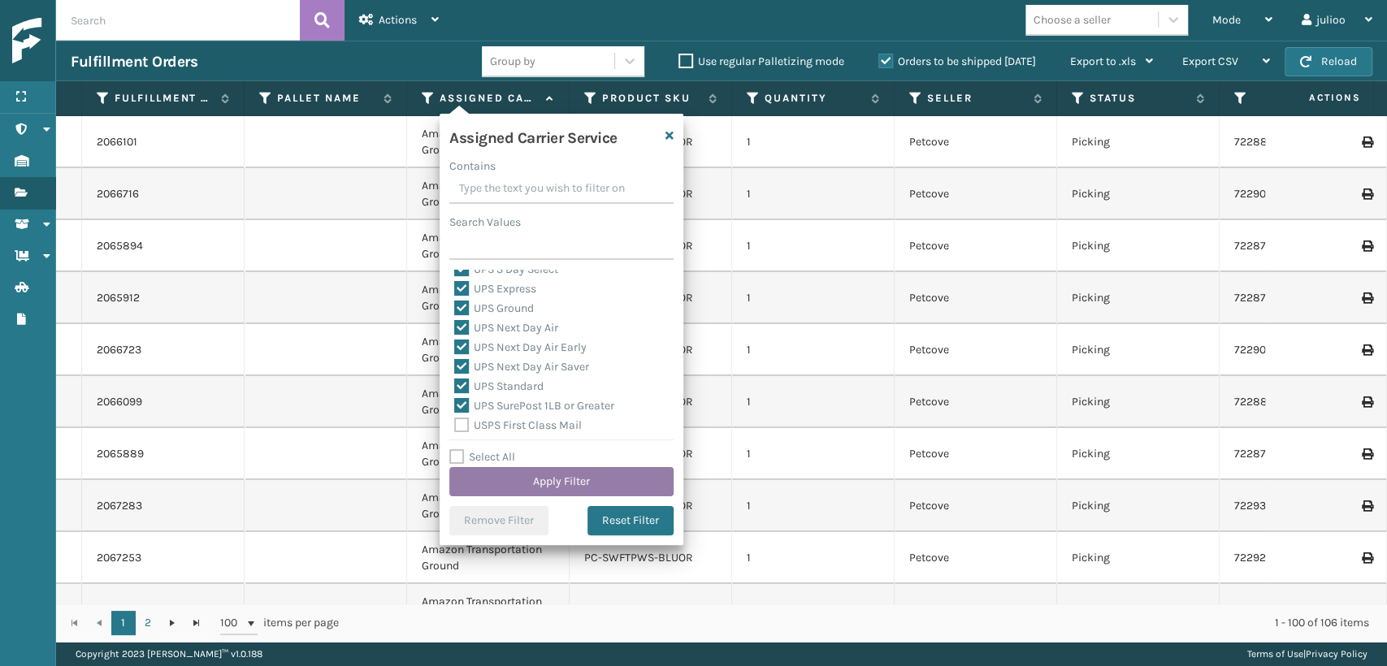
click at [524, 484] on button "Apply Filter" at bounding box center [561, 481] width 224 height 29
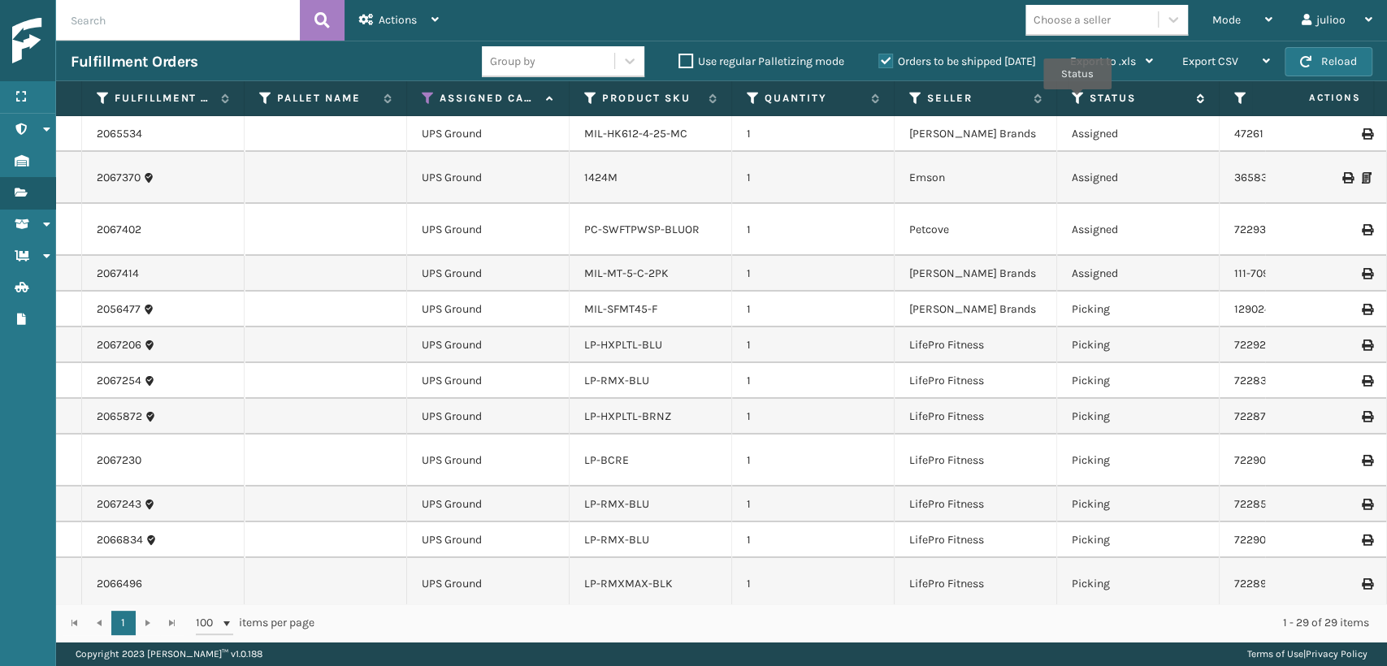
click at [1077, 101] on icon at bounding box center [1077, 98] width 13 height 15
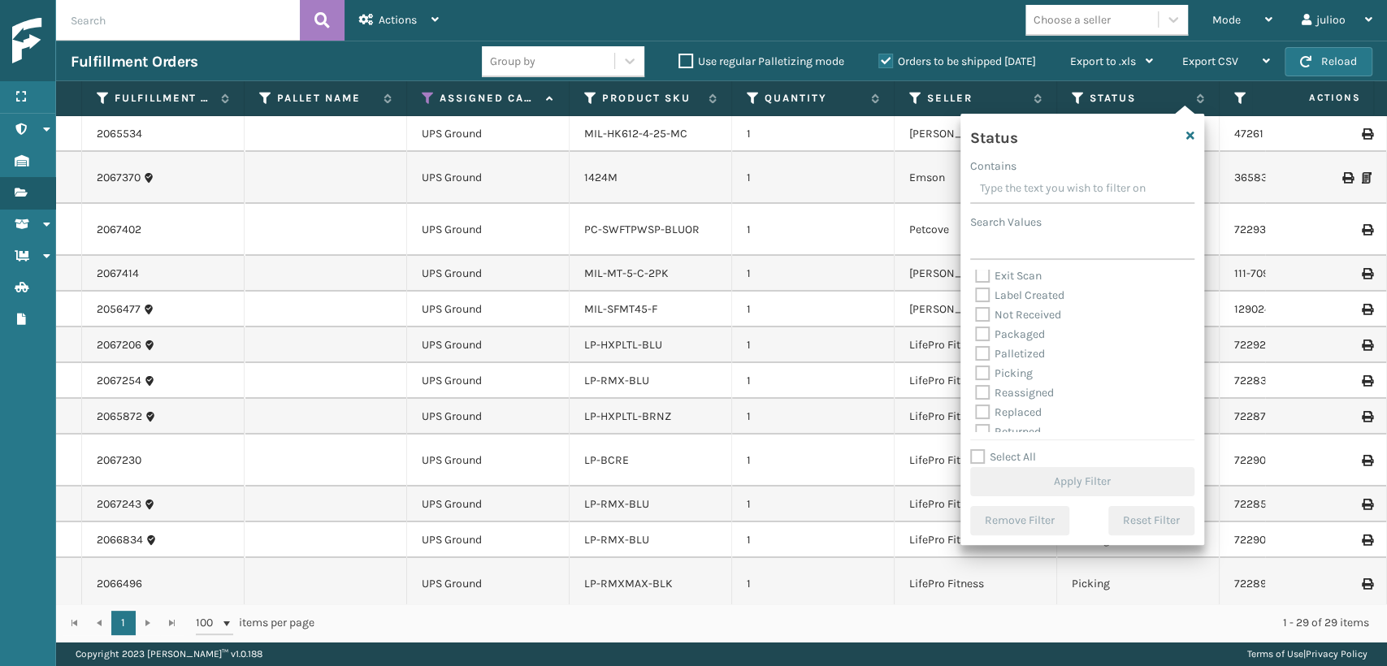
scroll to position [90, 0]
click at [987, 349] on label "Picking" at bounding box center [1004, 345] width 58 height 14
click at [976, 346] on input "Picking" at bounding box center [975, 340] width 1 height 11
checkbox input "true"
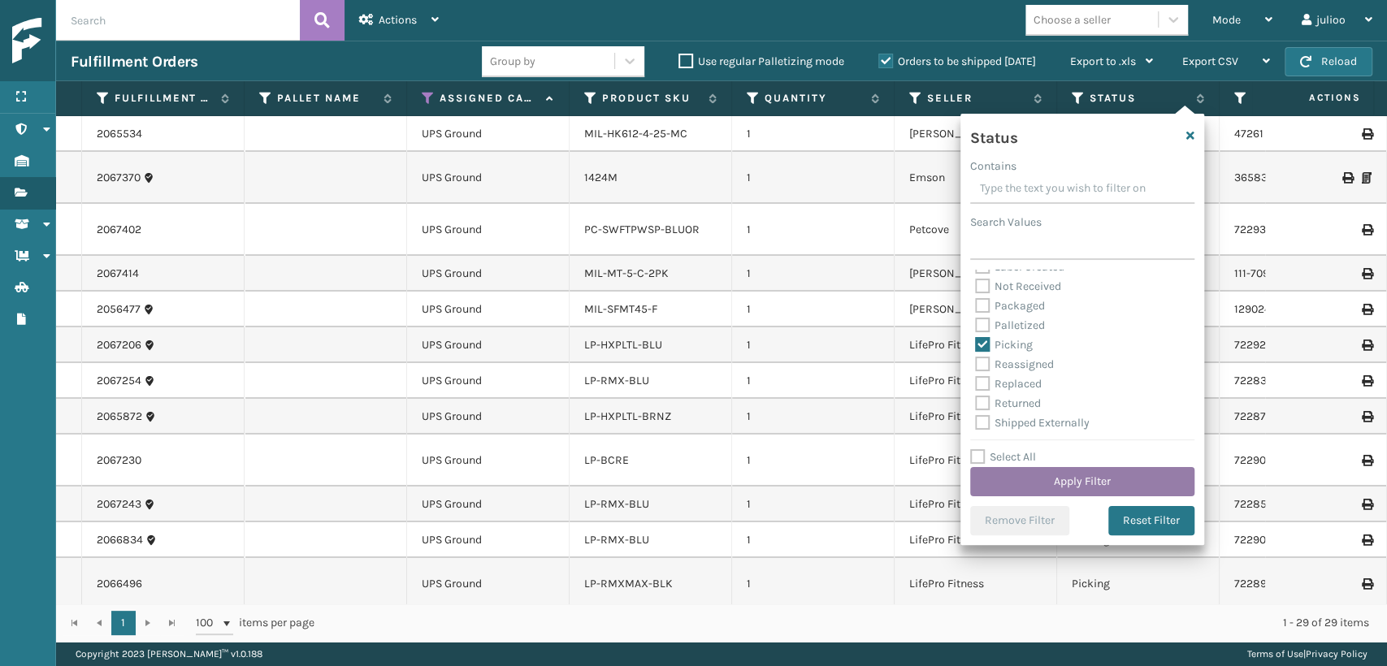
click at [1012, 491] on button "Apply Filter" at bounding box center [1082, 481] width 224 height 29
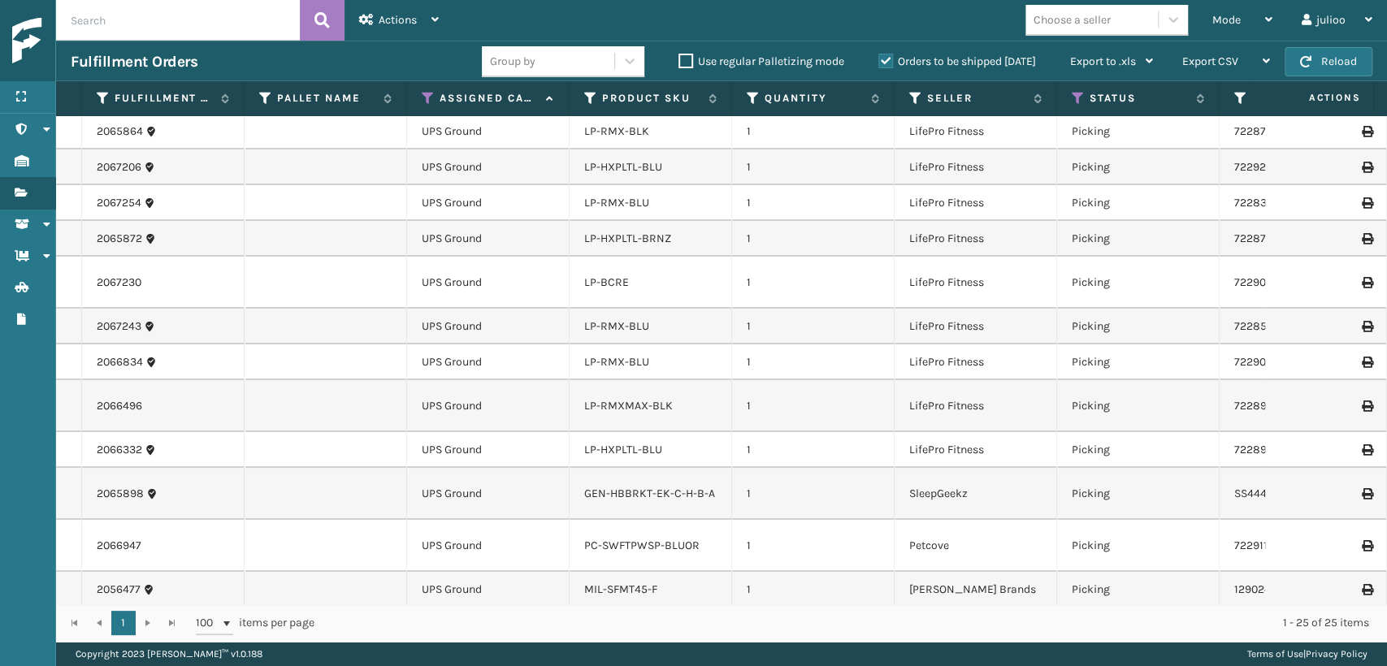
scroll to position [0, 0]
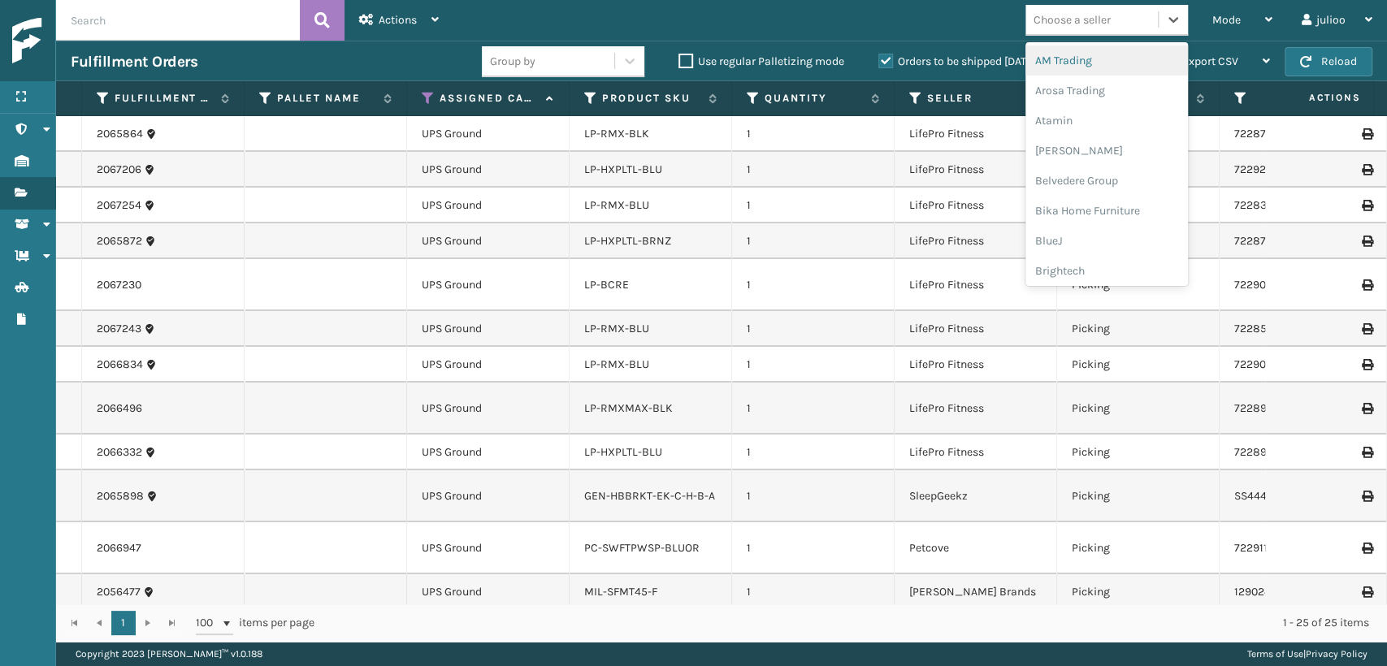
click at [1071, 27] on div "Choose a seller" at bounding box center [1071, 19] width 77 height 17
click at [1067, 19] on div "Choose a seller" at bounding box center [1071, 19] width 77 height 17
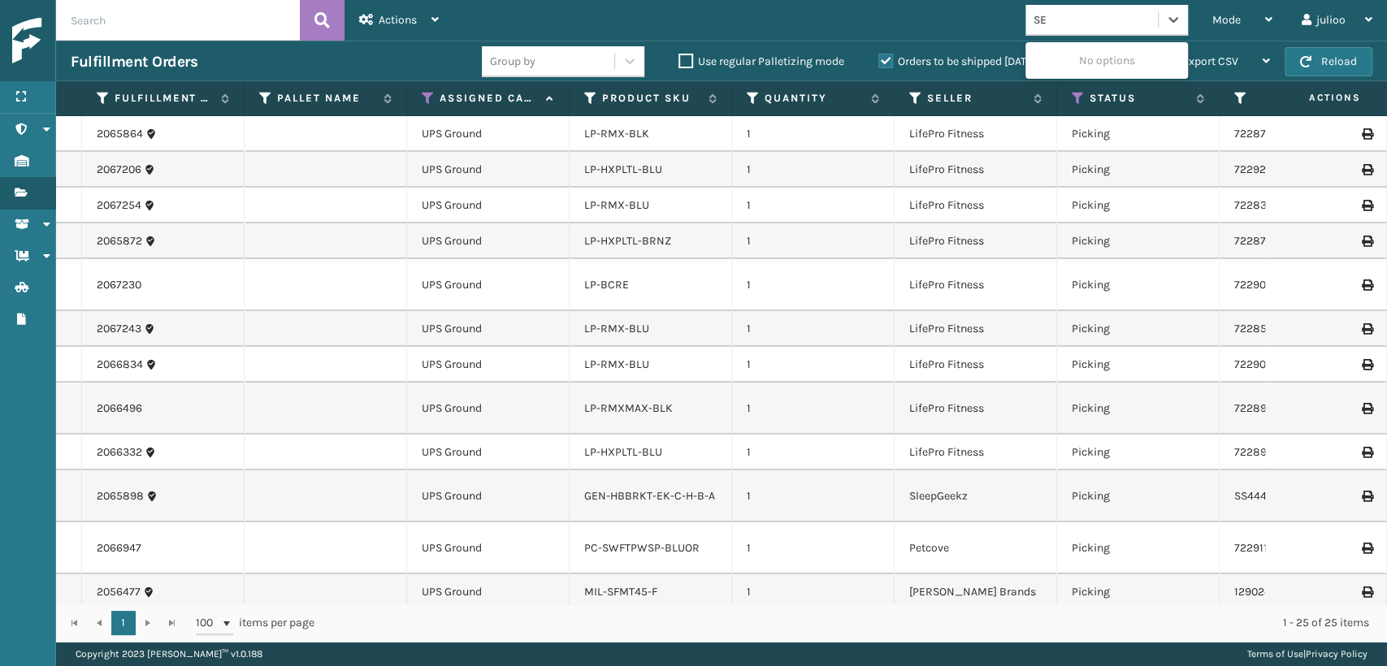
type input "S"
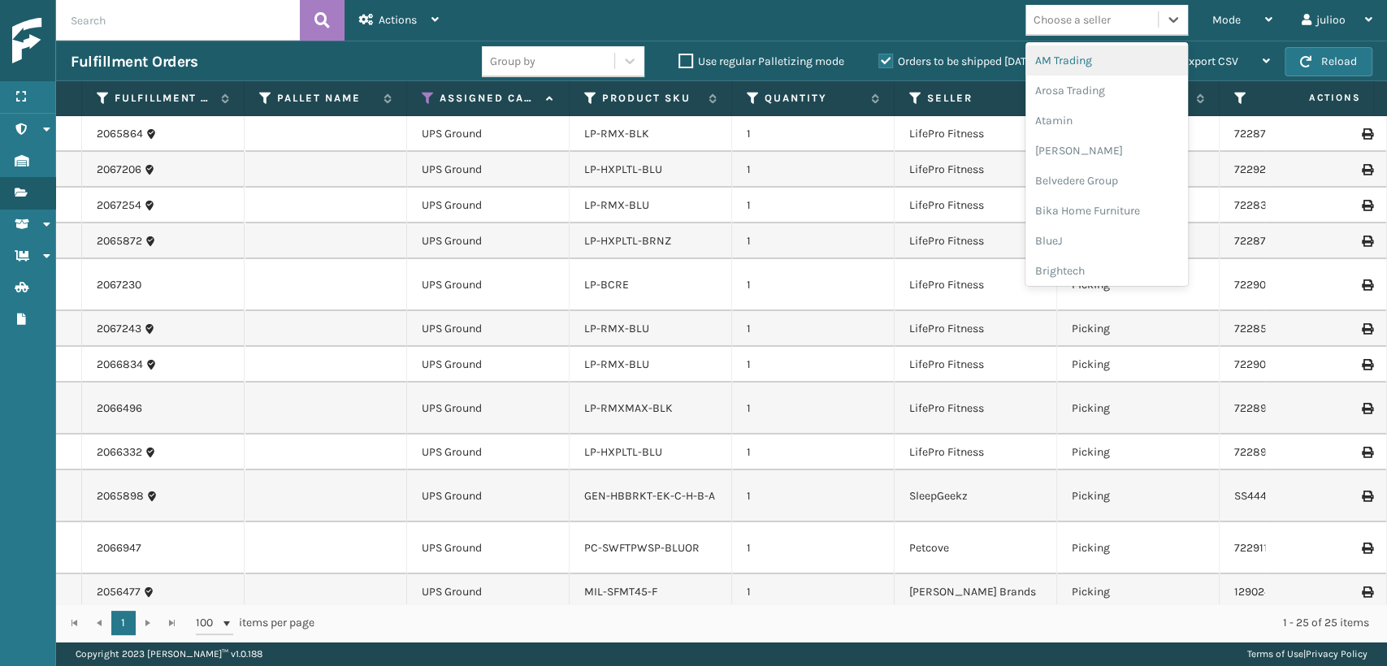
click at [768, 287] on td "1" at bounding box center [813, 285] width 162 height 52
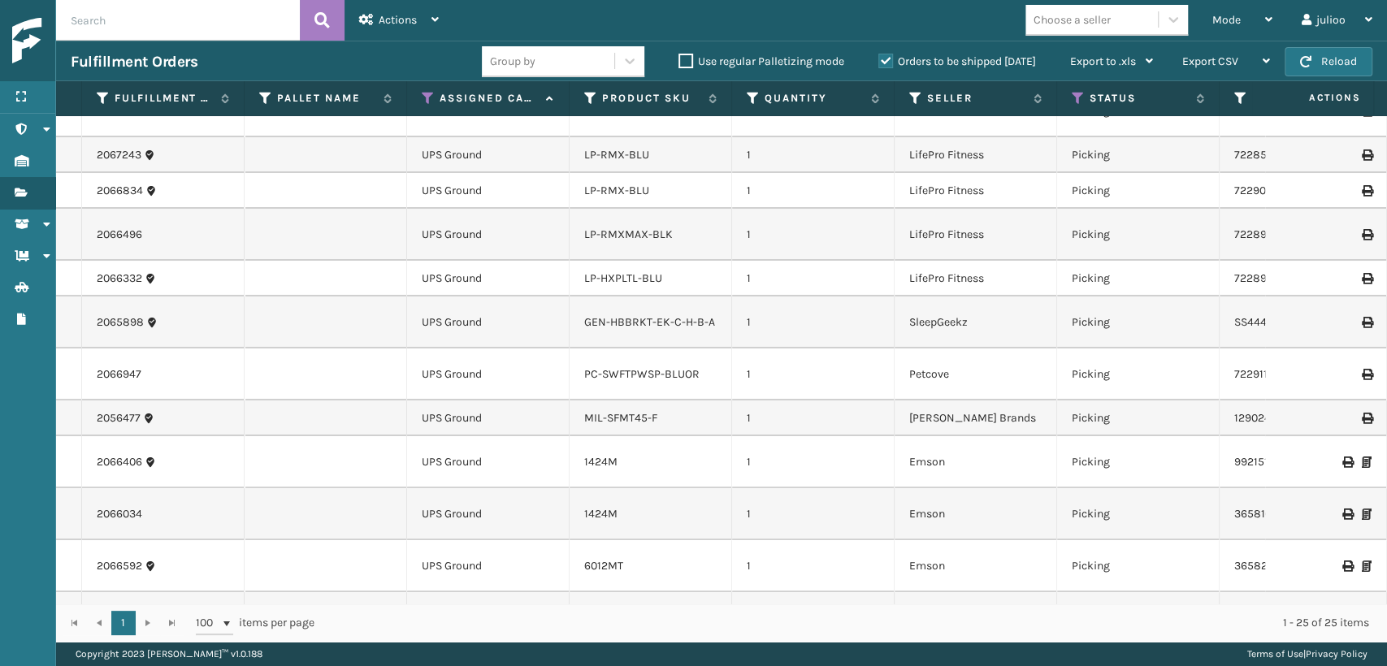
scroll to position [180, 0]
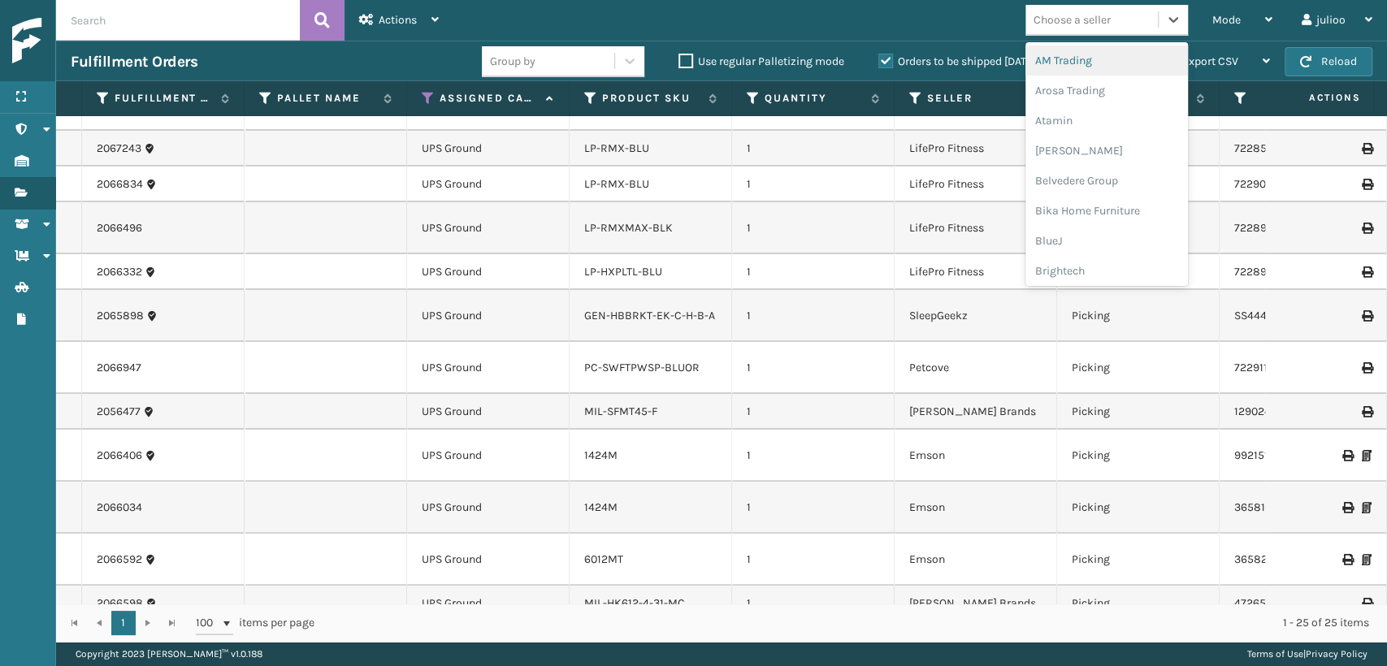
click at [1059, 21] on div "Choose a seller" at bounding box center [1071, 19] width 77 height 17
type input "LI"
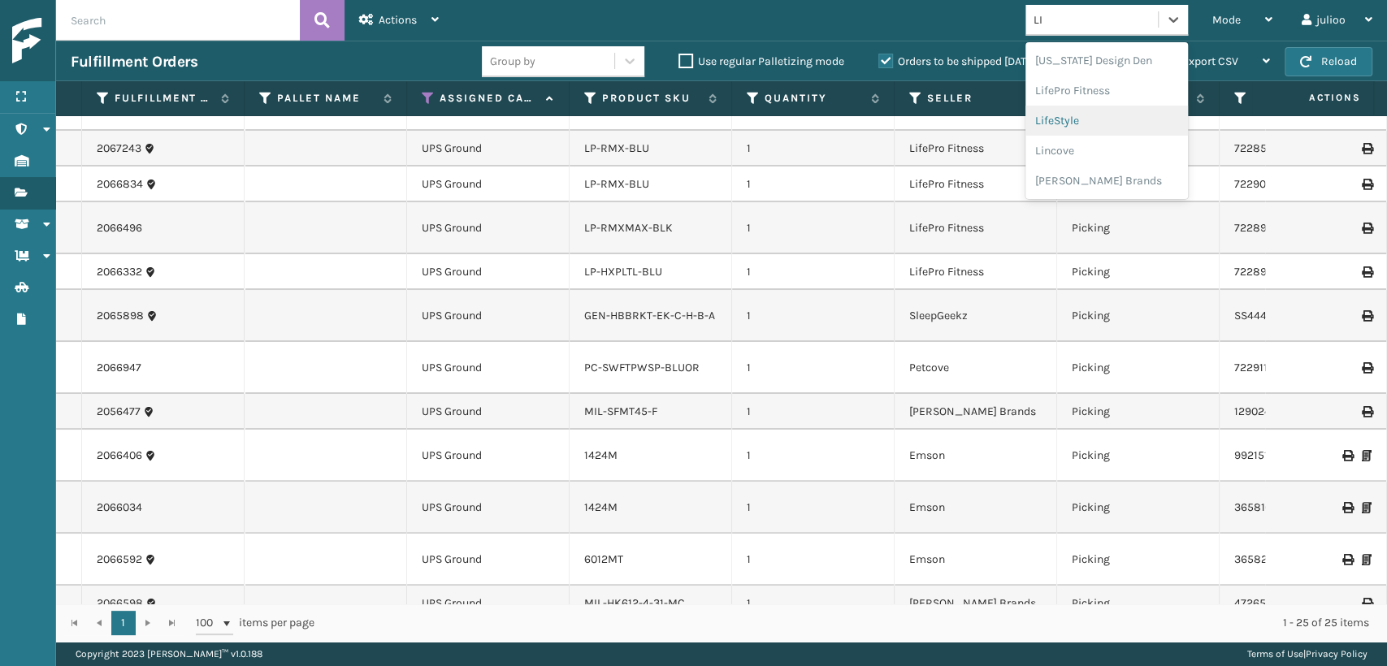
click at [1041, 123] on div "LifeStyle" at bounding box center [1106, 121] width 162 height 30
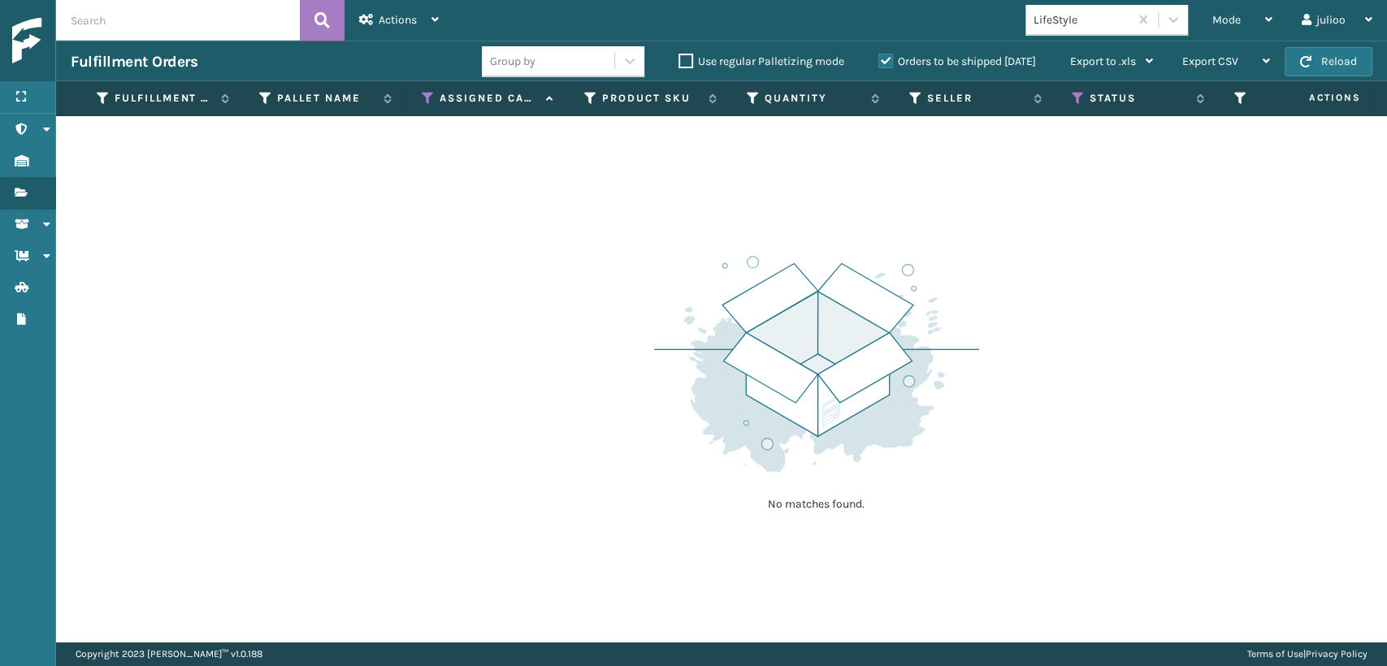
click at [878, 64] on label "Orders to be shipped [DATE]" at bounding box center [957, 61] width 158 height 14
click at [878, 63] on input "Orders to be shipped [DATE]" at bounding box center [878, 57] width 1 height 11
click at [878, 64] on label "Orders to be shipped [DATE]" at bounding box center [957, 61] width 158 height 14
click at [878, 63] on input "Orders to be shipped [DATE]" at bounding box center [878, 57] width 1 height 11
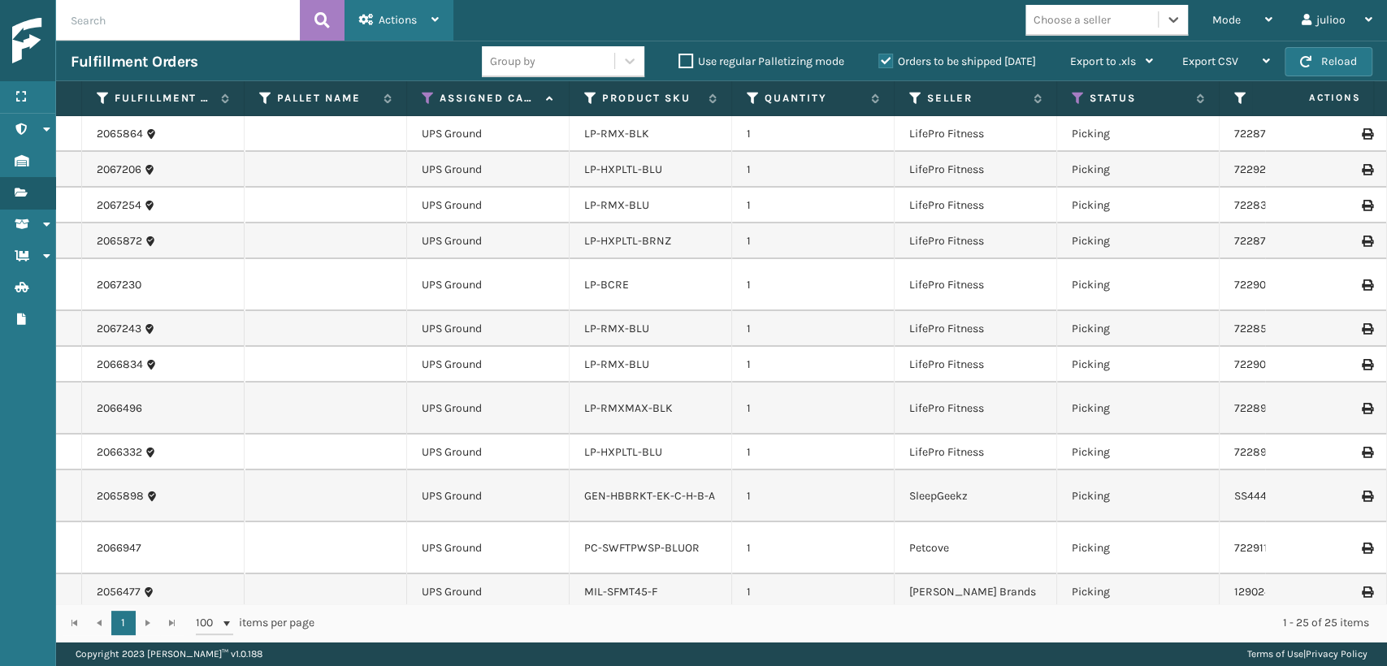
click at [363, 10] on div "Actions" at bounding box center [399, 20] width 80 height 41
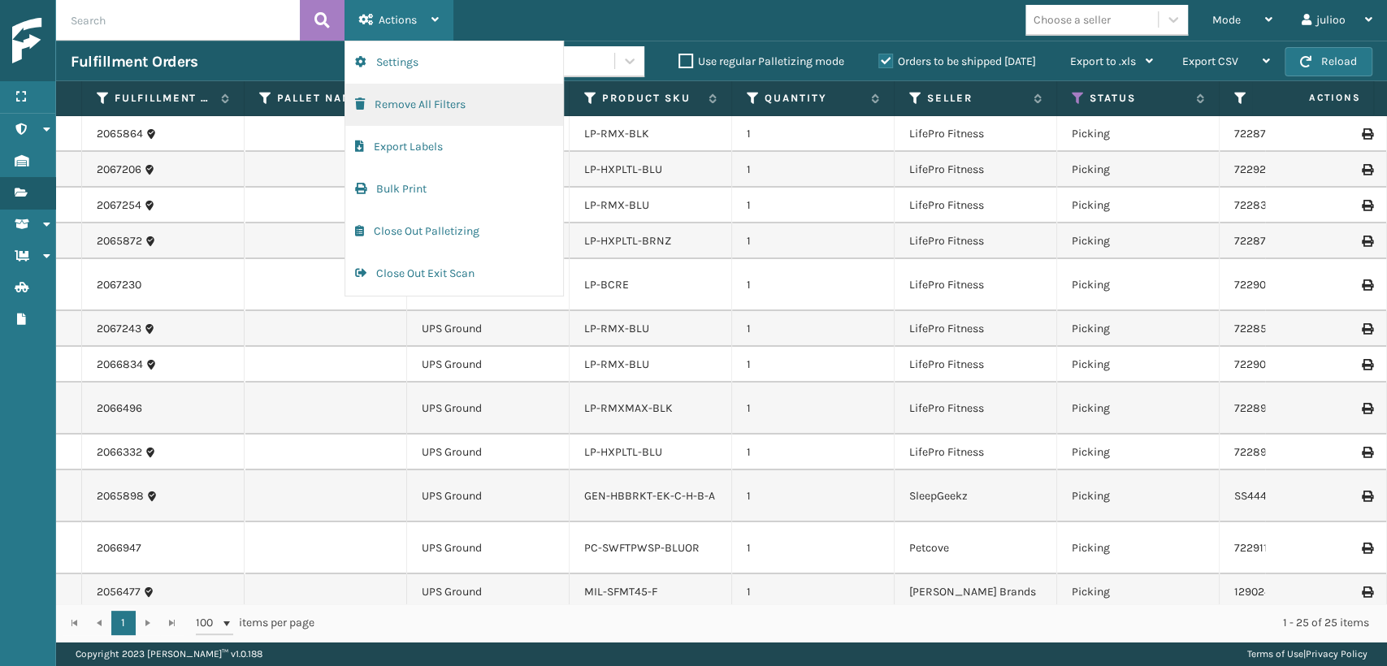
click at [385, 105] on button "Remove All Filters" at bounding box center [454, 105] width 218 height 42
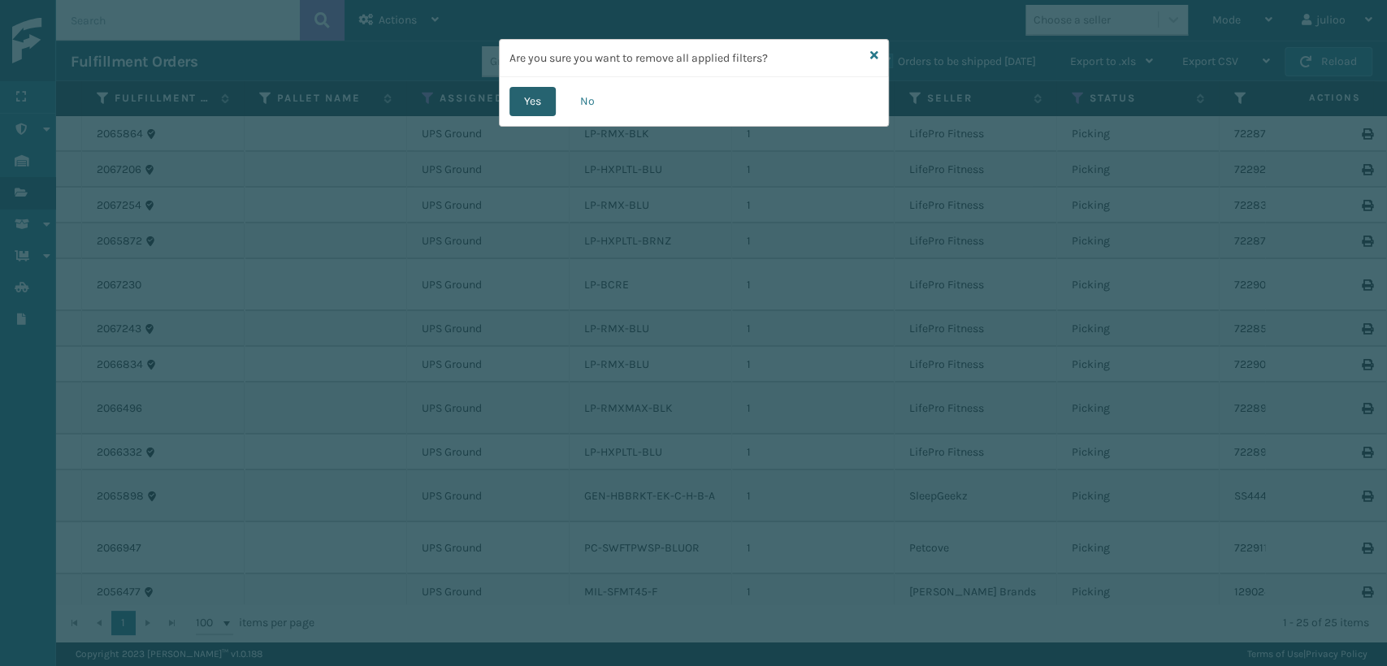
click at [537, 99] on button "Yes" at bounding box center [532, 101] width 46 height 29
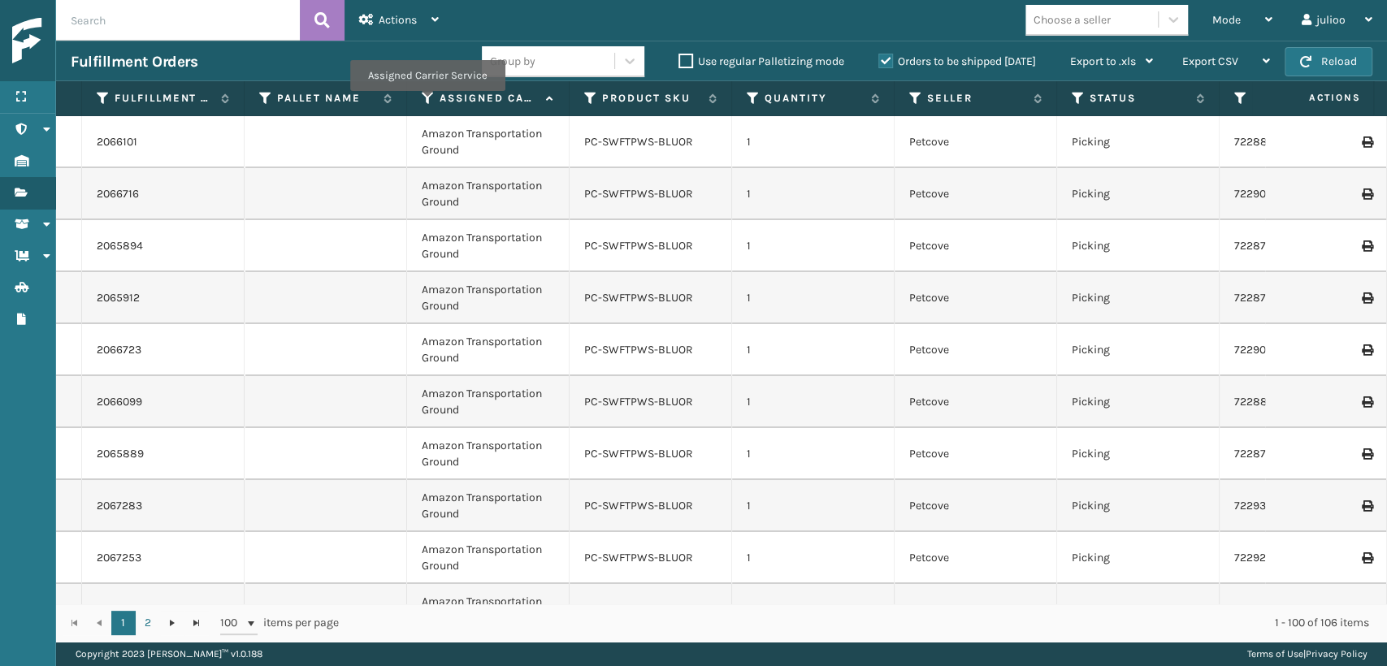
click at [426, 102] on icon at bounding box center [428, 98] width 13 height 15
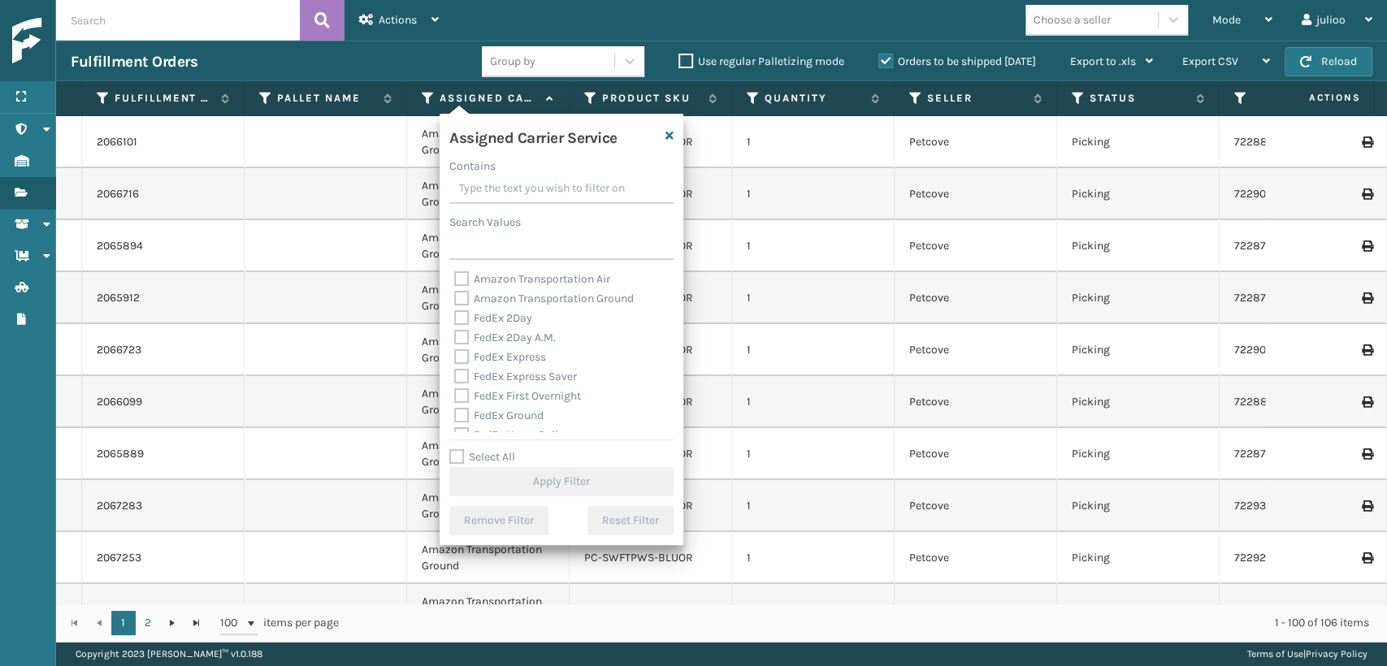
click at [455, 368] on div "FedEx Express Saver" at bounding box center [561, 376] width 214 height 19
click at [461, 359] on label "FedEx Express" at bounding box center [500, 357] width 92 height 14
click at [455, 358] on input "FedEx Express" at bounding box center [454, 353] width 1 height 11
checkbox input "true"
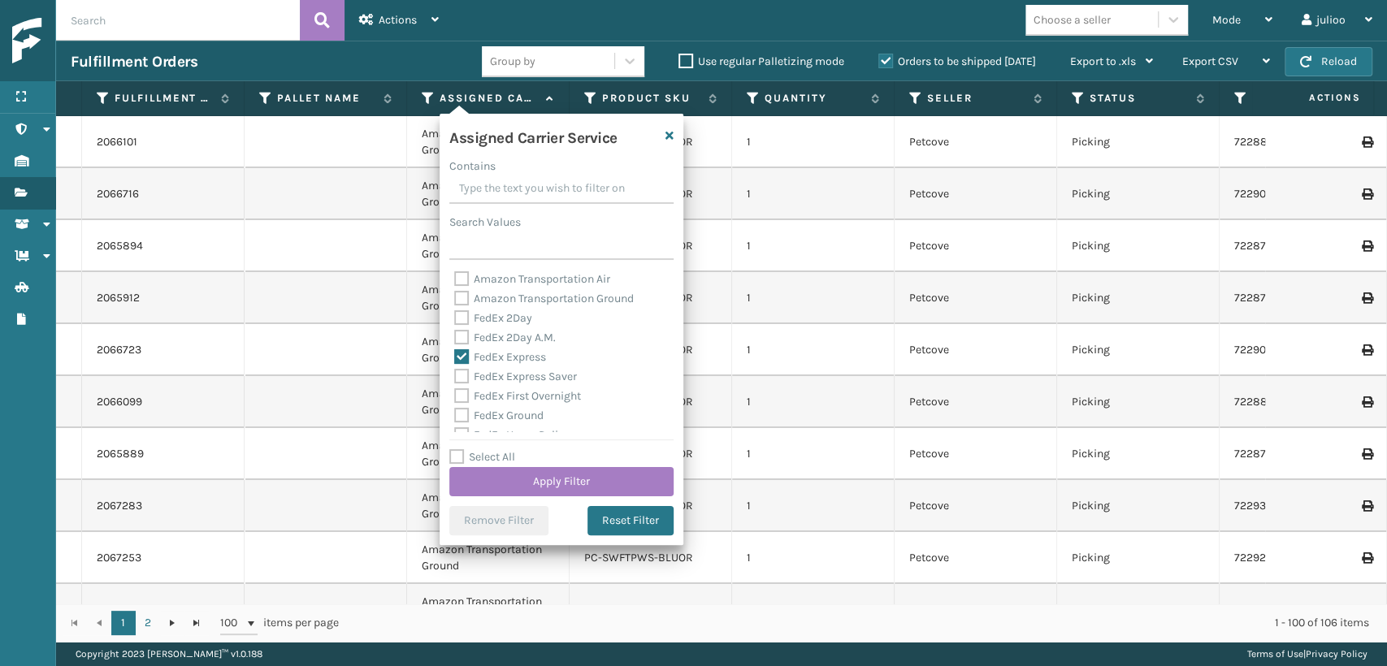
click at [466, 339] on label "FedEx 2Day A.M." at bounding box center [505, 338] width 102 height 14
click at [455, 339] on input "FedEx 2Day A.M." at bounding box center [454, 333] width 1 height 11
checkbox input "true"
click at [465, 322] on label "FedEx 2Day" at bounding box center [493, 318] width 78 height 14
click at [455, 319] on input "FedEx 2Day" at bounding box center [454, 314] width 1 height 11
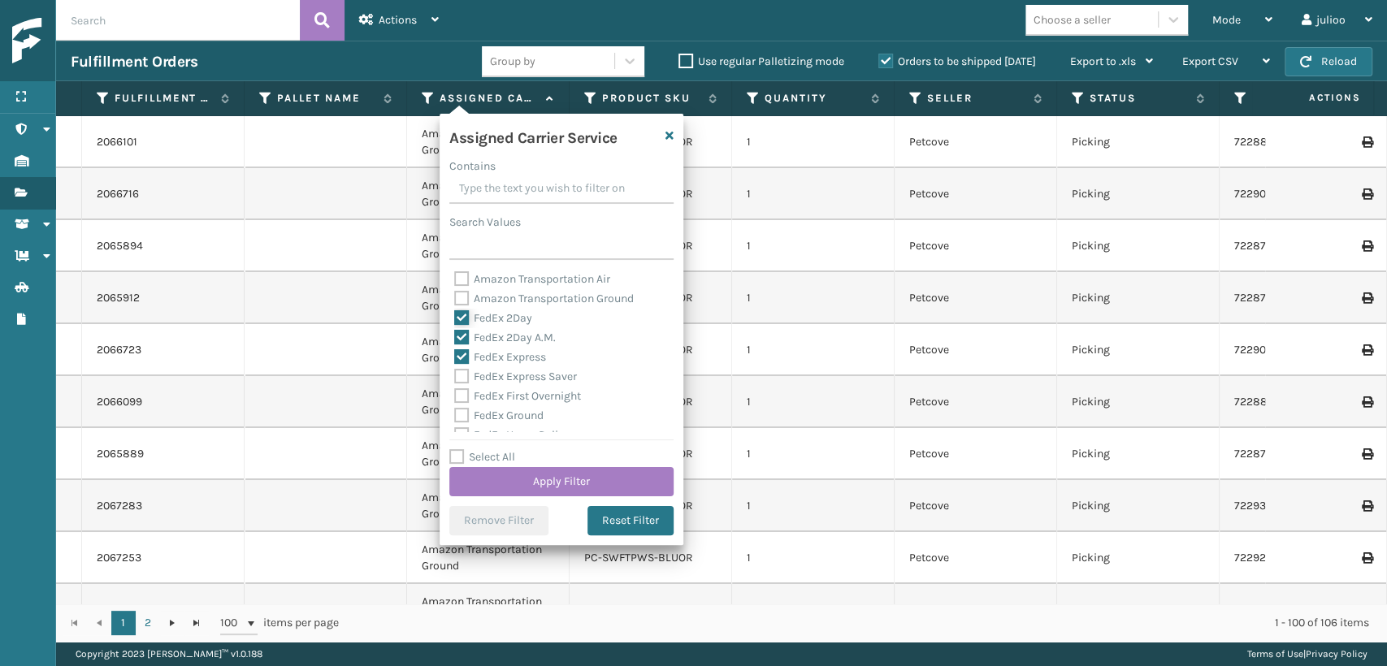
checkbox input "true"
click at [458, 376] on label "FedEx Express Saver" at bounding box center [515, 377] width 123 height 14
click at [455, 376] on input "FedEx Express Saver" at bounding box center [454, 372] width 1 height 11
checkbox input "true"
click at [457, 396] on label "FedEx First Overnight" at bounding box center [517, 396] width 127 height 14
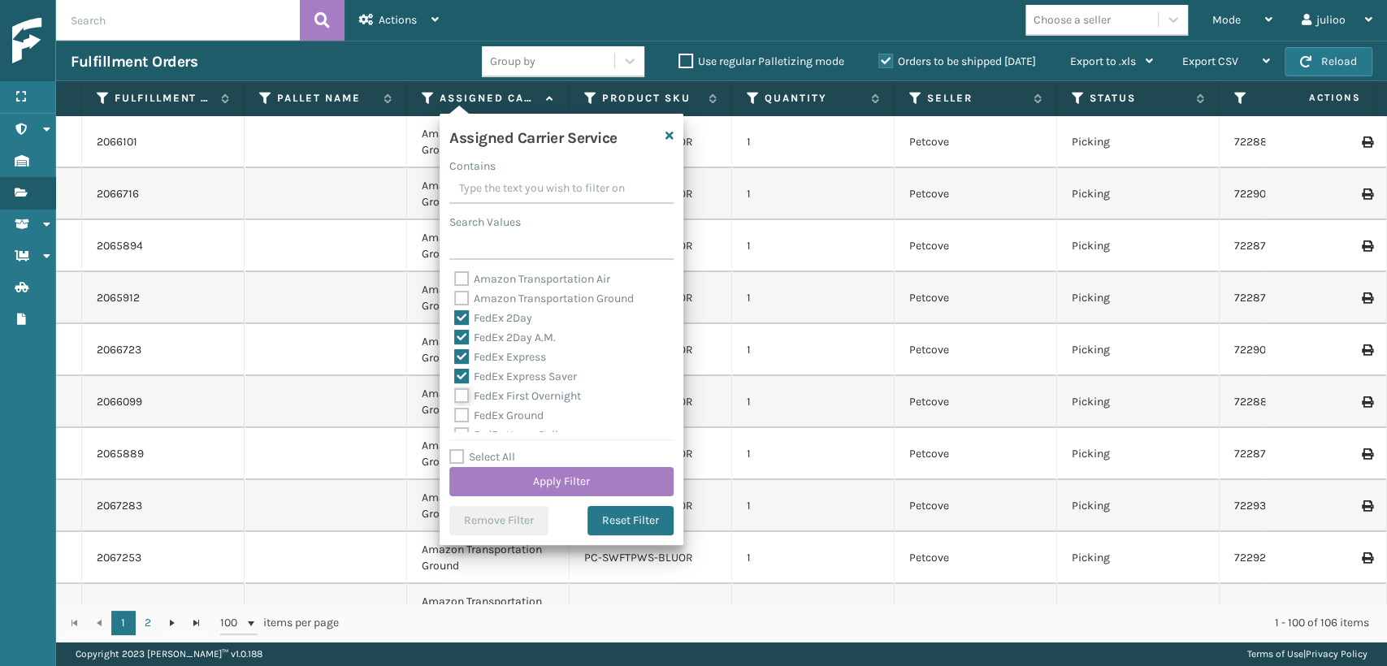
click at [455, 396] on input "FedEx First Overnight" at bounding box center [454, 392] width 1 height 11
checkbox input "true"
click at [461, 412] on label "FedEx Ground" at bounding box center [498, 416] width 89 height 14
click at [455, 412] on input "FedEx Ground" at bounding box center [454, 411] width 1 height 11
checkbox input "true"
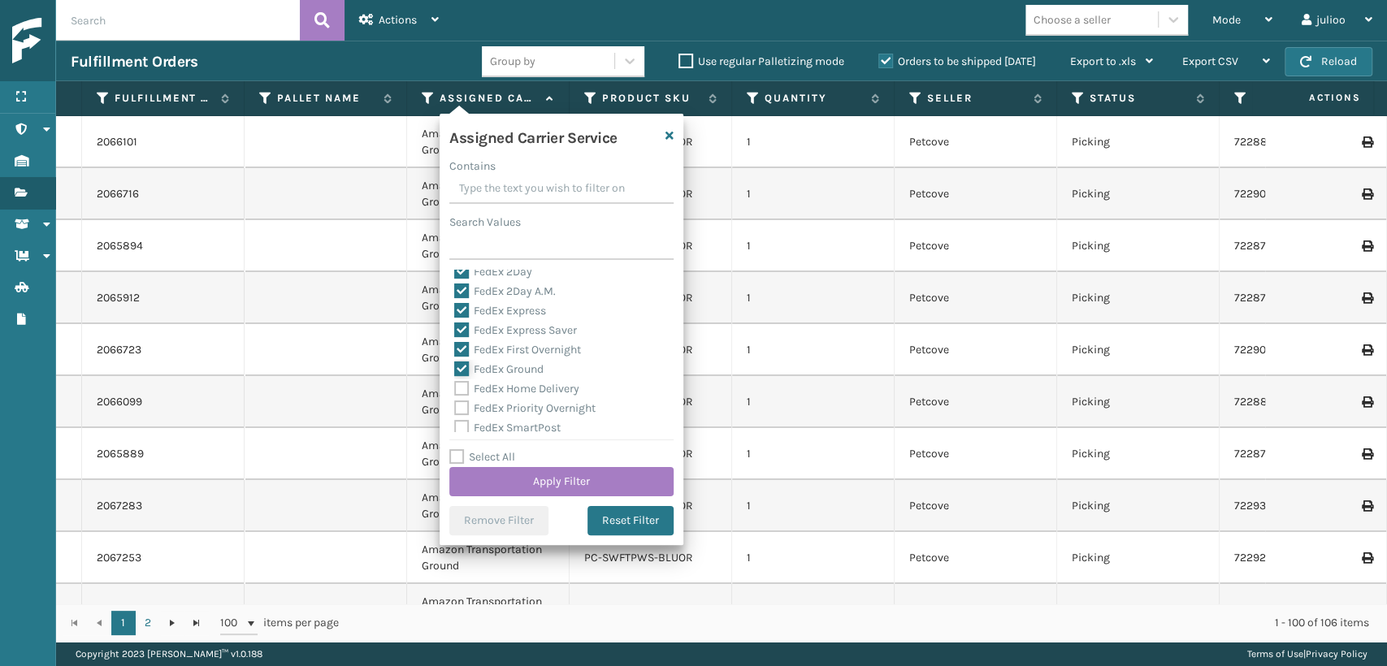
scroll to position [90, 0]
click at [461, 388] on label "FedEx SmartPost" at bounding box center [507, 384] width 106 height 14
click at [455, 385] on input "FedEx SmartPost" at bounding box center [454, 379] width 1 height 11
checkbox input "true"
click at [462, 366] on label "FedEx Priority Overnight" at bounding box center [524, 364] width 141 height 14
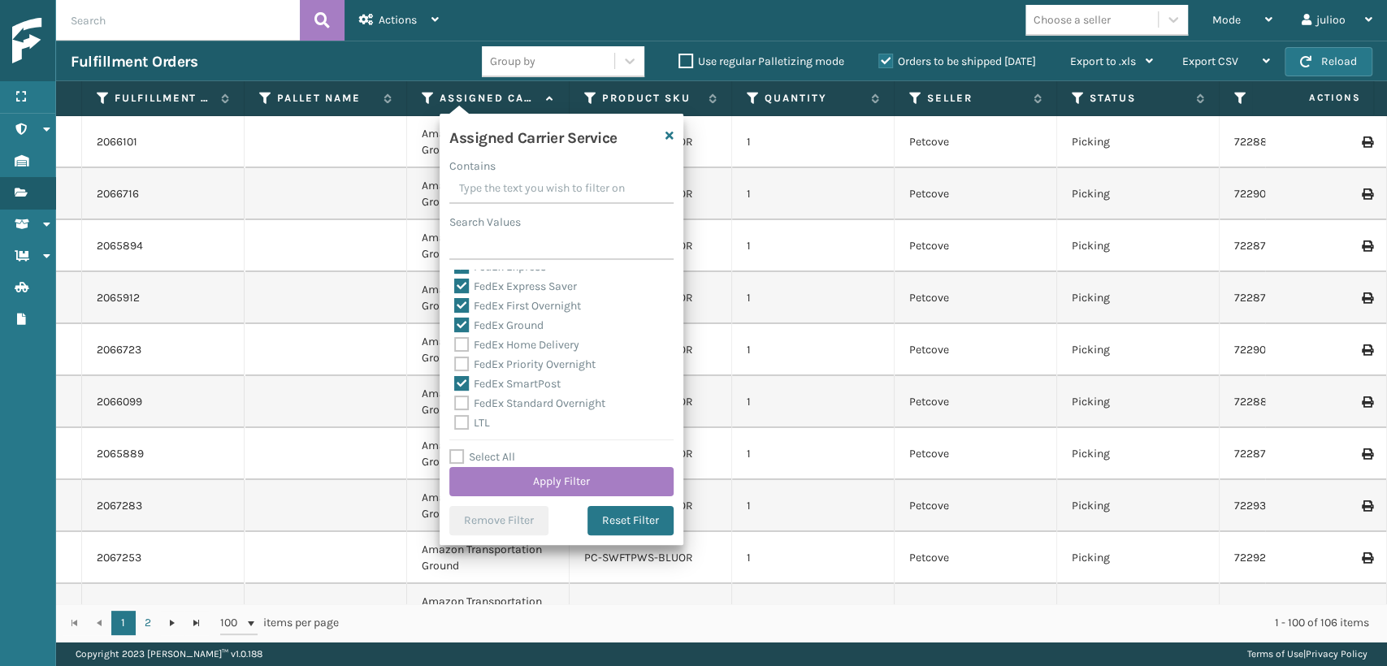
click at [455, 366] on input "FedEx Priority Overnight" at bounding box center [454, 360] width 1 height 11
checkbox input "true"
click at [461, 350] on label "FedEx Home Delivery" at bounding box center [516, 345] width 125 height 14
click at [455, 346] on input "FedEx Home Delivery" at bounding box center [454, 340] width 1 height 11
checkbox input "true"
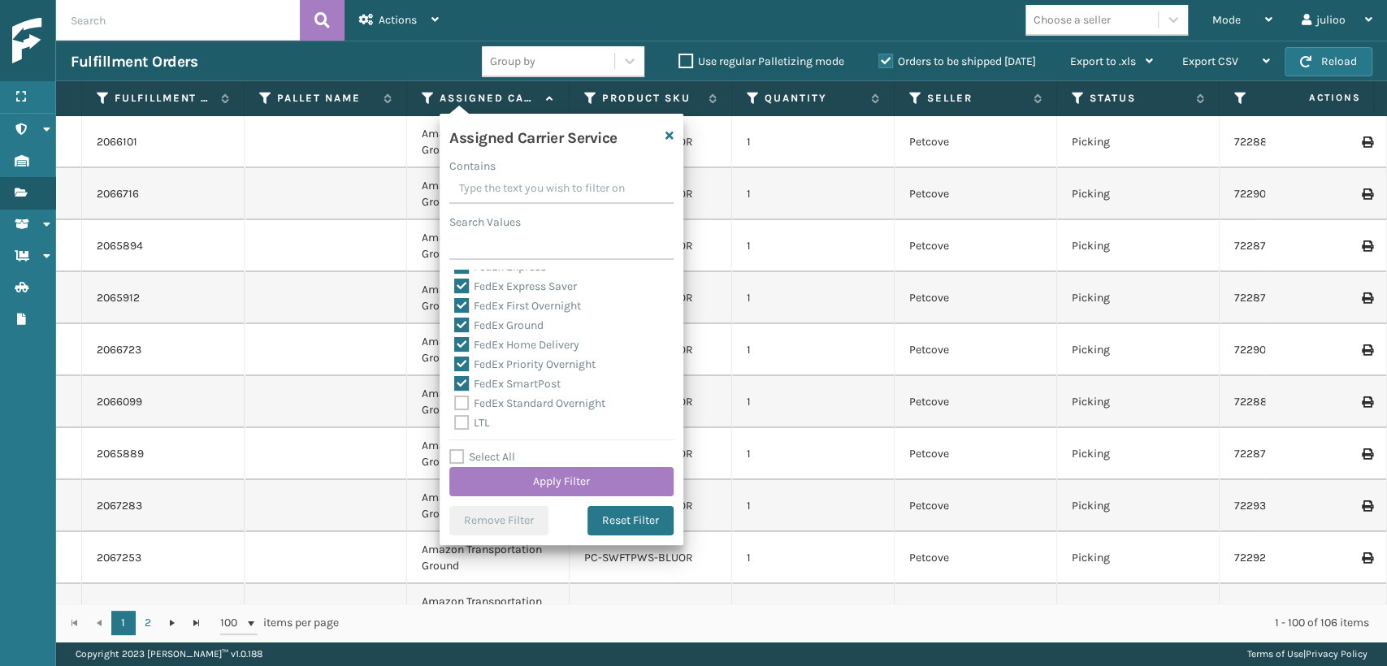
click at [458, 405] on label "FedEx Standard Overnight" at bounding box center [529, 403] width 151 height 14
click at [455, 405] on input "FedEx Standard Overnight" at bounding box center [454, 399] width 1 height 11
checkbox input "true"
click at [506, 492] on button "Apply Filter" at bounding box center [561, 481] width 224 height 29
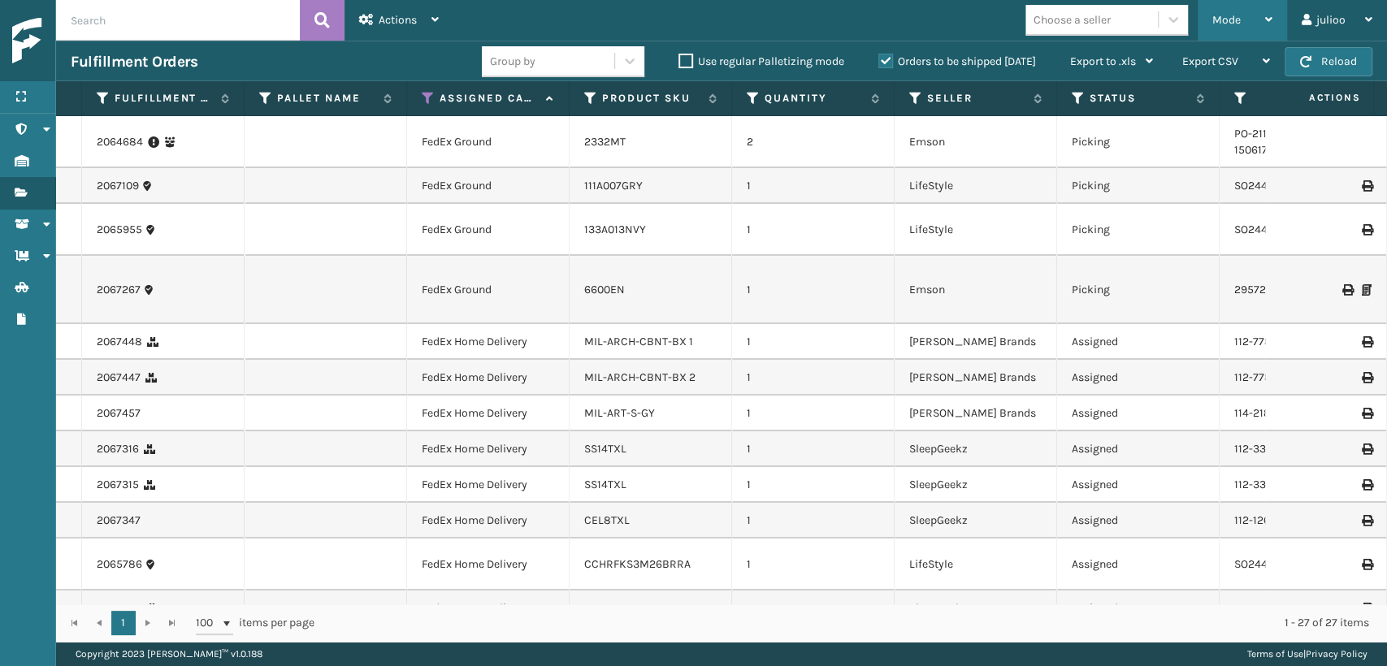
click at [1243, 12] on div "Mode" at bounding box center [1242, 20] width 60 height 41
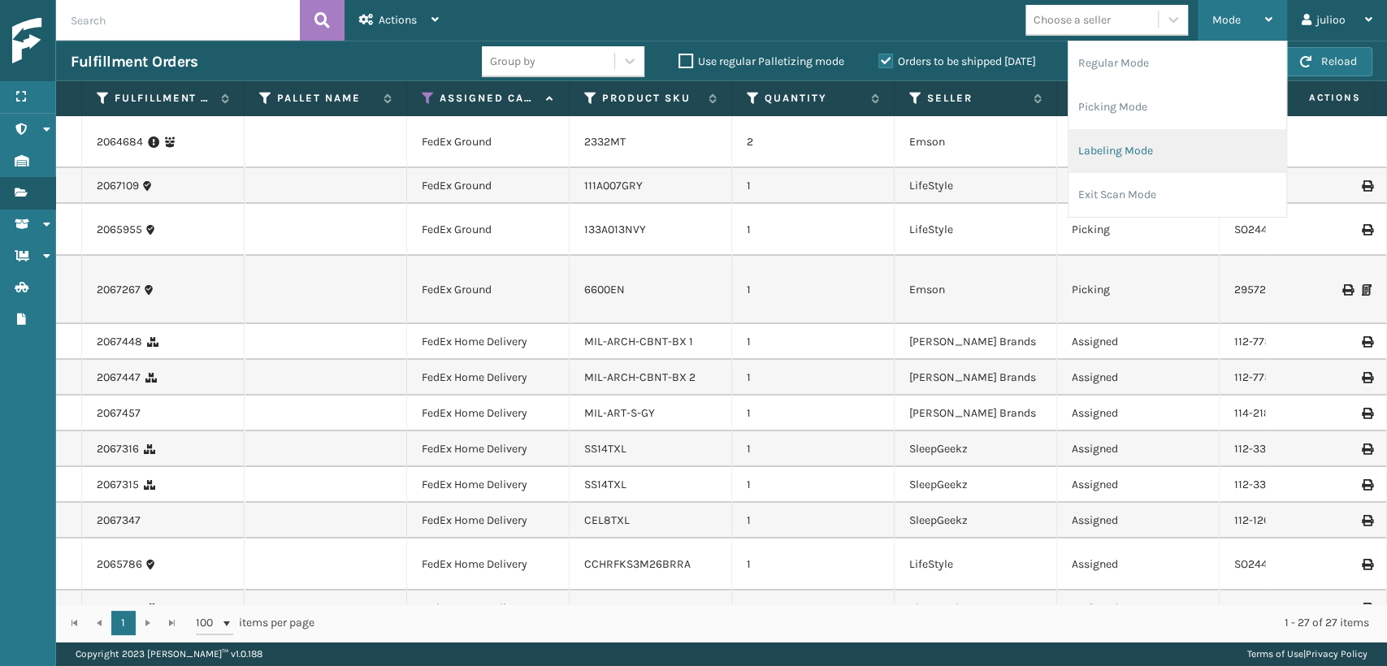
click at [1114, 158] on li "Labeling Mode" at bounding box center [1177, 151] width 218 height 44
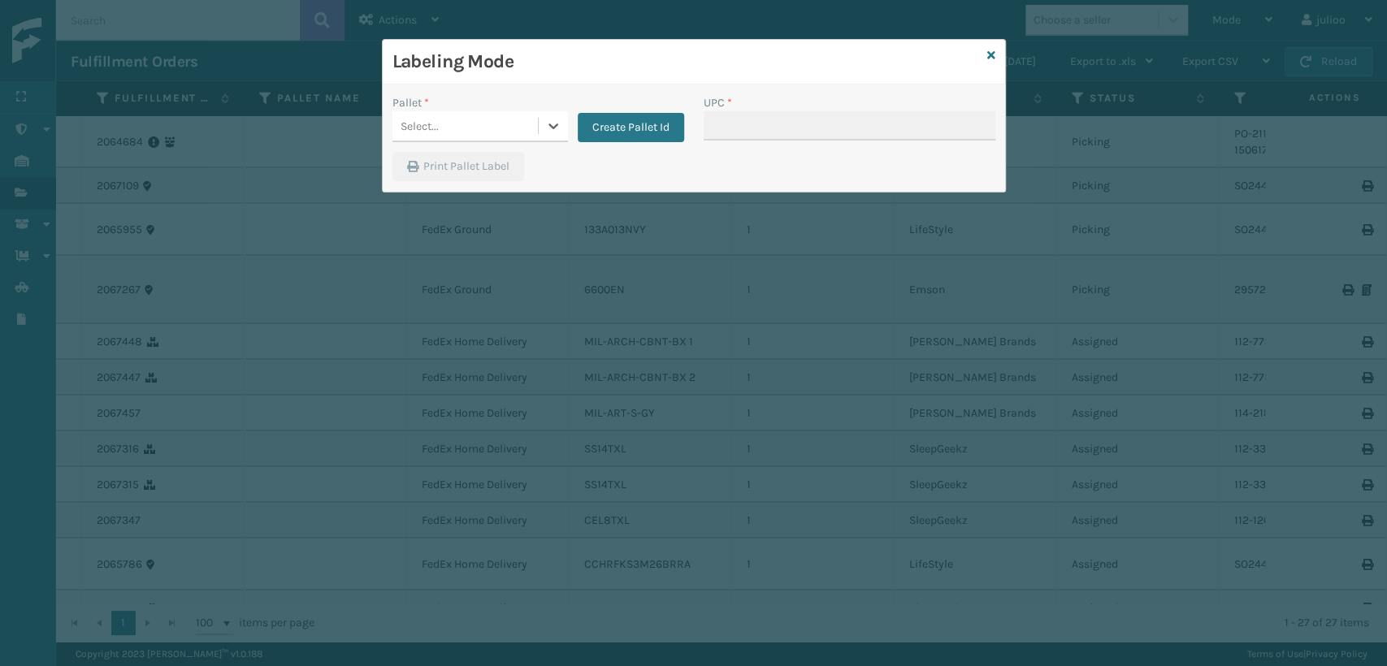
click at [483, 123] on div "Select..." at bounding box center [464, 126] width 145 height 27
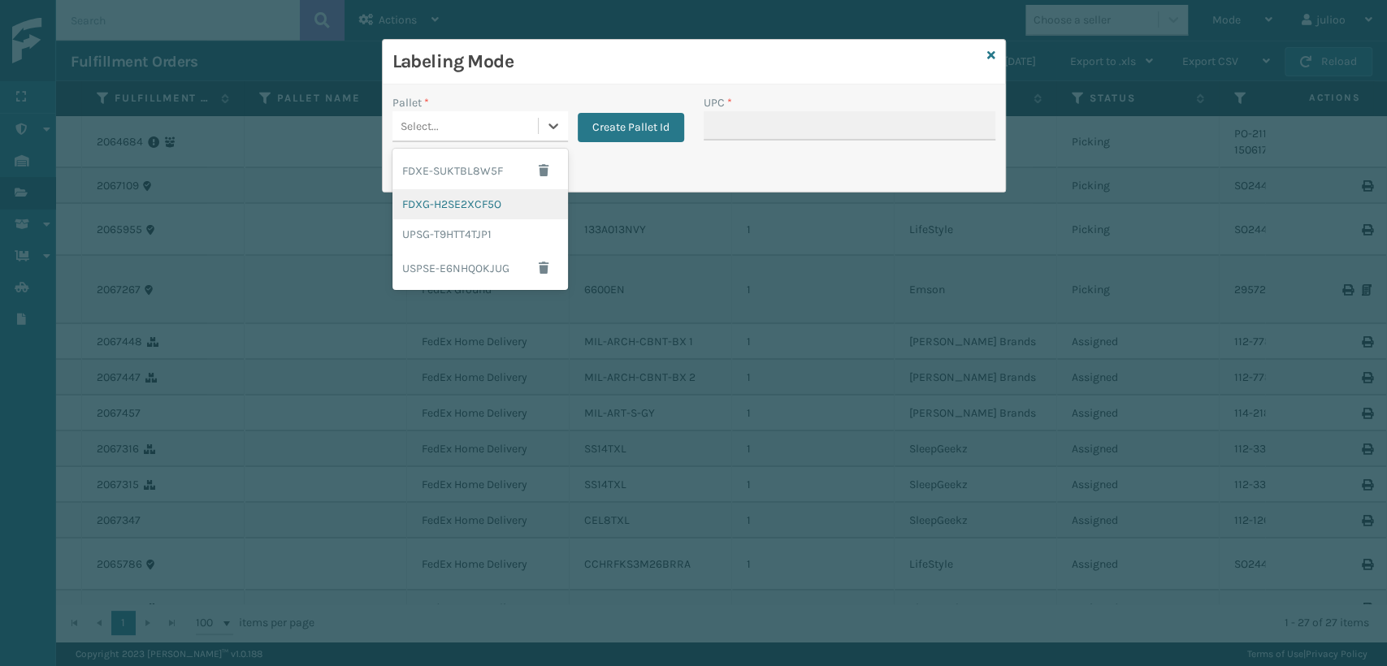
click at [470, 201] on div "FDXG-H2SE2XCF5O" at bounding box center [479, 204] width 175 height 30
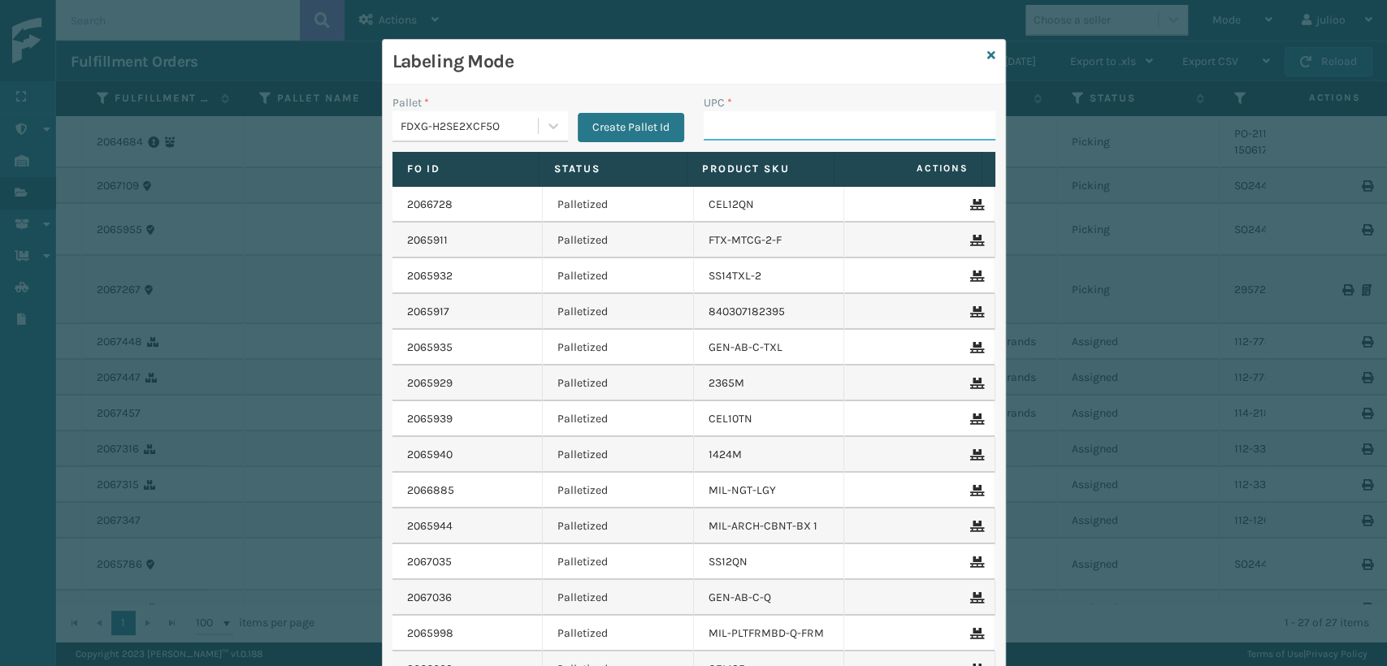
click at [773, 125] on input "UPC *" at bounding box center [849, 125] width 292 height 29
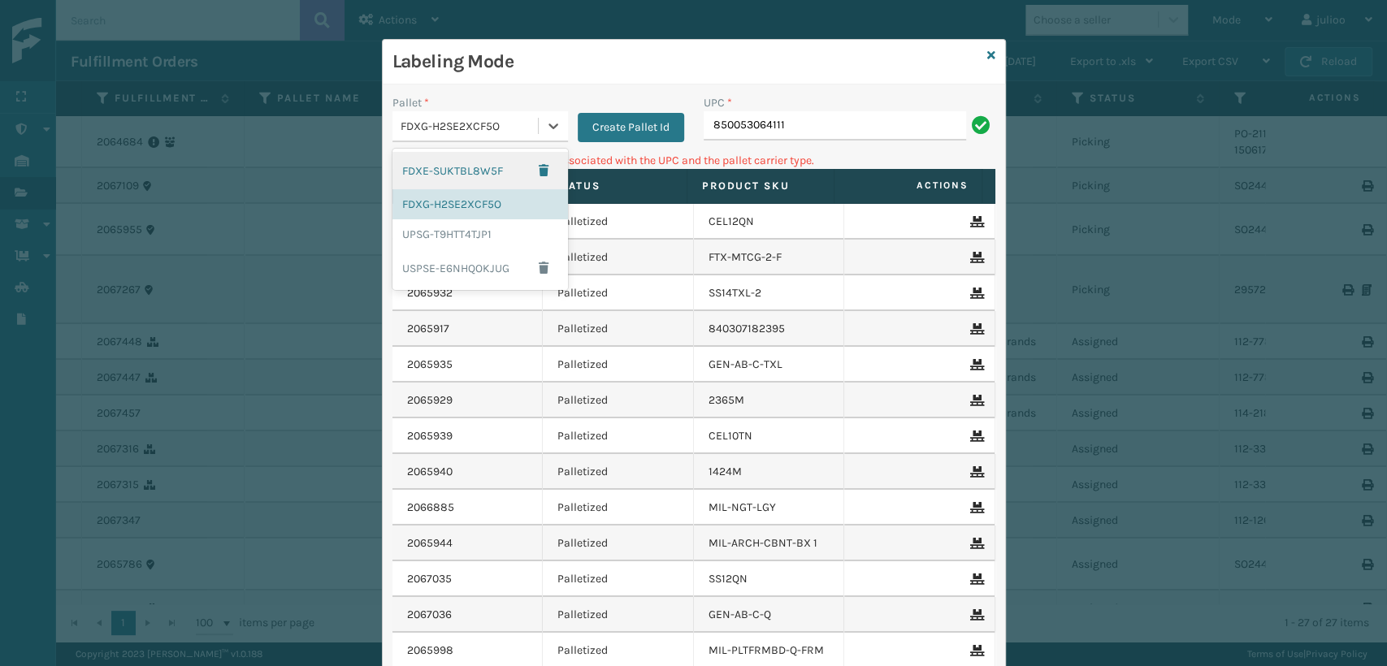
click at [504, 124] on div "FDXG-H2SE2XCF5O" at bounding box center [469, 126] width 139 height 17
click at [468, 233] on div "UPSG-T9HTT4TJP1" at bounding box center [479, 234] width 175 height 30
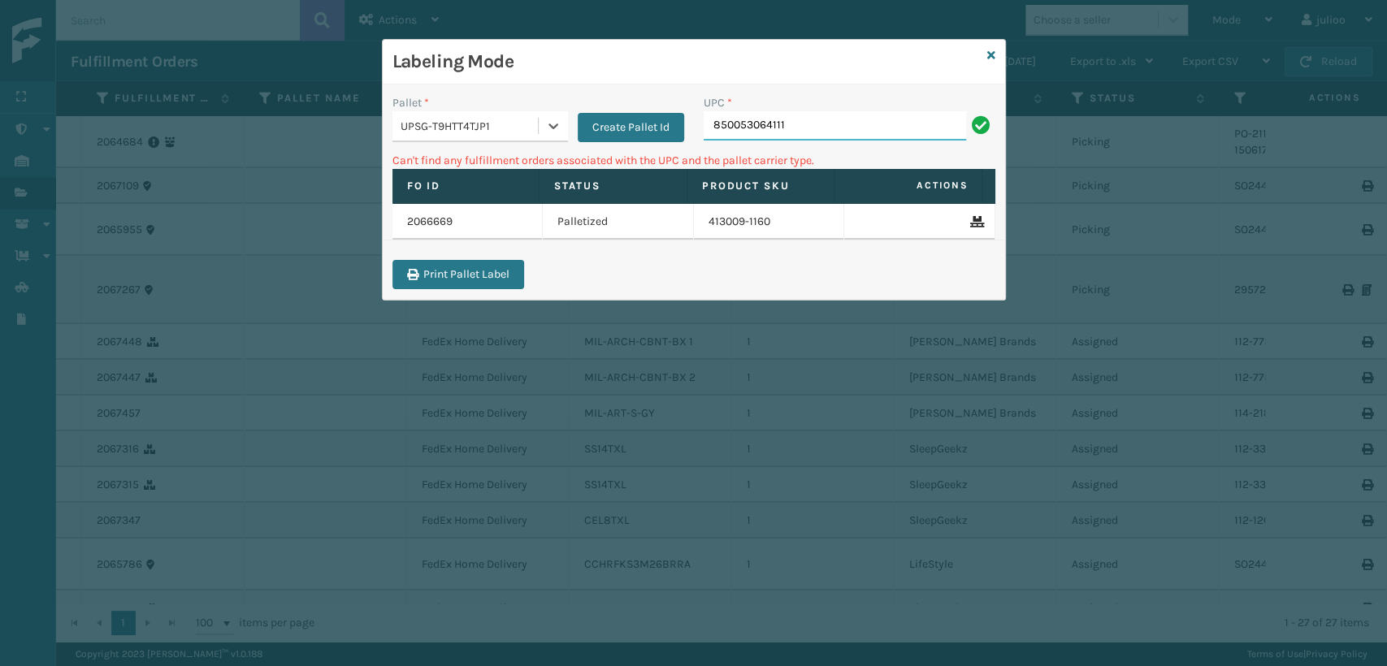
click at [804, 116] on input "850053064111" at bounding box center [834, 125] width 262 height 29
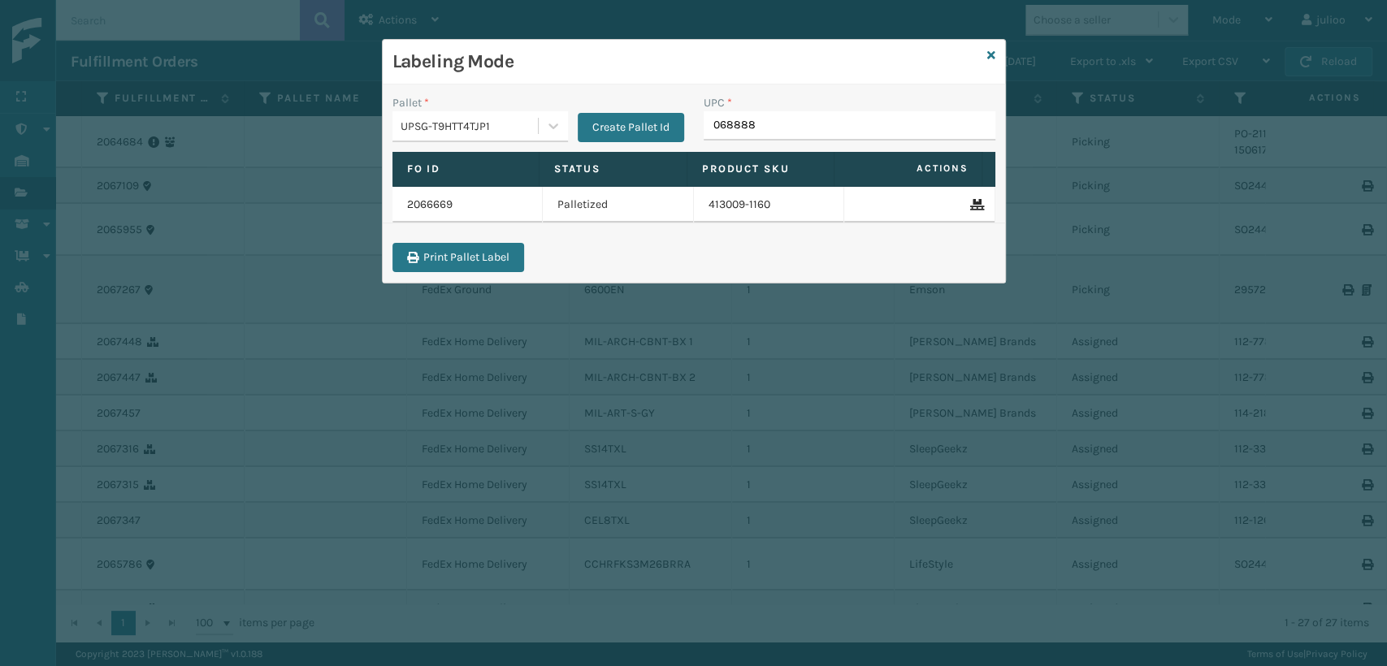
type input "0688880"
type input "06888800561"
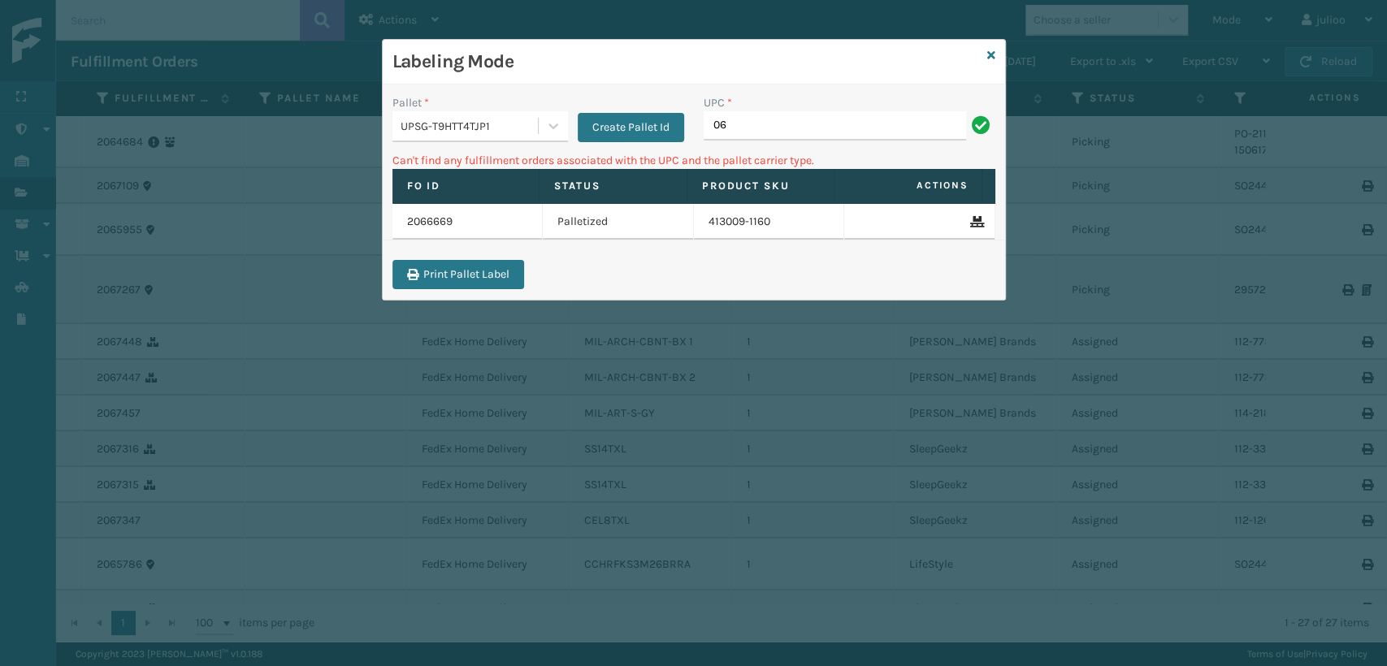
type input "0"
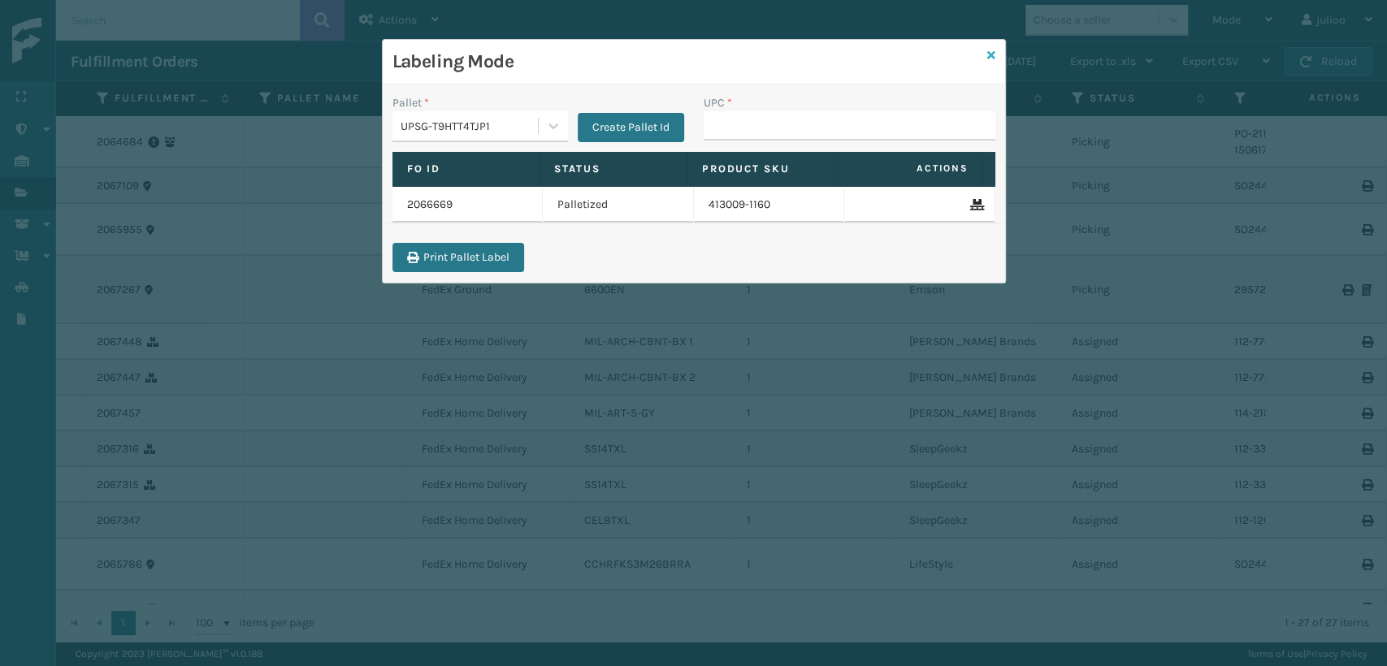
click at [989, 52] on icon at bounding box center [991, 55] width 8 height 11
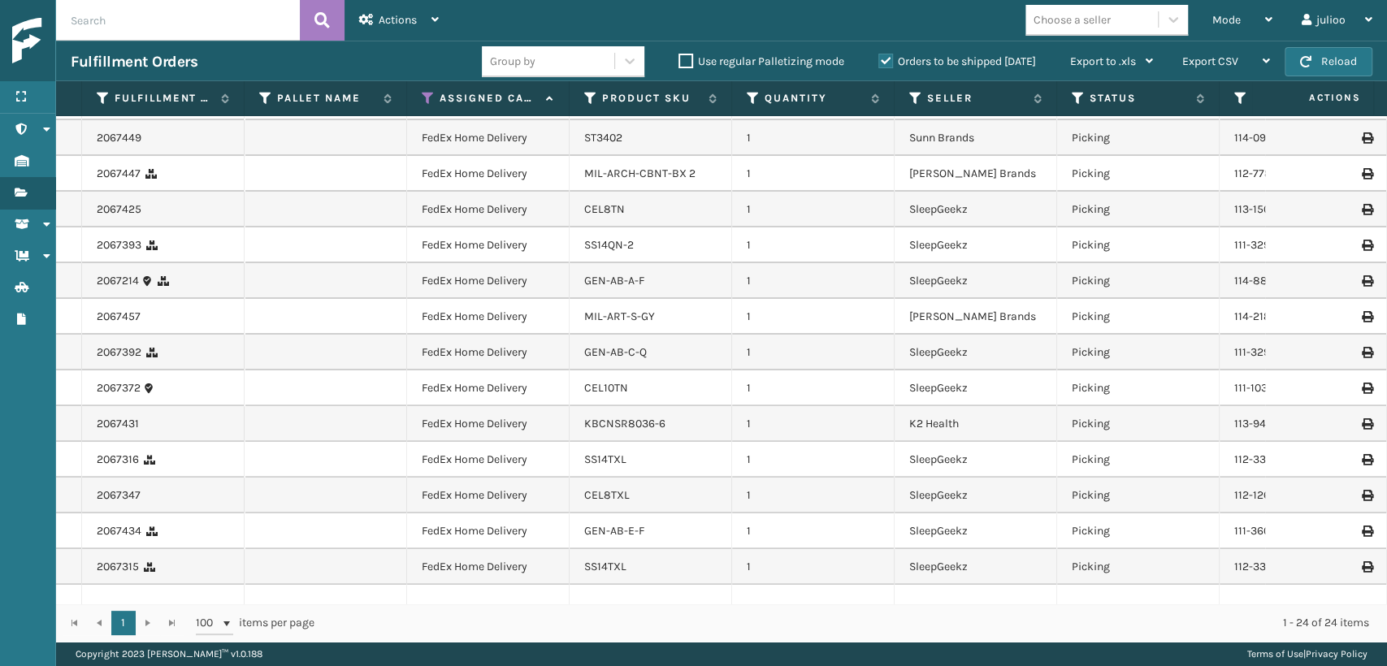
scroll to position [270, 0]
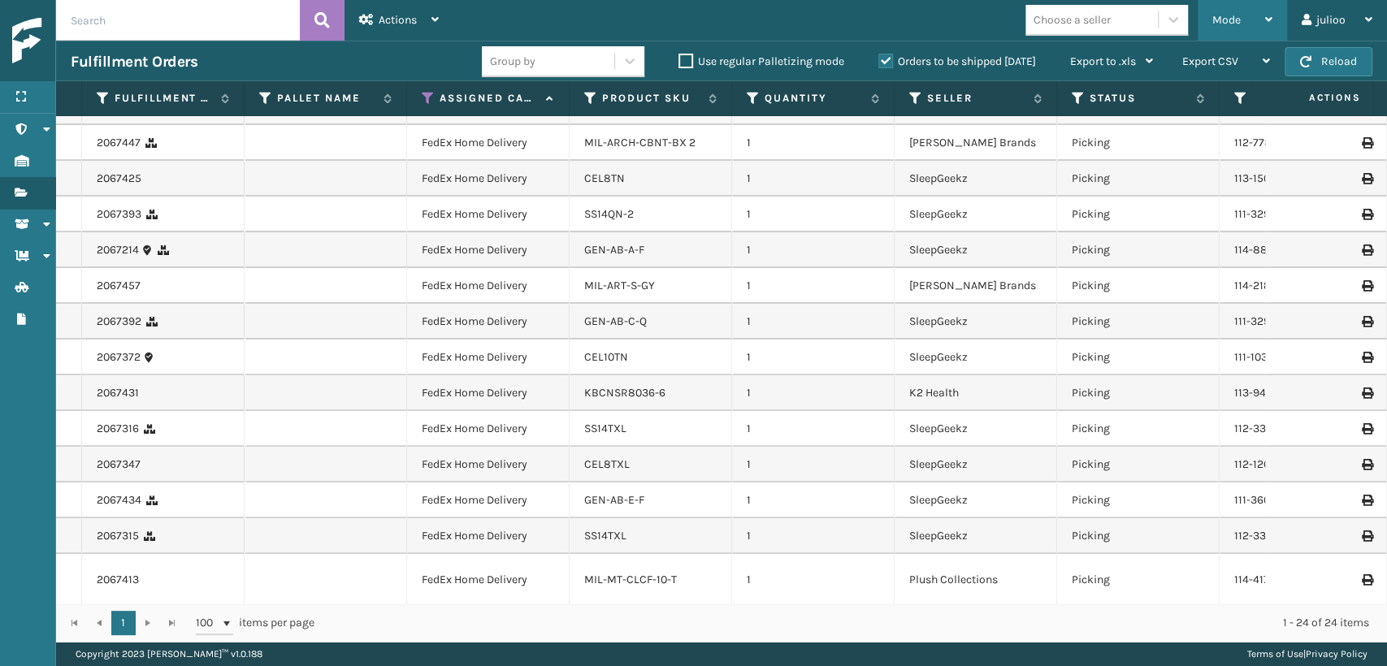
drag, startPoint x: 1224, startPoint y: 14, endPoint x: 1184, endPoint y: 54, distance: 56.3
click at [1223, 15] on span "Mode" at bounding box center [1226, 20] width 28 height 14
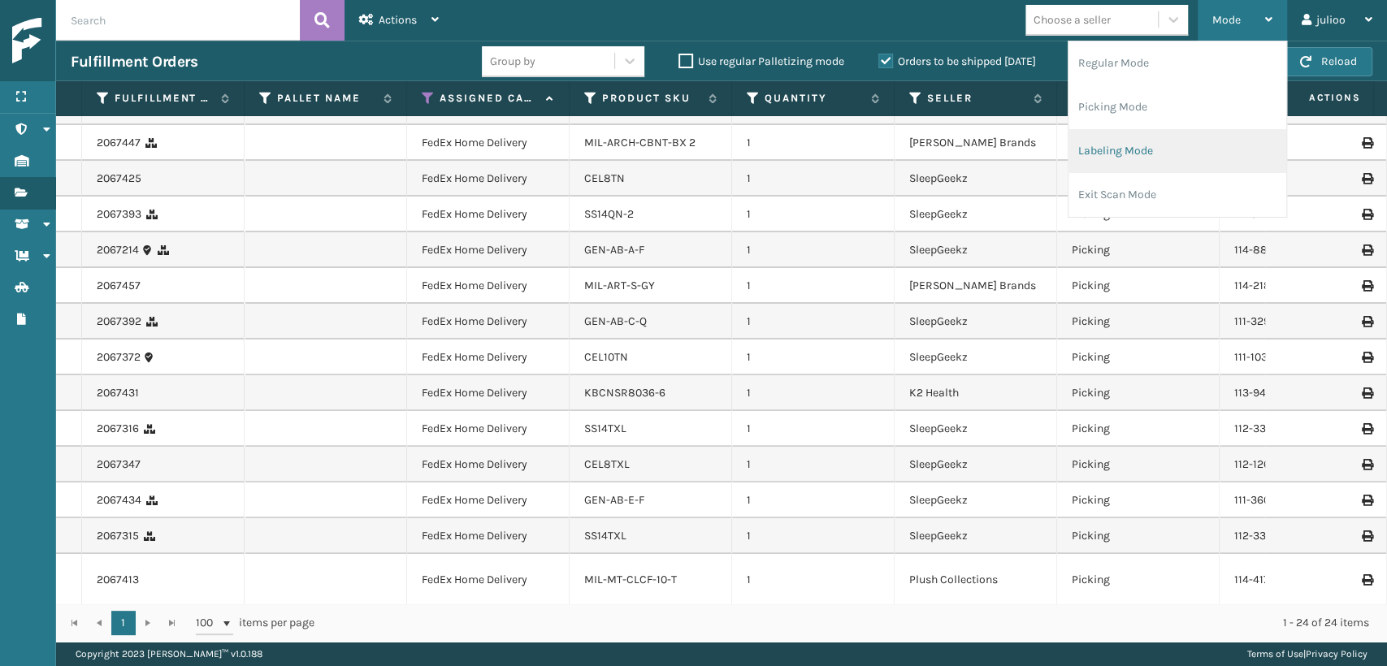
click at [1107, 152] on li "Labeling Mode" at bounding box center [1177, 151] width 218 height 44
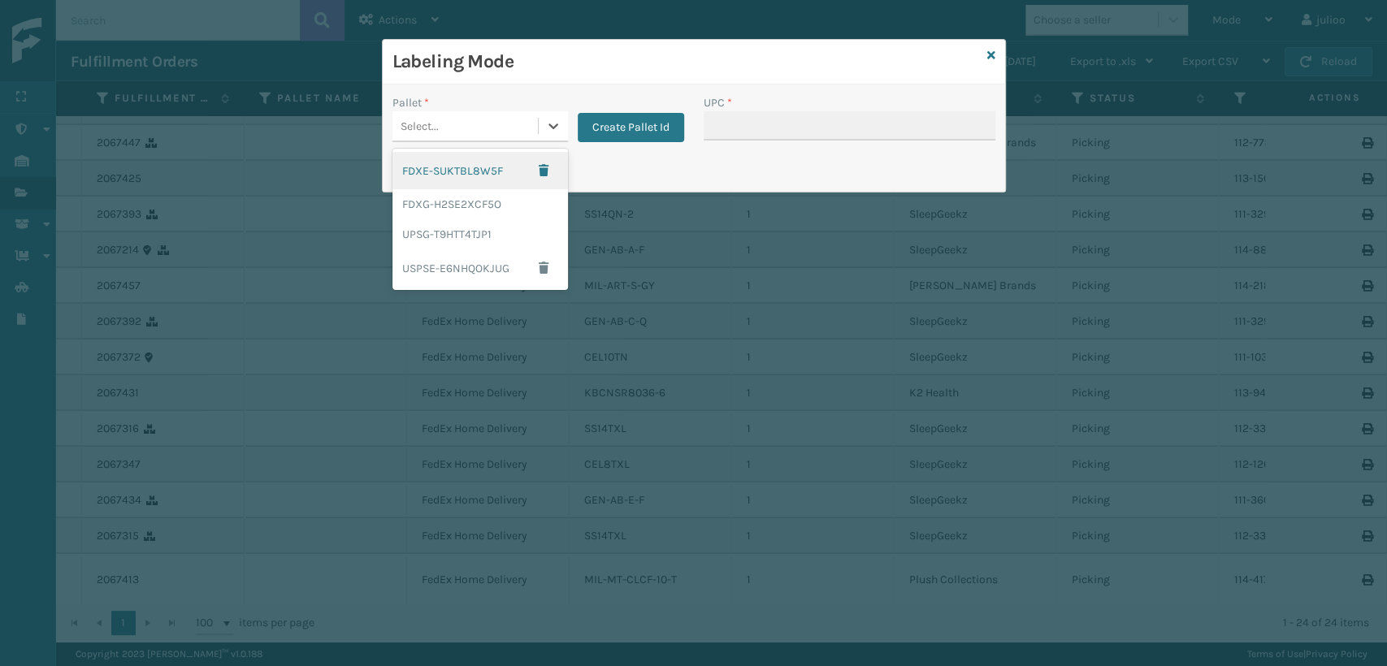
click at [531, 119] on div "Select..." at bounding box center [464, 126] width 145 height 27
click at [440, 236] on div "UPSG-T9HTT4TJP1" at bounding box center [479, 234] width 175 height 30
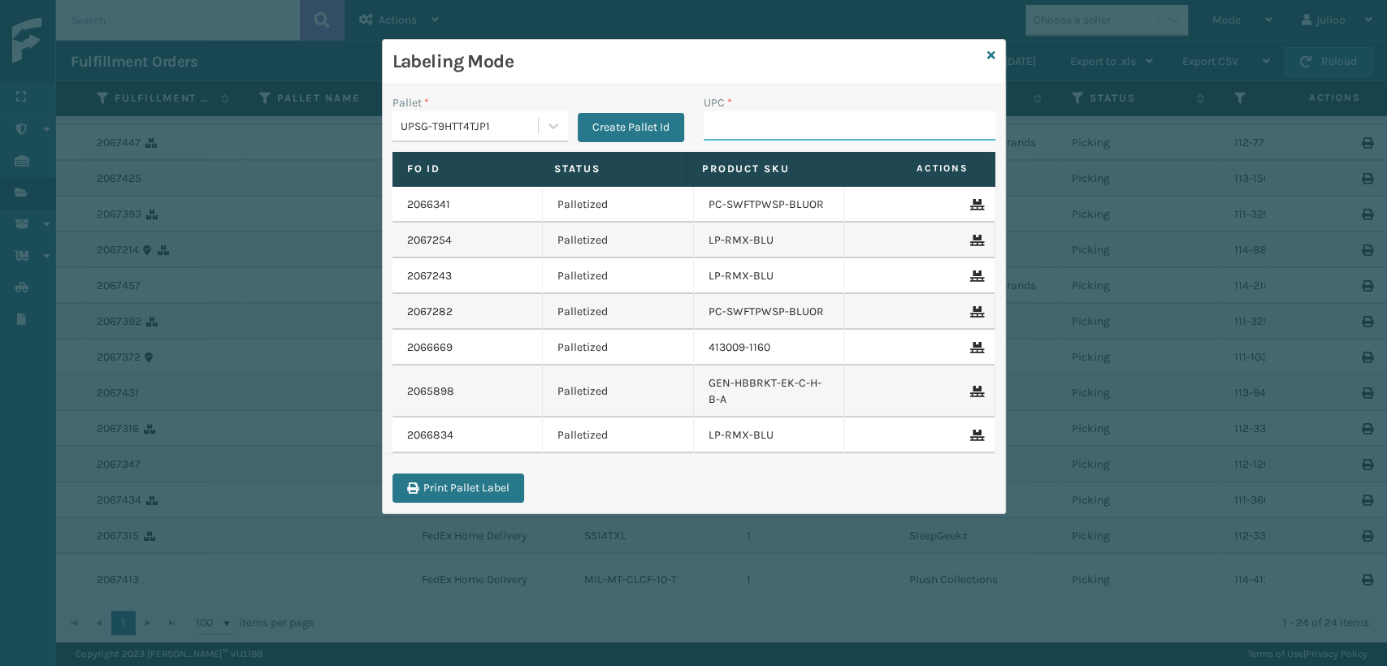
click at [726, 127] on input "UPC *" at bounding box center [849, 125] width 292 height 29
type input "81009*0933467"
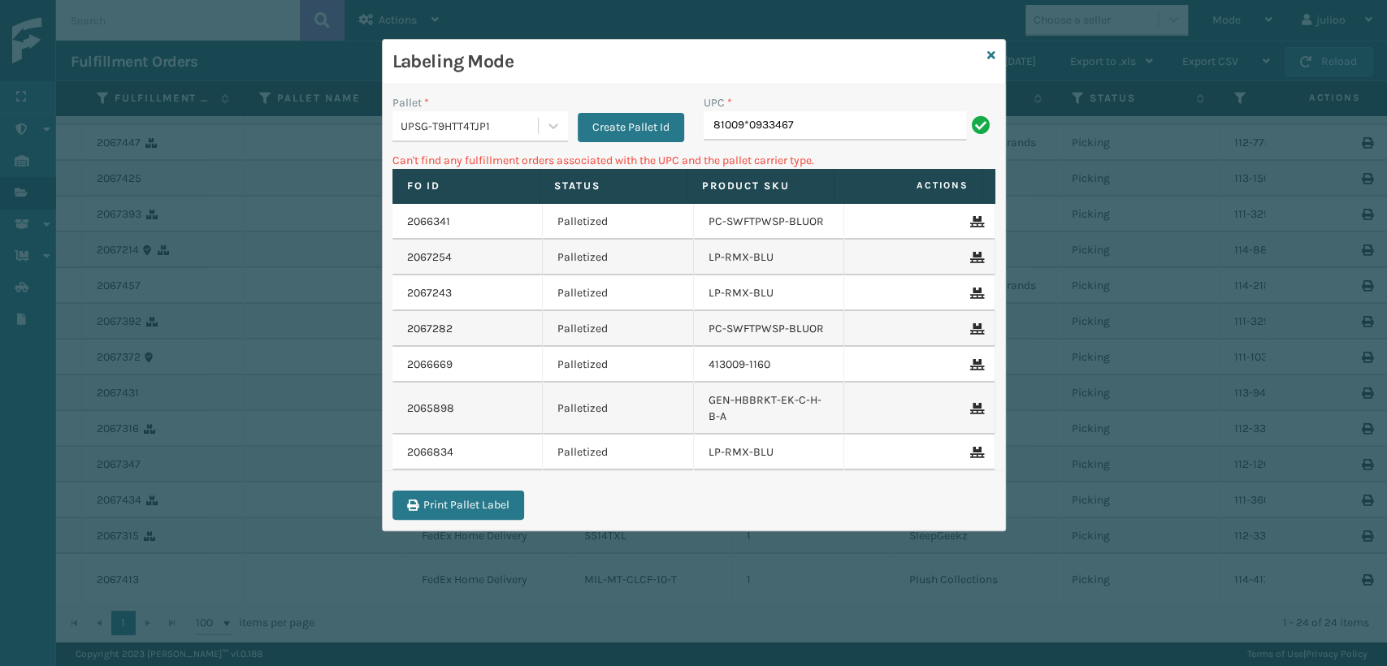
click at [747, 132] on input "81009*0933467" at bounding box center [834, 125] width 262 height 29
type input "810090933467"
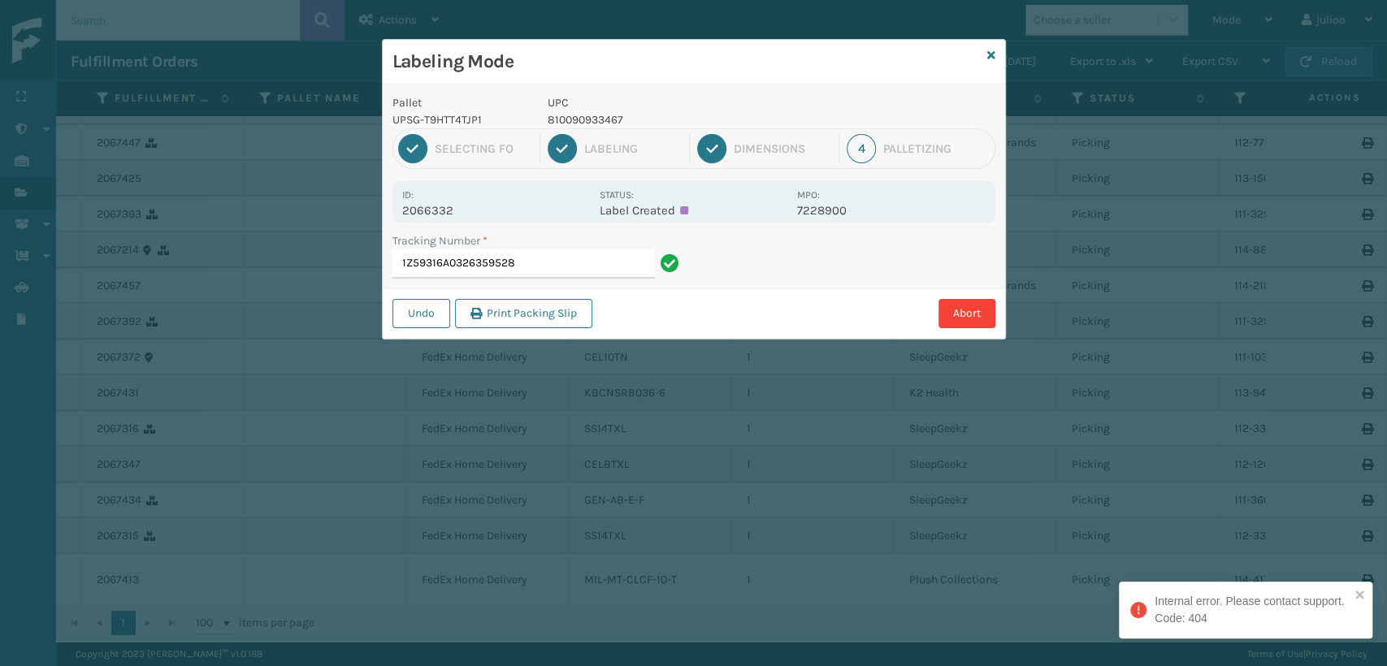
type input "1Z59316A0326359528"
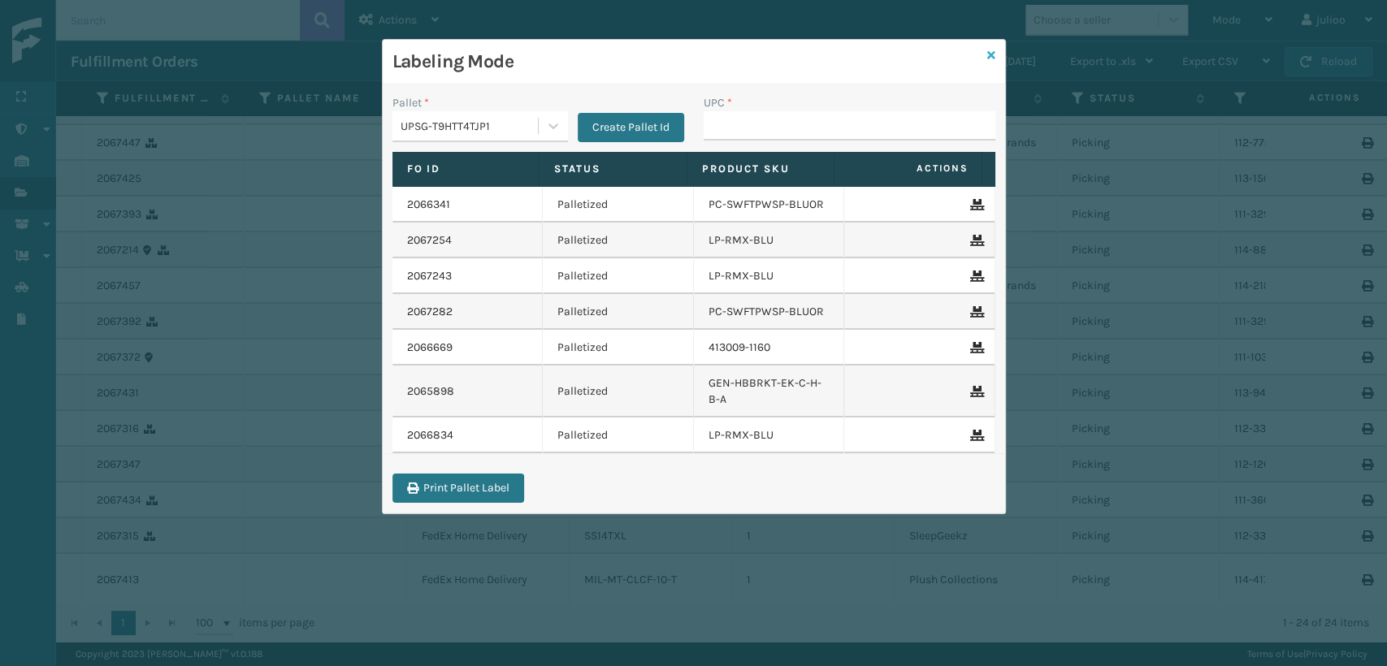
click at [989, 58] on icon at bounding box center [991, 55] width 8 height 11
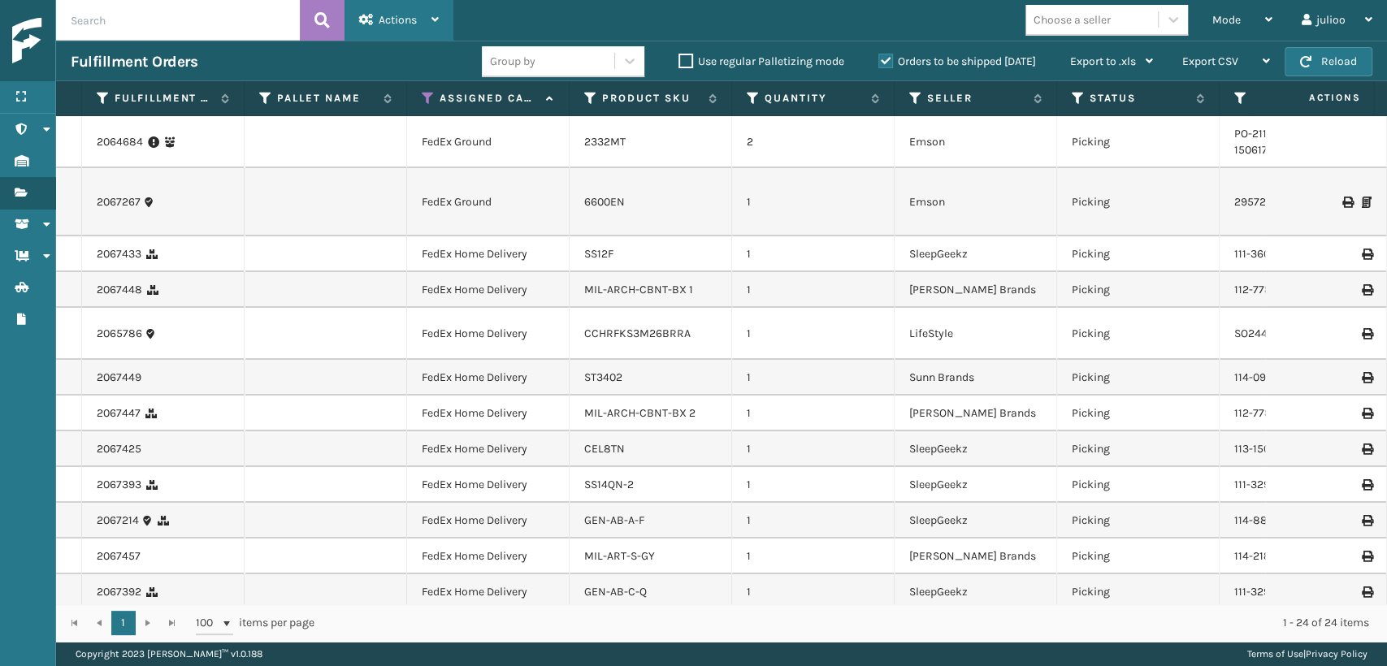
click at [359, 24] on icon at bounding box center [366, 19] width 15 height 11
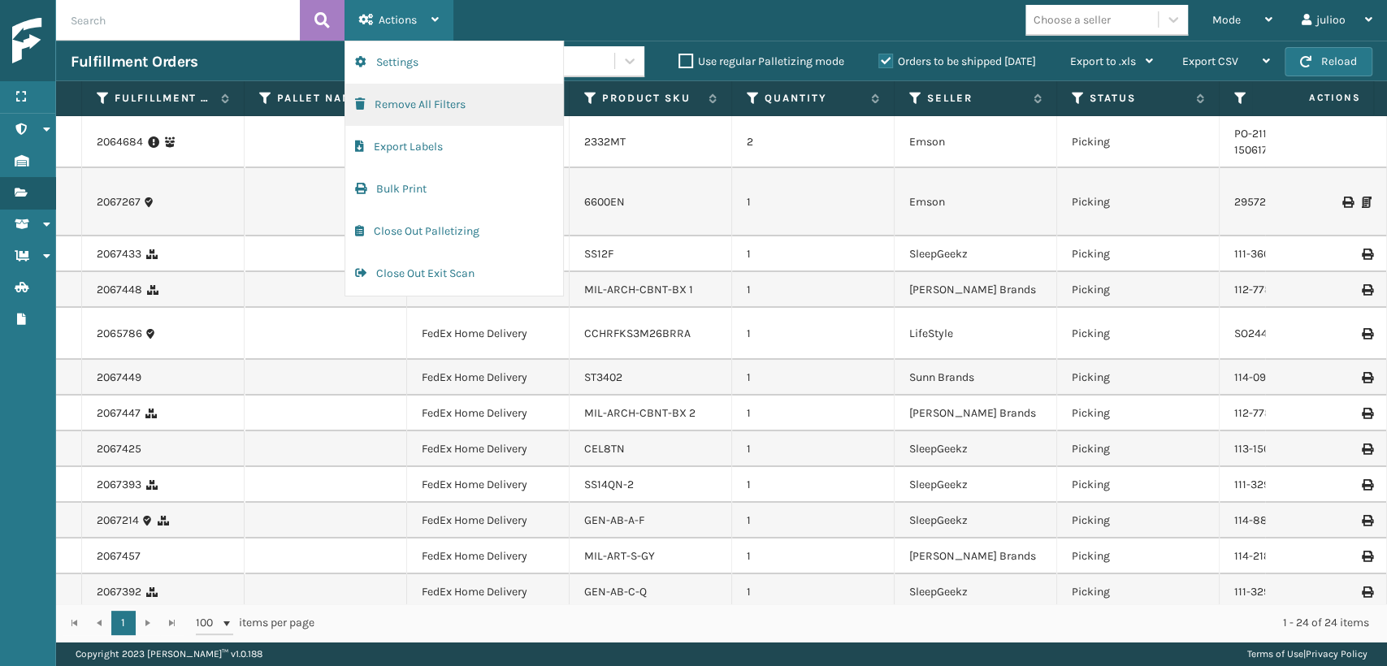
click at [374, 98] on button "Remove All Filters" at bounding box center [454, 105] width 218 height 42
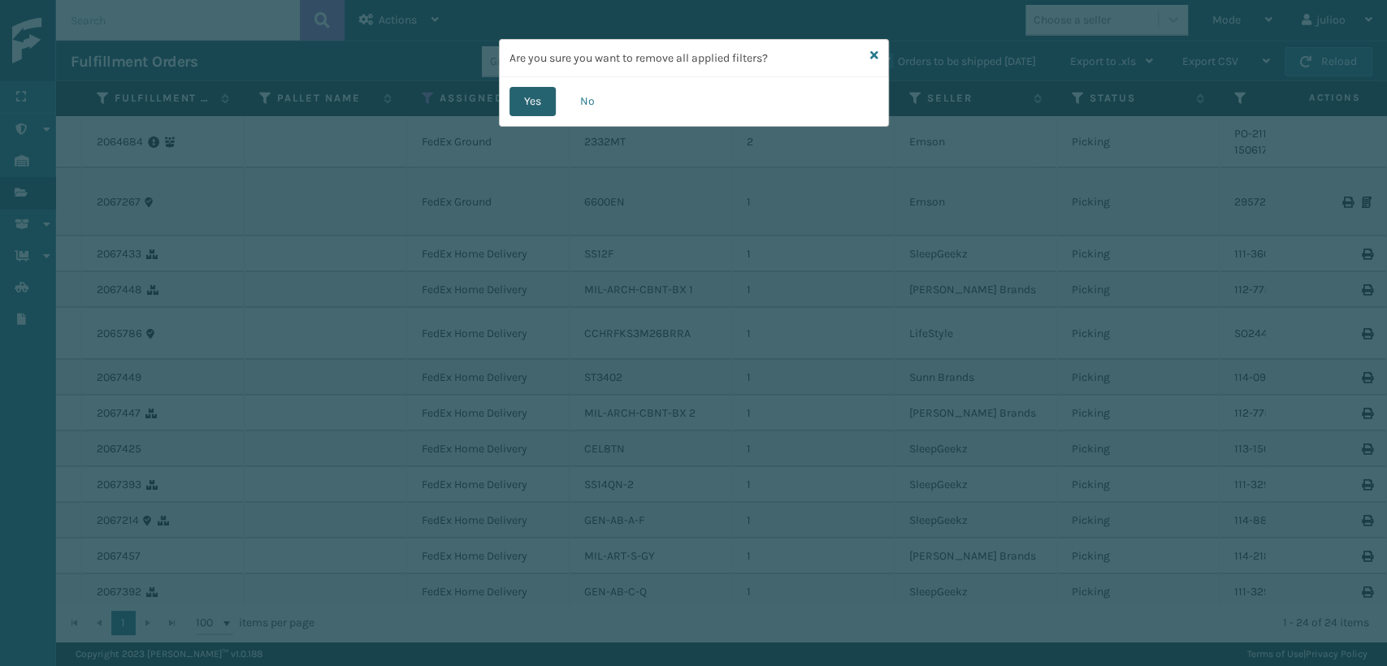
click at [520, 106] on button "Yes" at bounding box center [532, 101] width 46 height 29
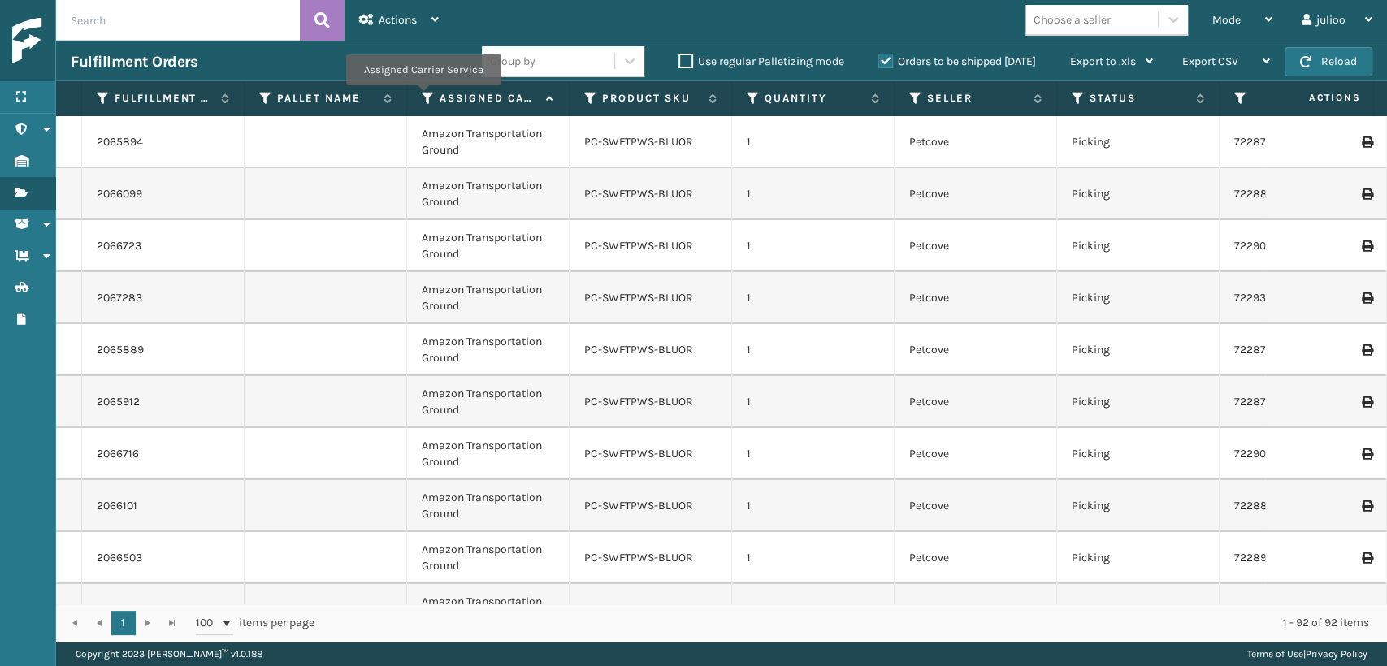
click at [422, 97] on icon at bounding box center [428, 98] width 13 height 15
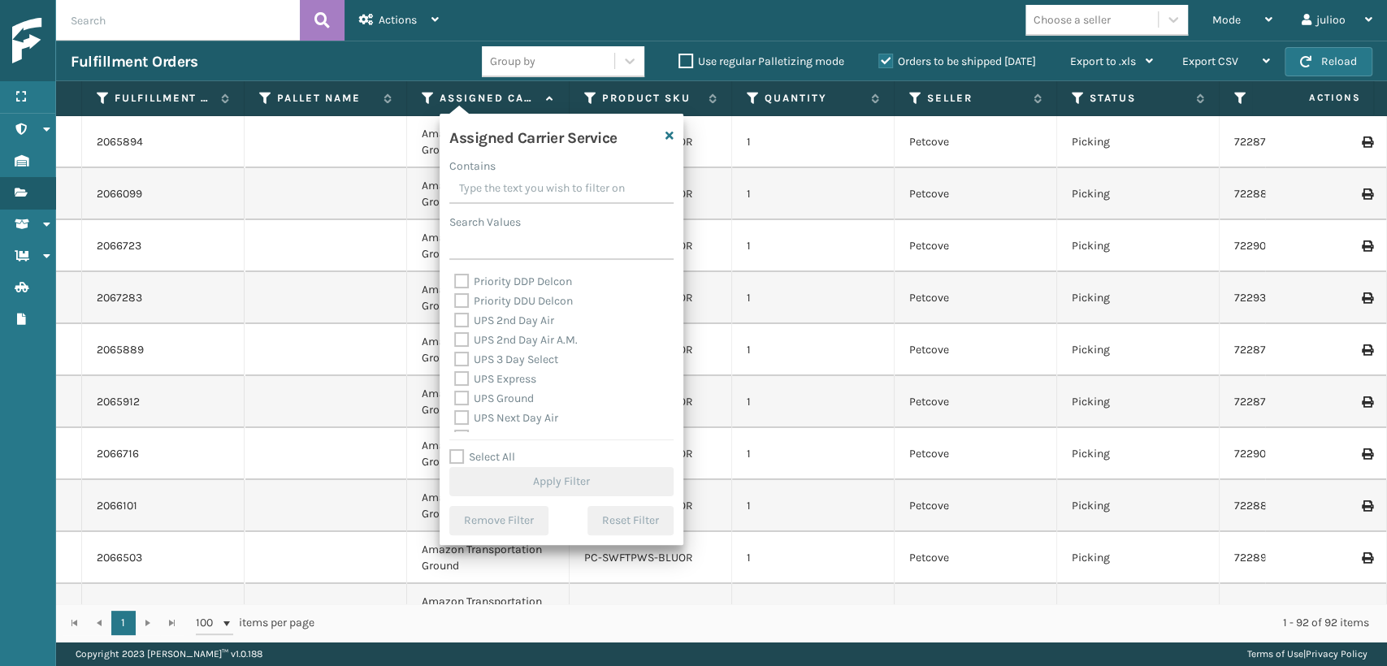
click at [463, 379] on label "UPS Express" at bounding box center [495, 379] width 82 height 14
click at [455, 379] on input "UPS Express" at bounding box center [454, 375] width 1 height 11
checkbox input "true"
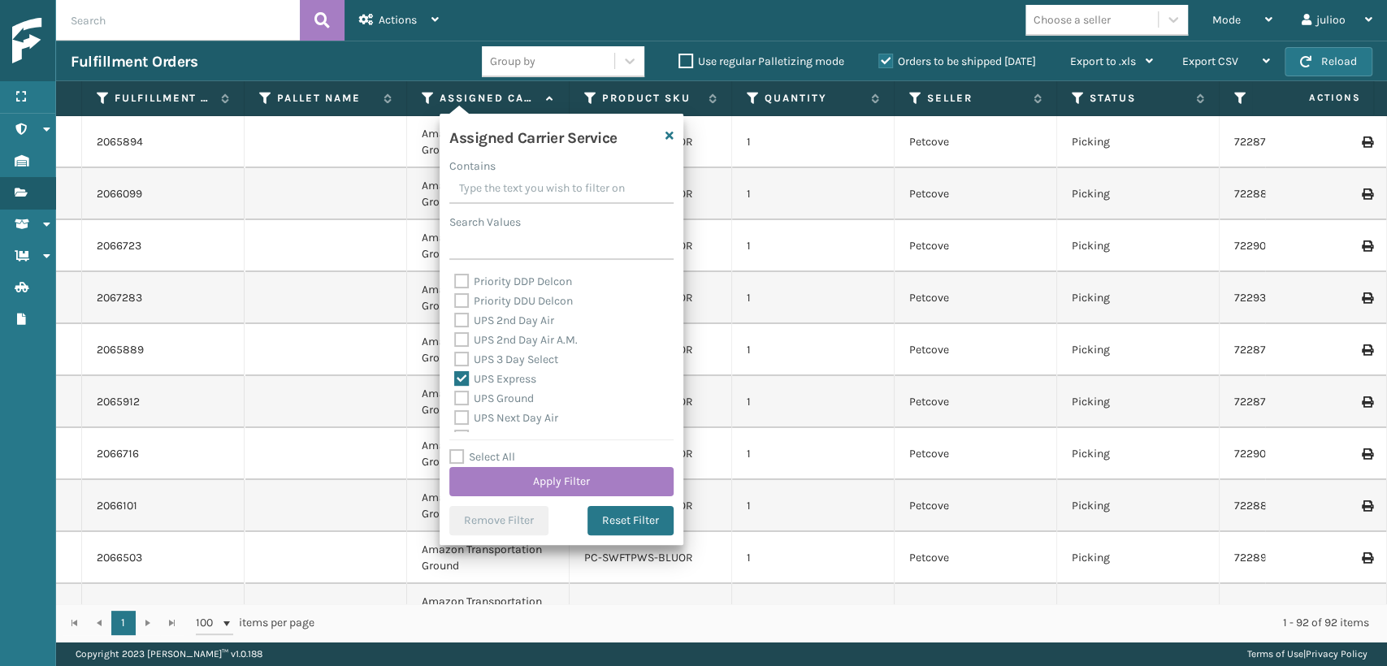
click at [468, 361] on label "UPS 3 Day Select" at bounding box center [506, 360] width 104 height 14
click at [455, 361] on input "UPS 3 Day Select" at bounding box center [454, 355] width 1 height 11
checkbox input "true"
click at [467, 334] on label "UPS 2nd Day Air A.M." at bounding box center [515, 340] width 123 height 14
click at [455, 334] on input "UPS 2nd Day Air A.M." at bounding box center [454, 336] width 1 height 11
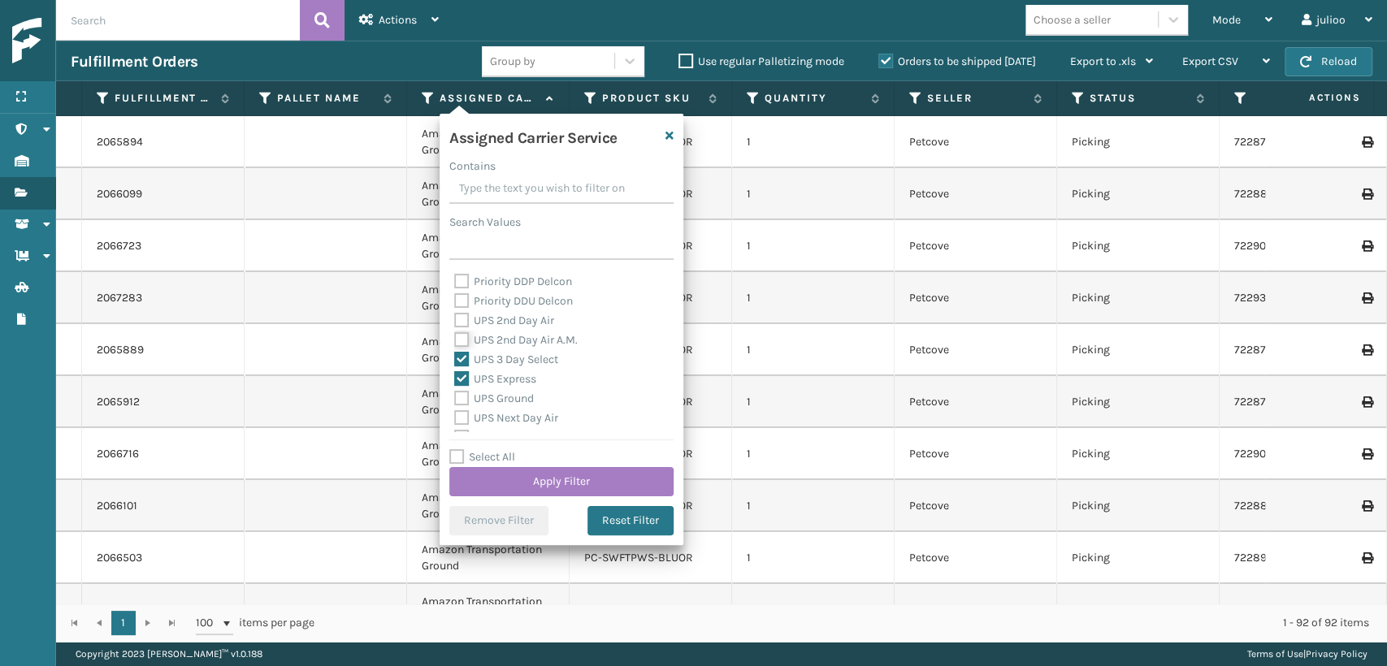
checkbox input "true"
click at [465, 321] on label "UPS 2nd Day Air" at bounding box center [504, 321] width 100 height 14
click at [455, 321] on input "UPS 2nd Day Air" at bounding box center [454, 316] width 1 height 11
checkbox input "true"
click at [465, 411] on label "UPS Next Day Air" at bounding box center [506, 418] width 104 height 14
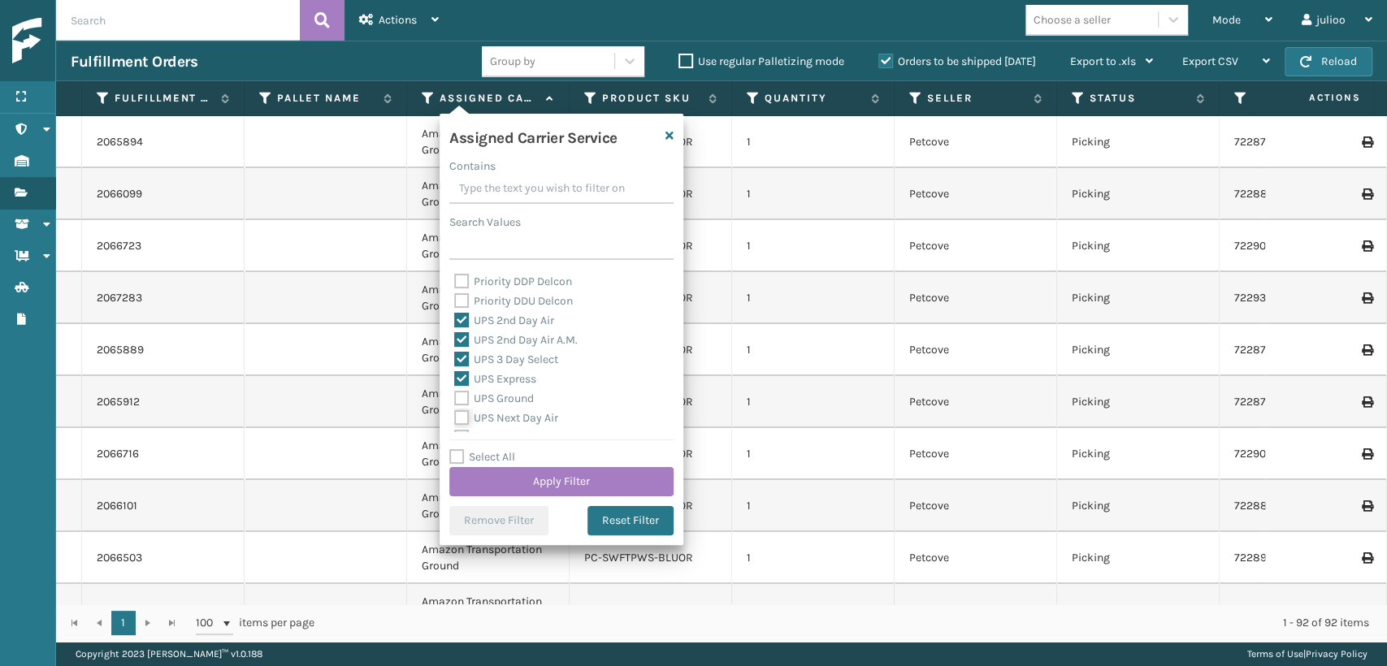
click at [455, 411] on input "UPS Next Day Air" at bounding box center [454, 414] width 1 height 11
checkbox input "true"
click at [465, 402] on label "UPS Ground" at bounding box center [494, 399] width 80 height 14
click at [455, 400] on input "UPS Ground" at bounding box center [454, 394] width 1 height 11
checkbox input "true"
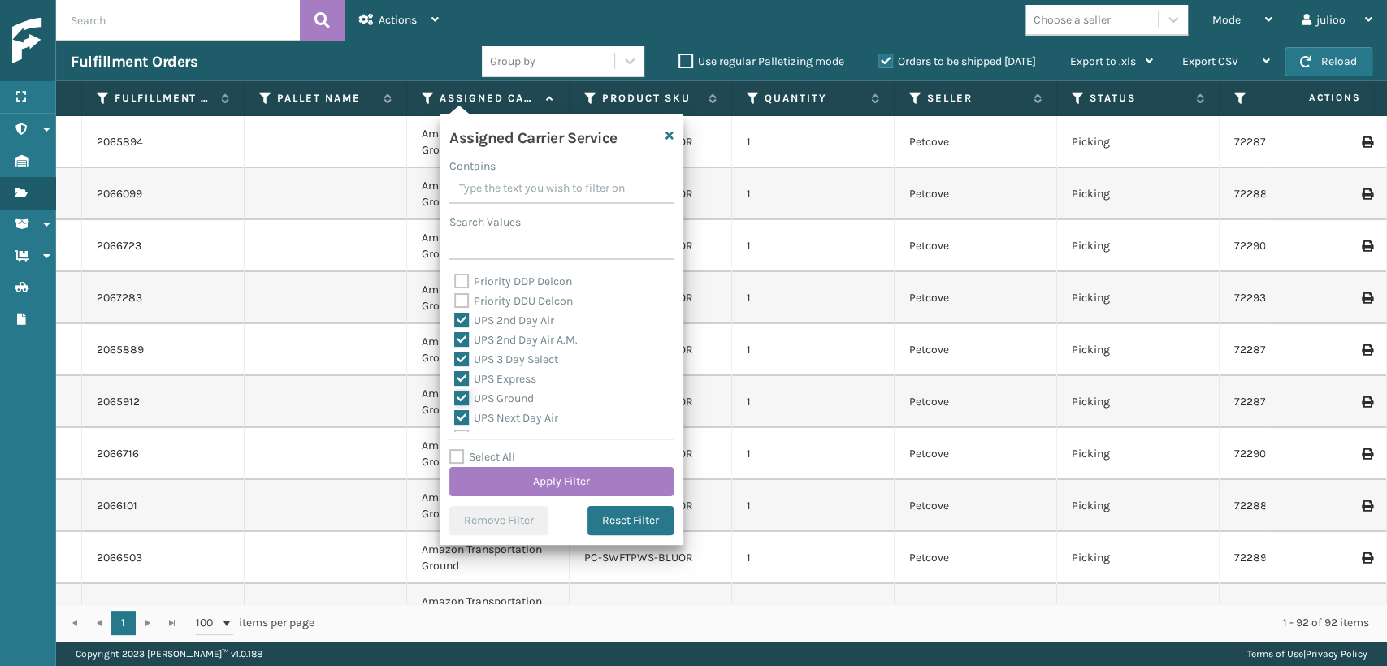
scroll to position [361, 0]
click at [457, 387] on label "UPS Standard" at bounding box center [498, 386] width 89 height 14
click at [455, 387] on input "UPS Standard" at bounding box center [454, 382] width 1 height 11
checkbox input "true"
click at [461, 364] on label "UPS Next Day Air Saver" at bounding box center [521, 367] width 135 height 14
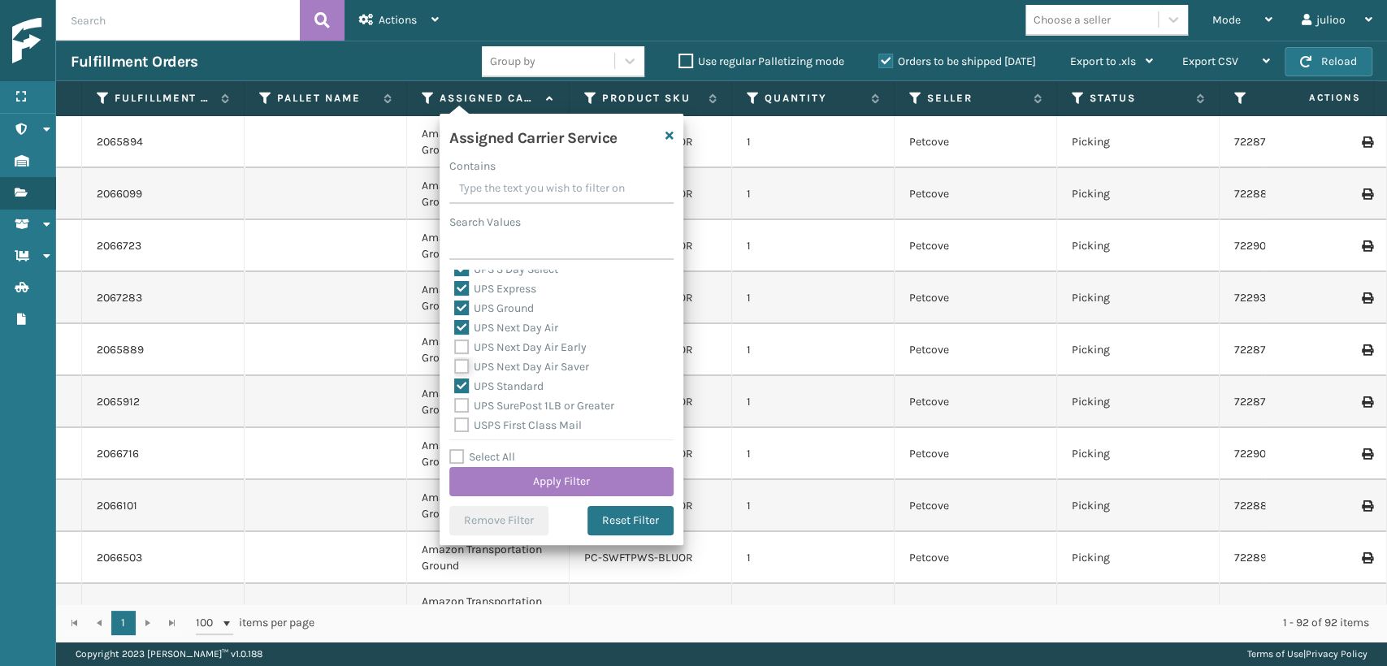
click at [455, 364] on input "UPS Next Day Air Saver" at bounding box center [454, 362] width 1 height 11
checkbox input "true"
click at [461, 353] on label "UPS Next Day Air Early" at bounding box center [520, 347] width 132 height 14
click at [455, 348] on input "UPS Next Day Air Early" at bounding box center [454, 343] width 1 height 11
checkbox input "true"
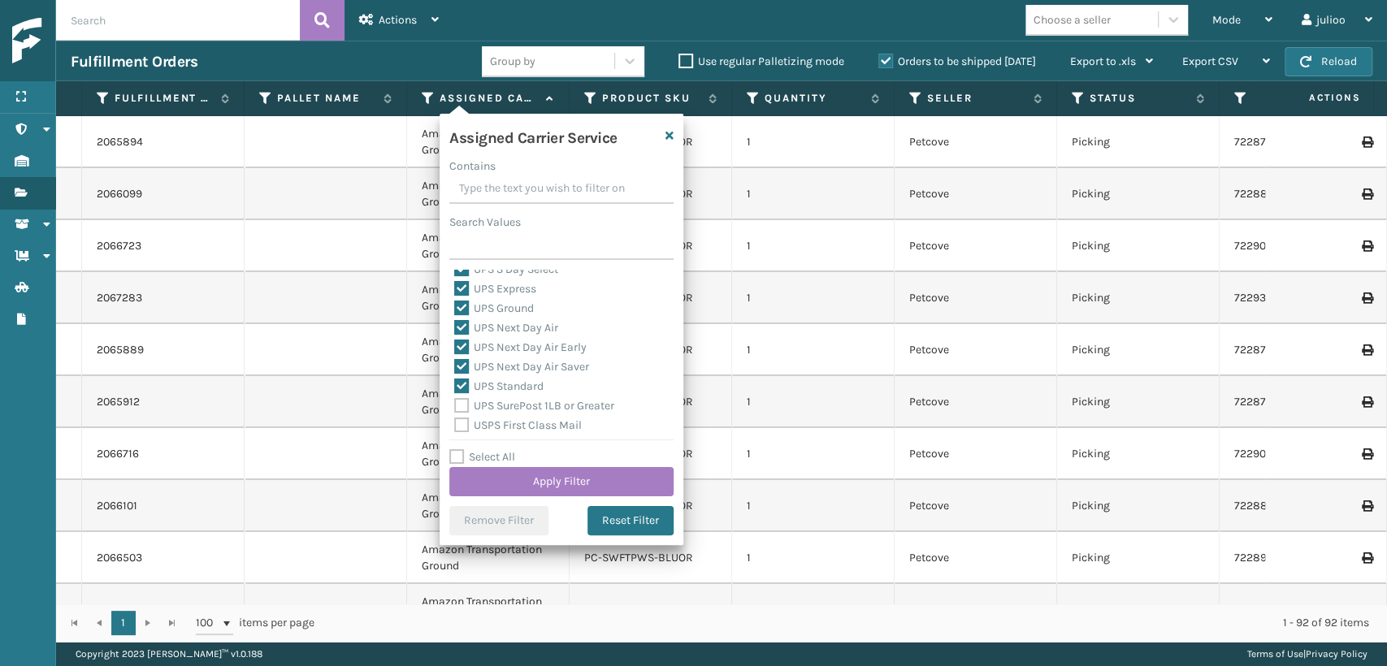
click at [466, 410] on label "UPS SurePost 1LB or Greater" at bounding box center [534, 406] width 160 height 14
click at [455, 407] on input "UPS SurePost 1LB or Greater" at bounding box center [454, 401] width 1 height 11
checkbox input "true"
click at [491, 478] on button "Apply Filter" at bounding box center [561, 481] width 224 height 29
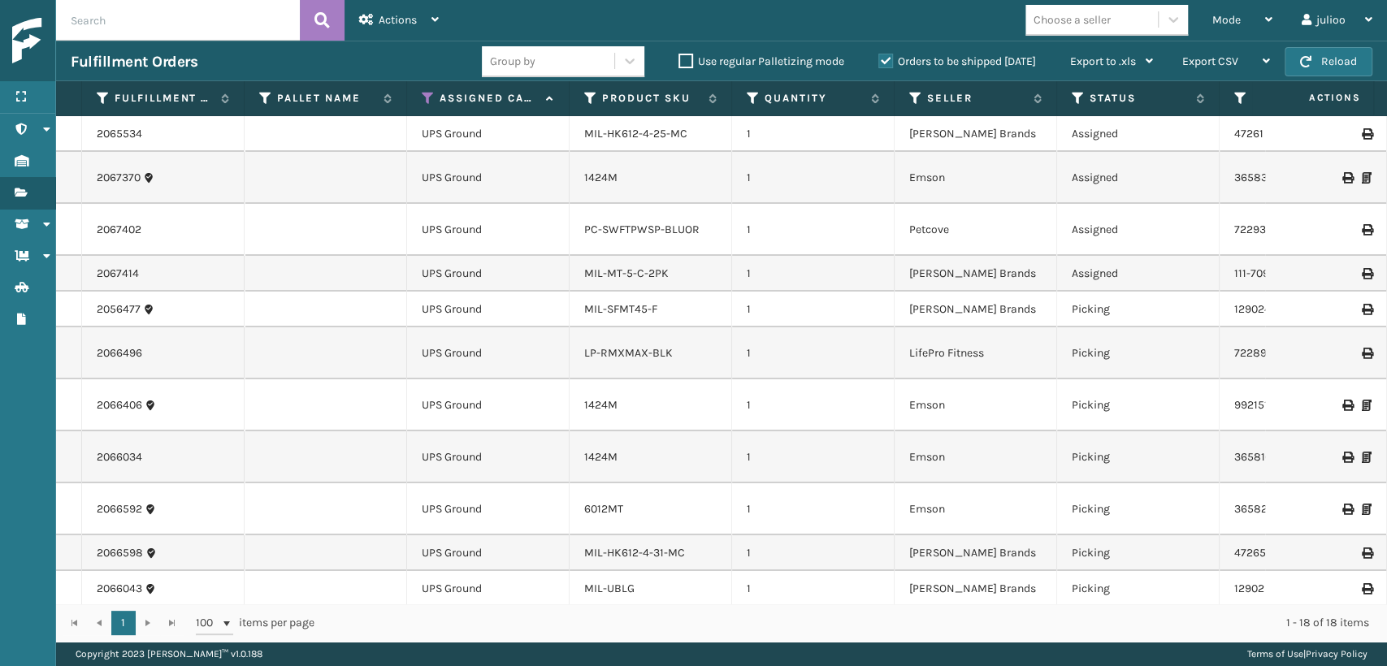
click at [1073, 106] on th "Status" at bounding box center [1138, 98] width 162 height 35
click at [1072, 97] on icon at bounding box center [1077, 98] width 13 height 15
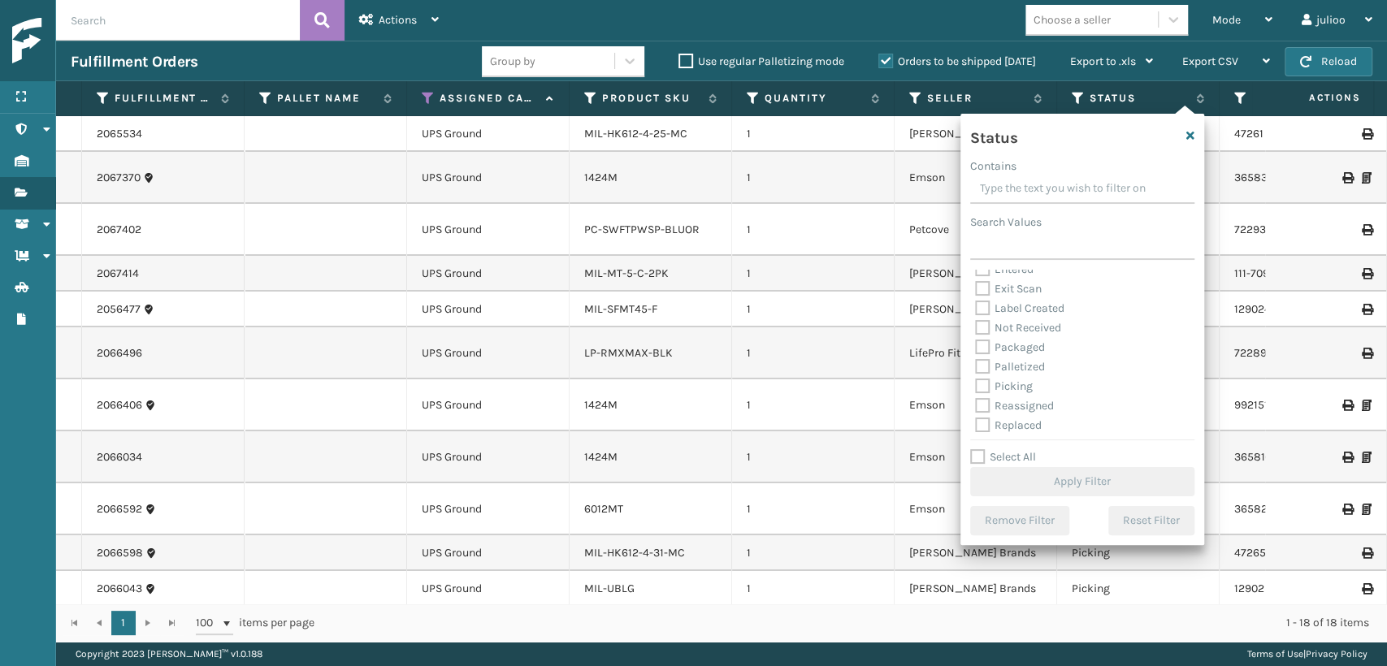
scroll to position [90, 0]
click at [981, 346] on label "Picking" at bounding box center [1004, 345] width 58 height 14
click at [976, 346] on input "Picking" at bounding box center [975, 340] width 1 height 11
checkbox input "true"
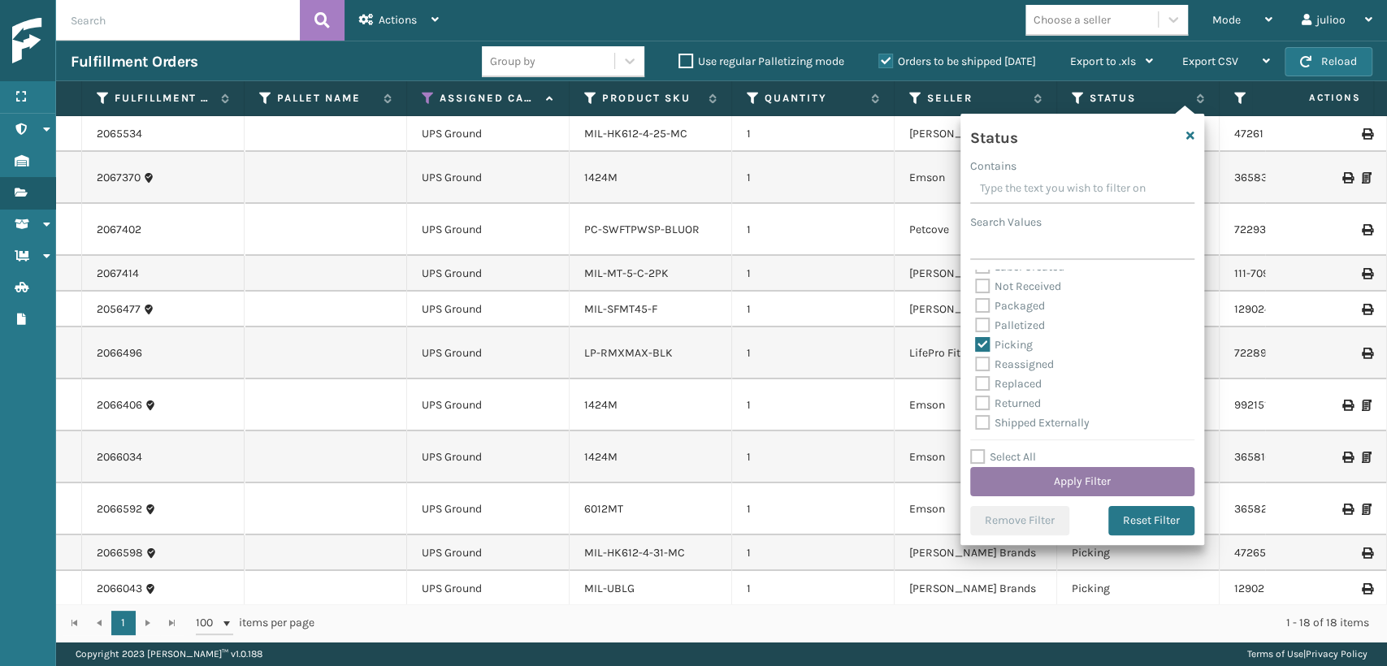
click at [1061, 474] on button "Apply Filter" at bounding box center [1082, 481] width 224 height 29
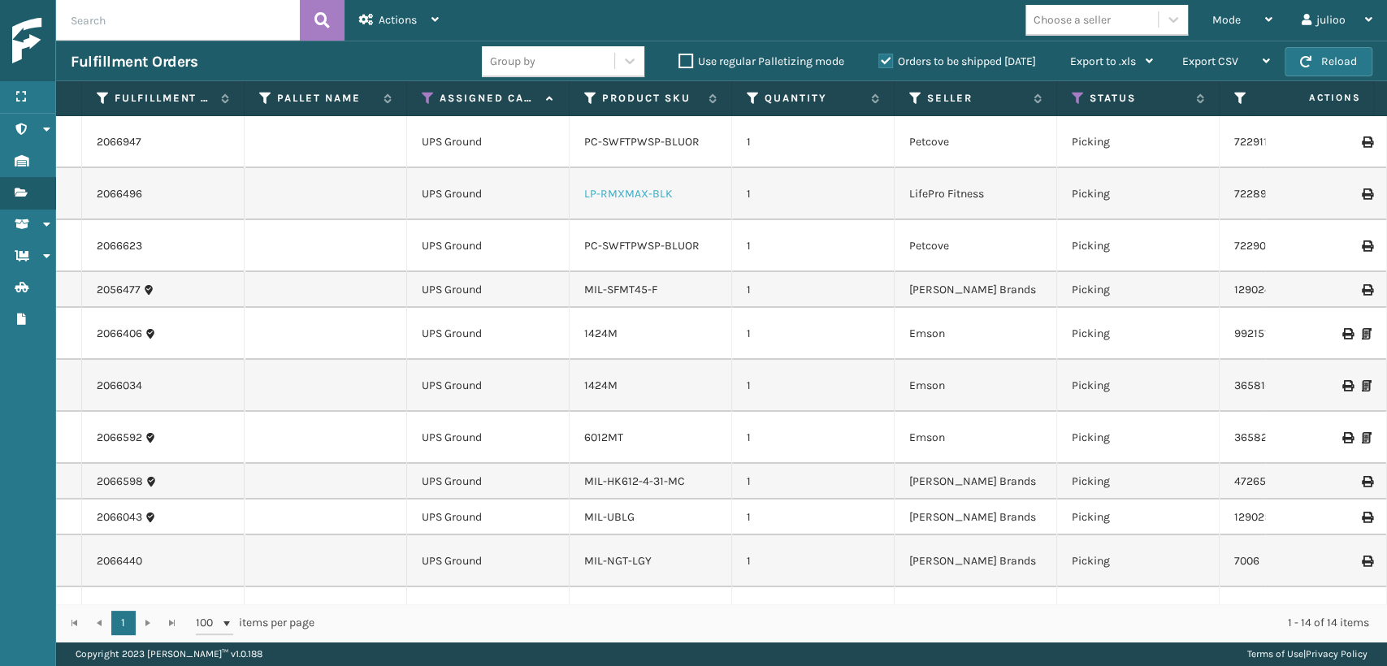
click at [653, 195] on link "LP-RMXMAX-BLK" at bounding box center [628, 194] width 89 height 14
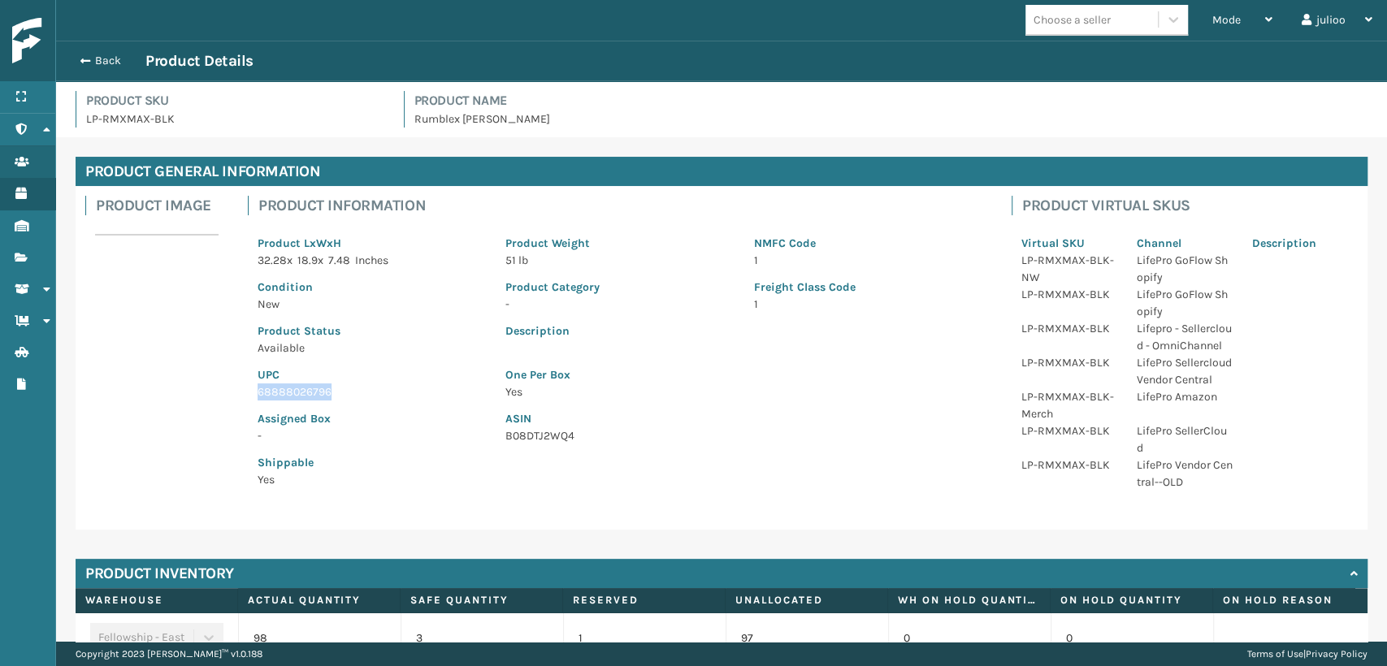
drag, startPoint x: 352, startPoint y: 390, endPoint x: 253, endPoint y: 392, distance: 99.1
click at [253, 392] on div "UPC 68888026796" at bounding box center [372, 379] width 248 height 44
copy p "68888026796"
click at [80, 62] on span "button" at bounding box center [83, 60] width 10 height 11
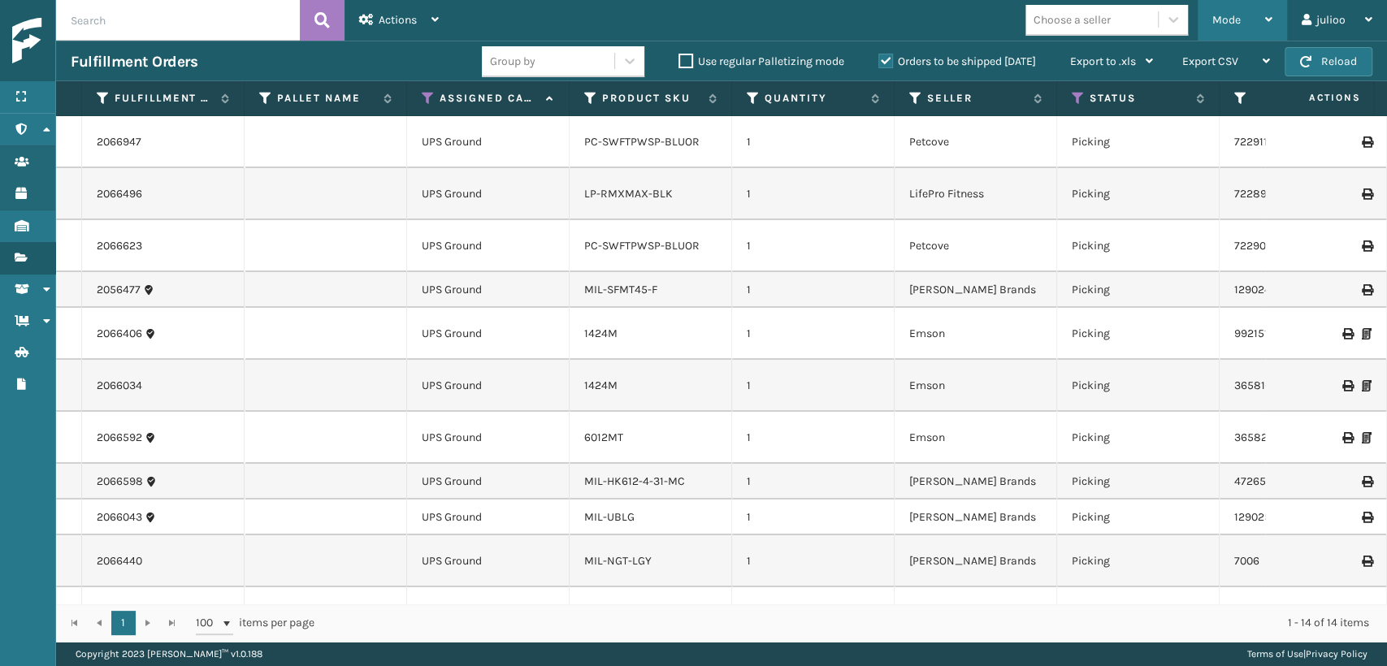
click at [1234, 32] on div "Mode" at bounding box center [1242, 20] width 60 height 41
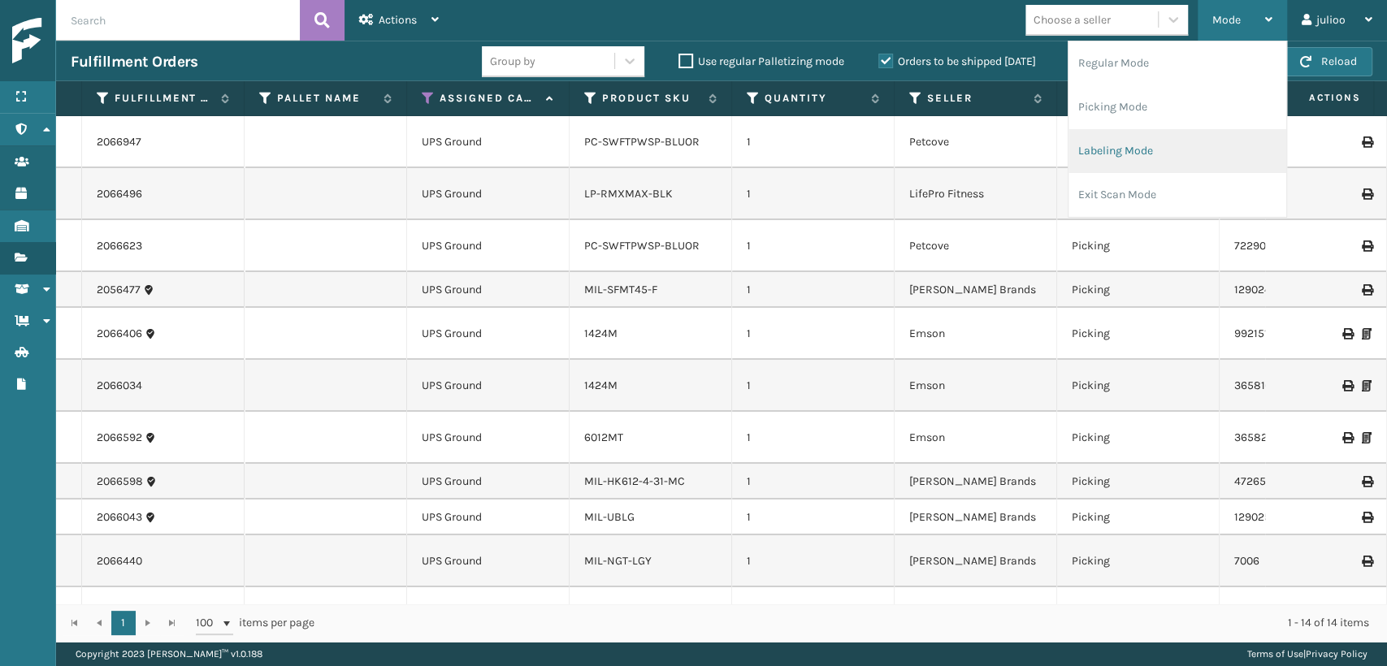
click at [1149, 158] on li "Labeling Mode" at bounding box center [1177, 151] width 218 height 44
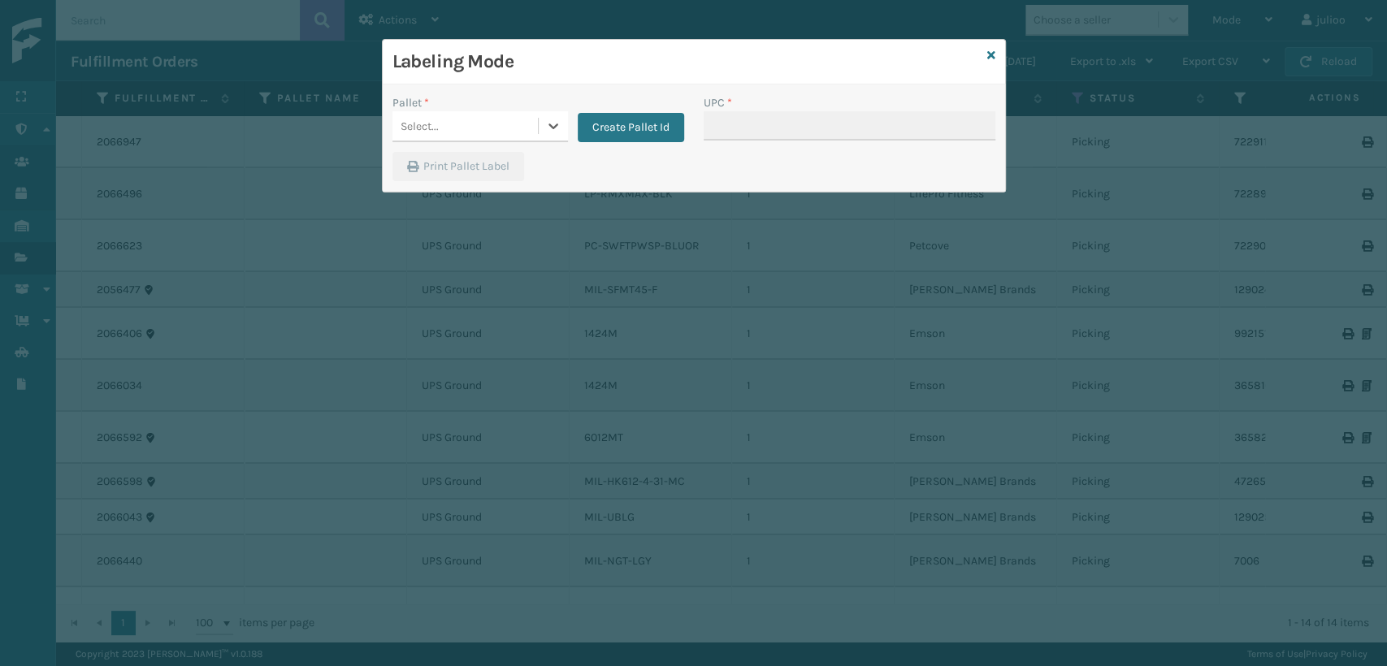
click at [446, 132] on div "Select..." at bounding box center [464, 126] width 145 height 27
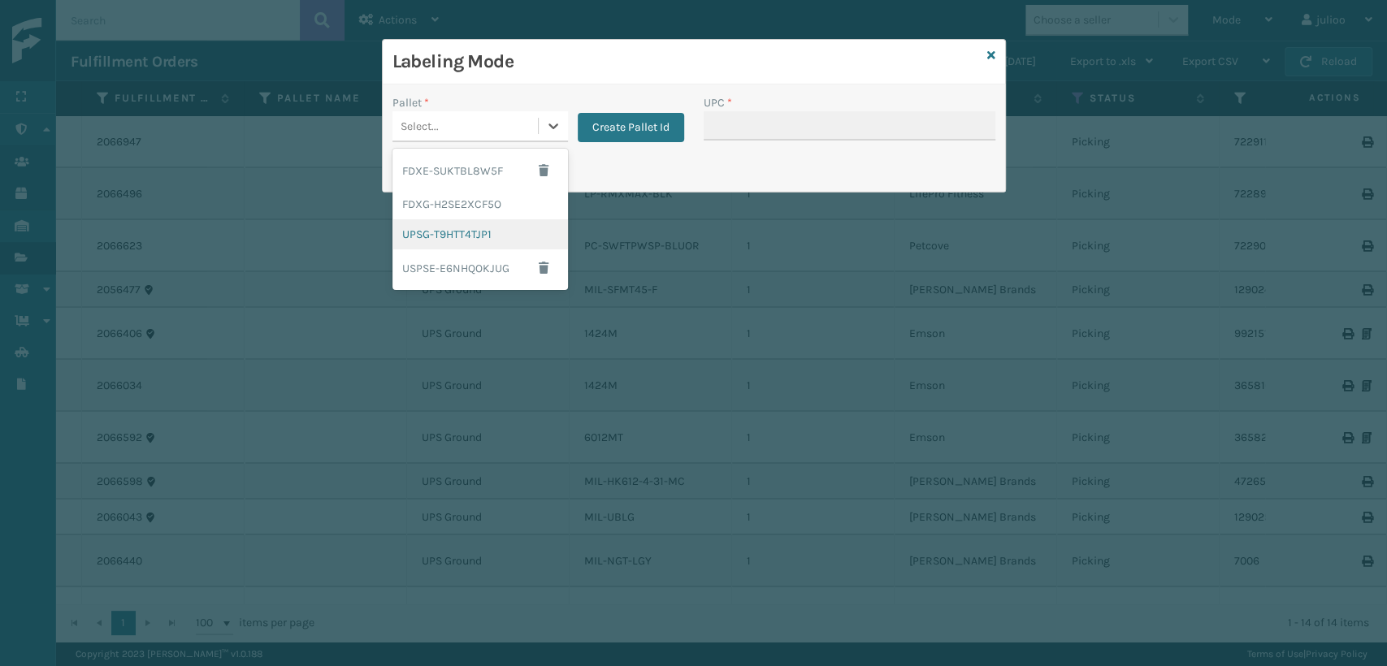
click at [446, 225] on div "UPSG-T9HTT4TJP1" at bounding box center [479, 234] width 175 height 30
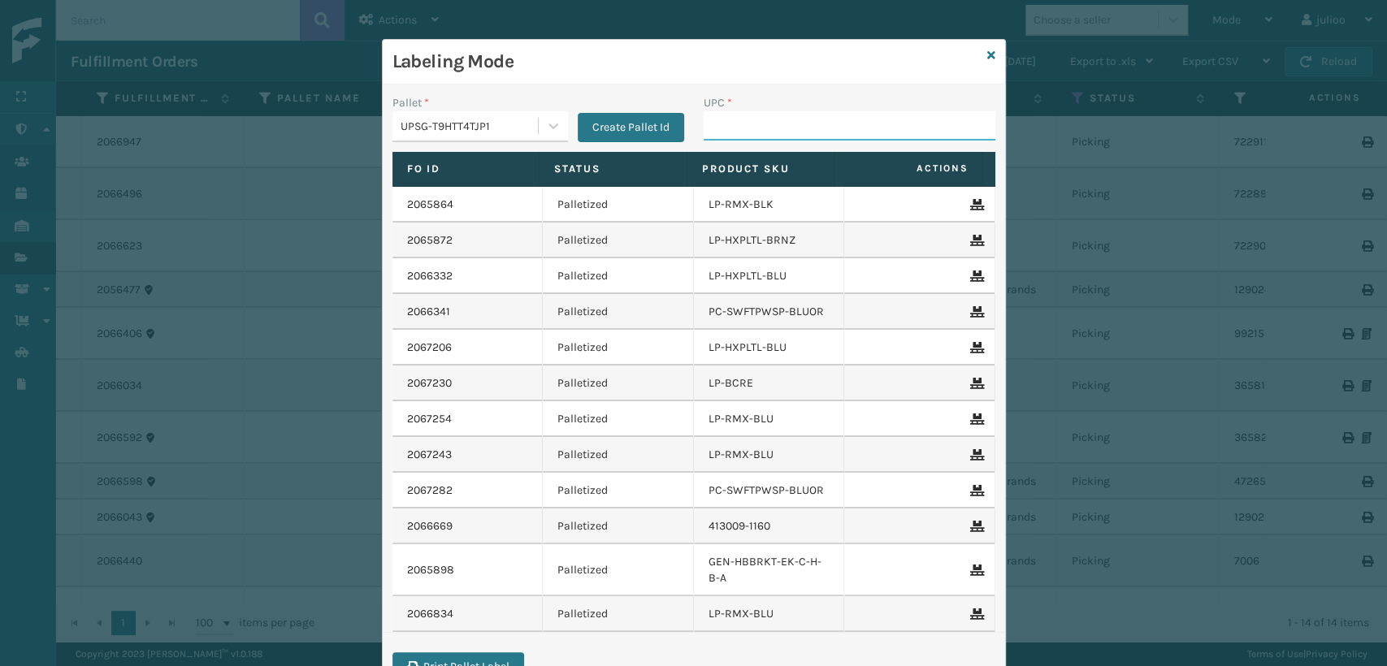
click at [710, 128] on input "UPC *" at bounding box center [849, 125] width 292 height 29
paste input "68888026796"
type input "68888026796"
click at [987, 60] on icon at bounding box center [991, 55] width 8 height 11
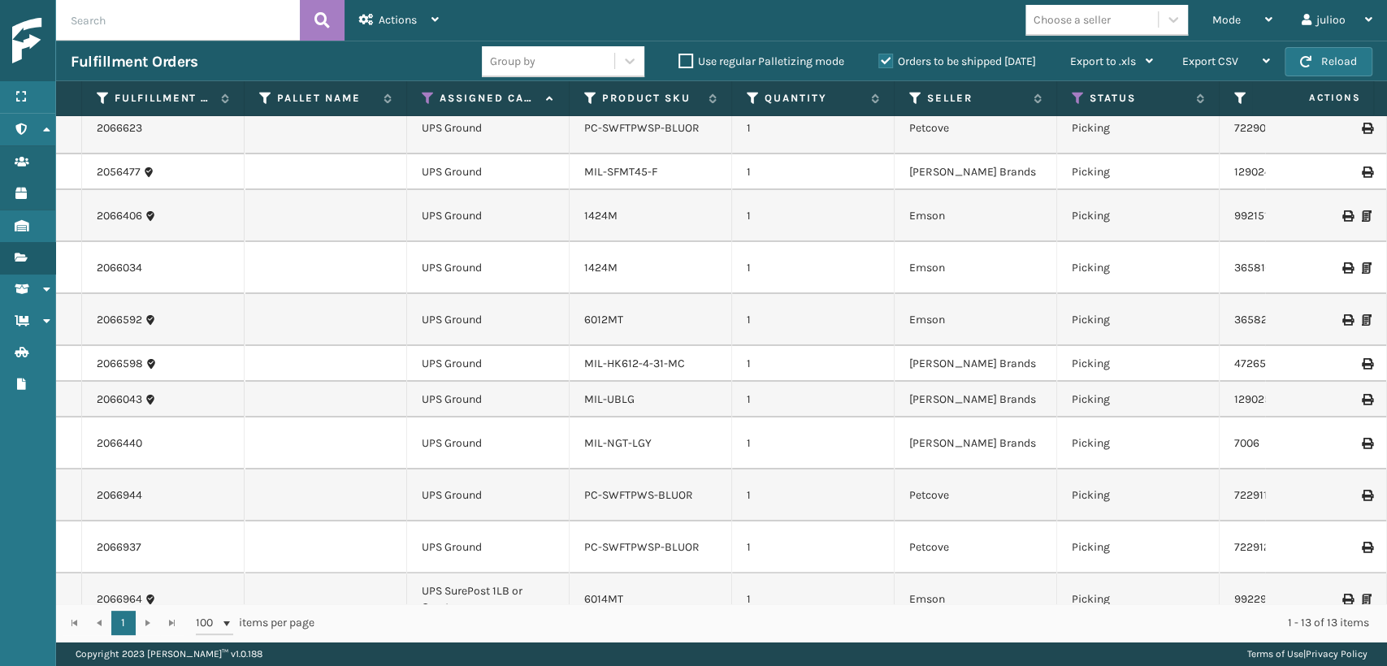
scroll to position [136, 0]
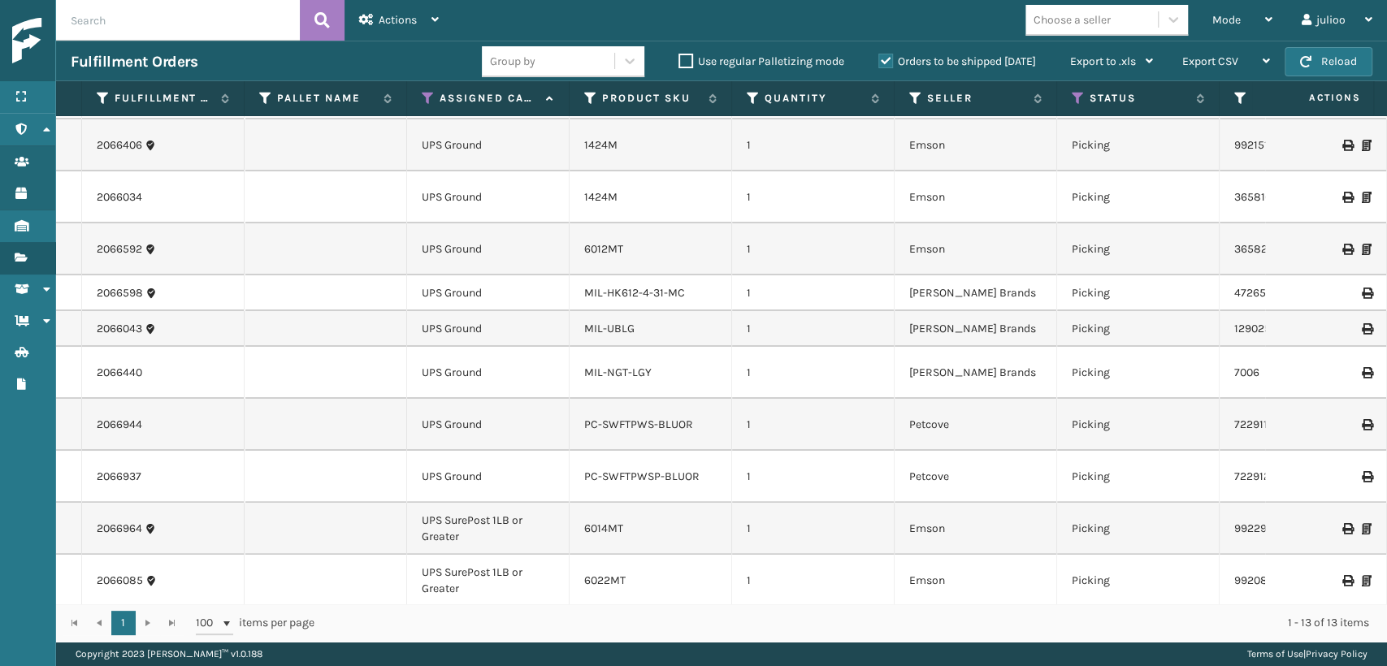
click at [663, 417] on li "PC-SWFTPWS-BLUOR" at bounding box center [638, 425] width 109 height 16
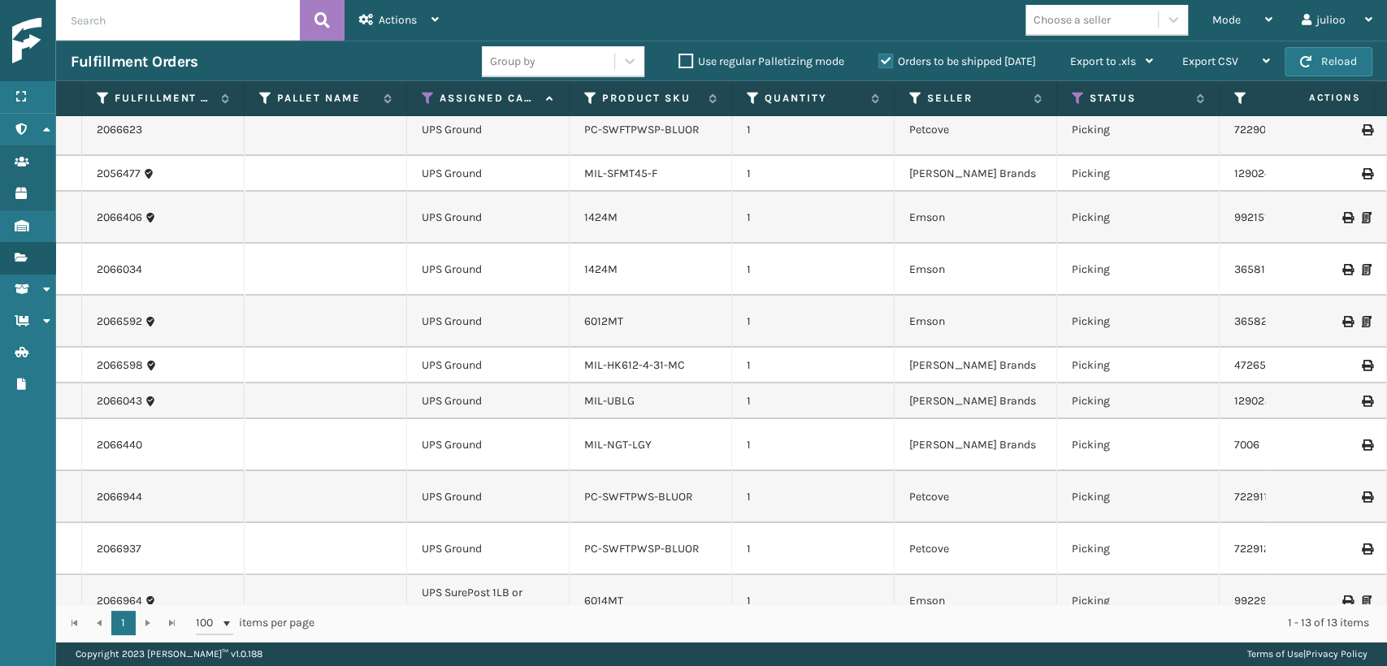
scroll to position [0, 0]
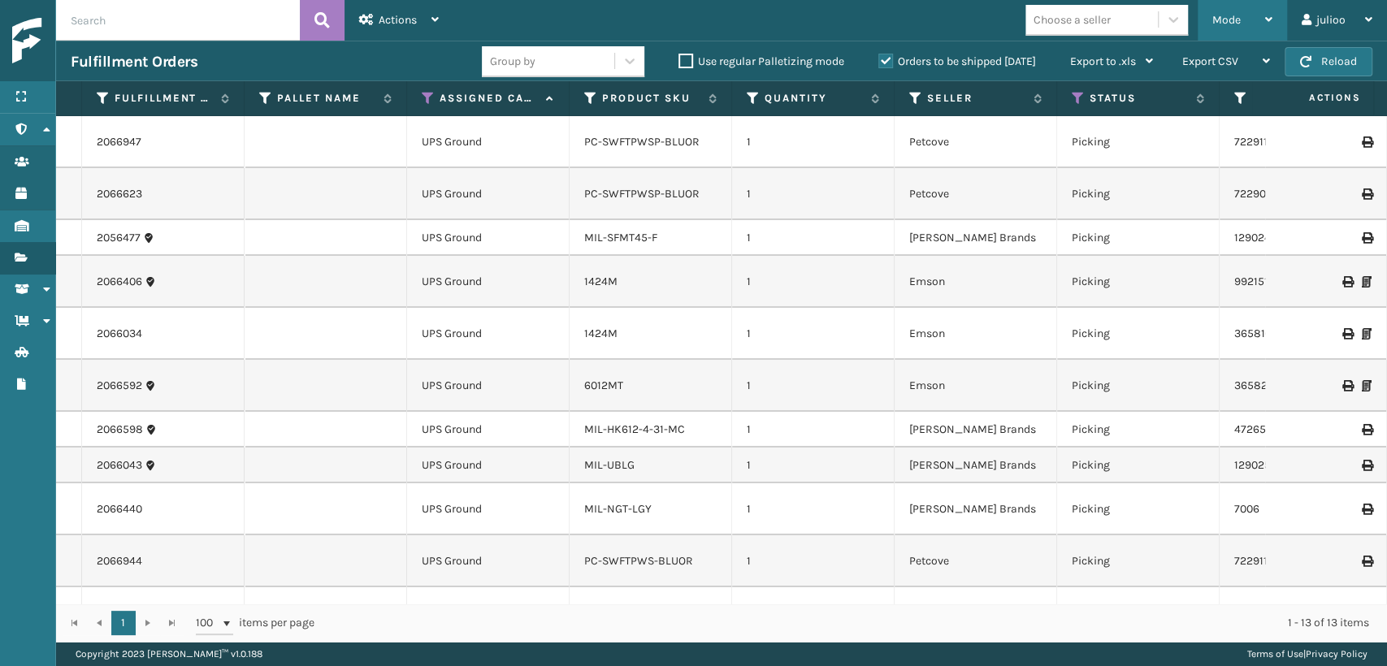
click at [1216, 20] on span "Mode" at bounding box center [1226, 20] width 28 height 14
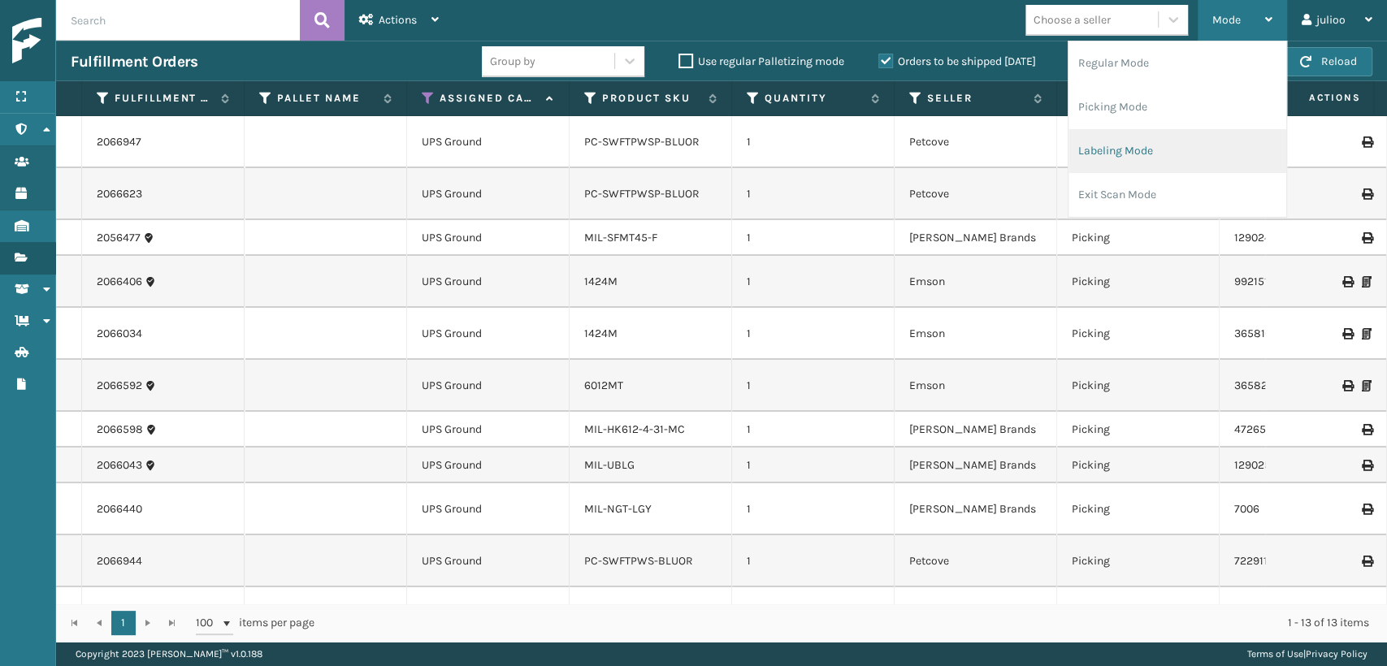
click at [1088, 151] on li "Labeling Mode" at bounding box center [1177, 151] width 218 height 44
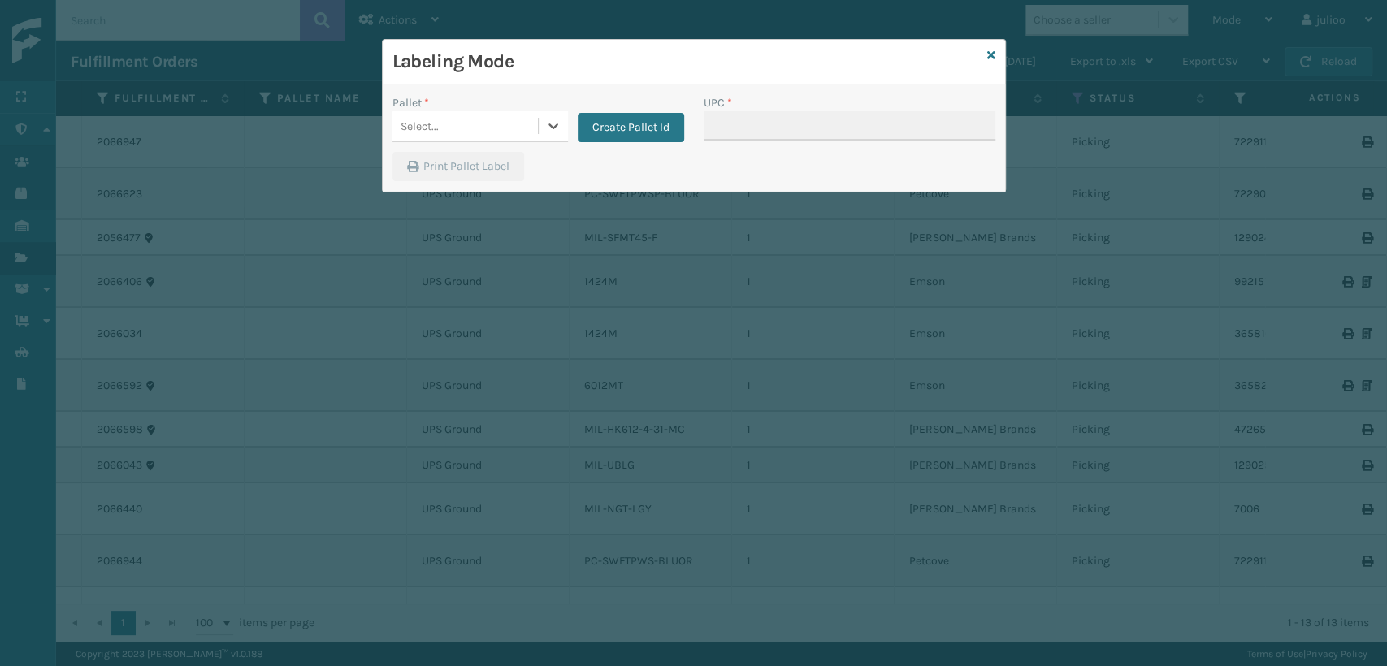
click at [449, 113] on div "Select..." at bounding box center [464, 126] width 145 height 27
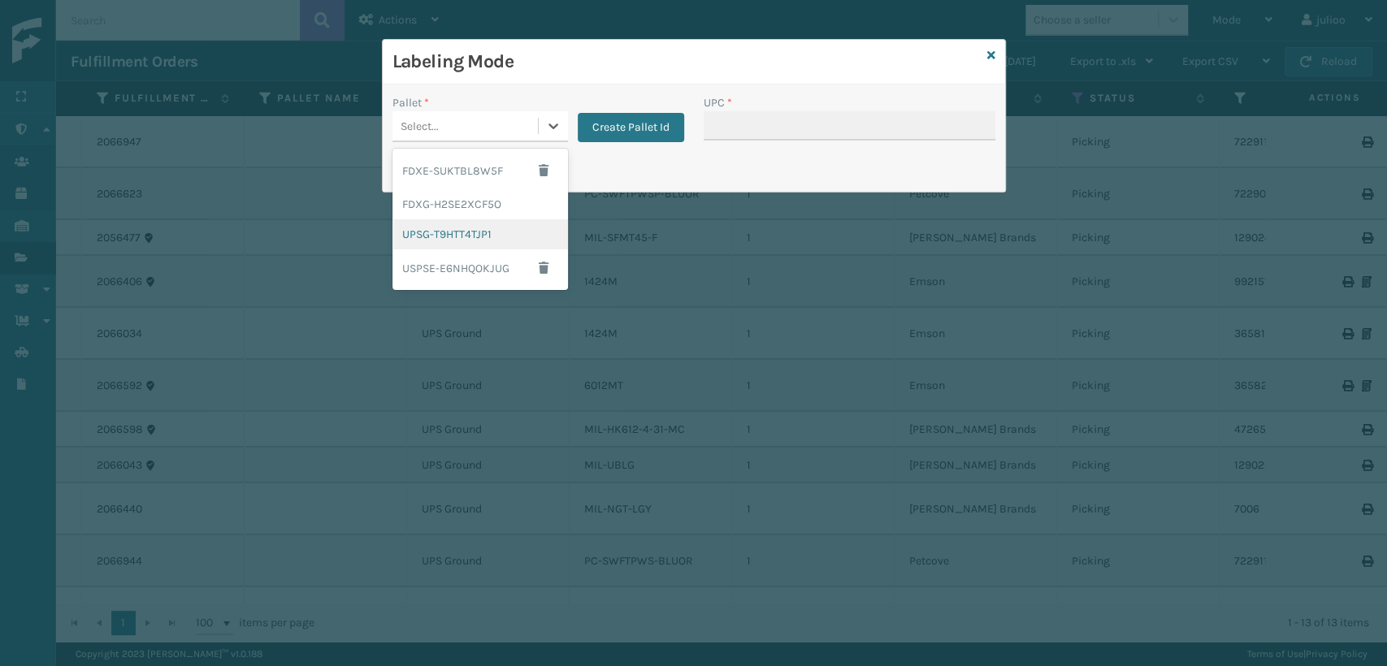
click at [428, 236] on div "UPSG-T9HTT4TJP1" at bounding box center [479, 234] width 175 height 30
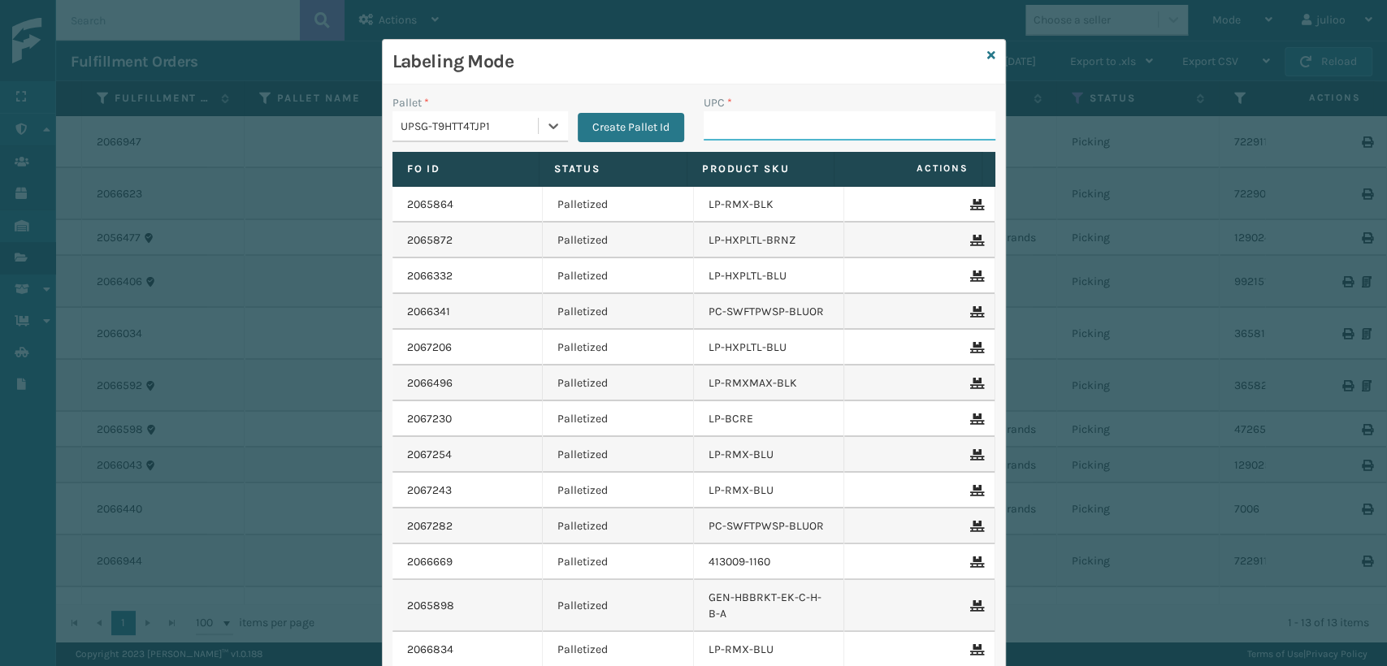
click at [742, 136] on input "UPC *" at bounding box center [849, 125] width 292 height 29
